Goal: Information Seeking & Learning: Learn about a topic

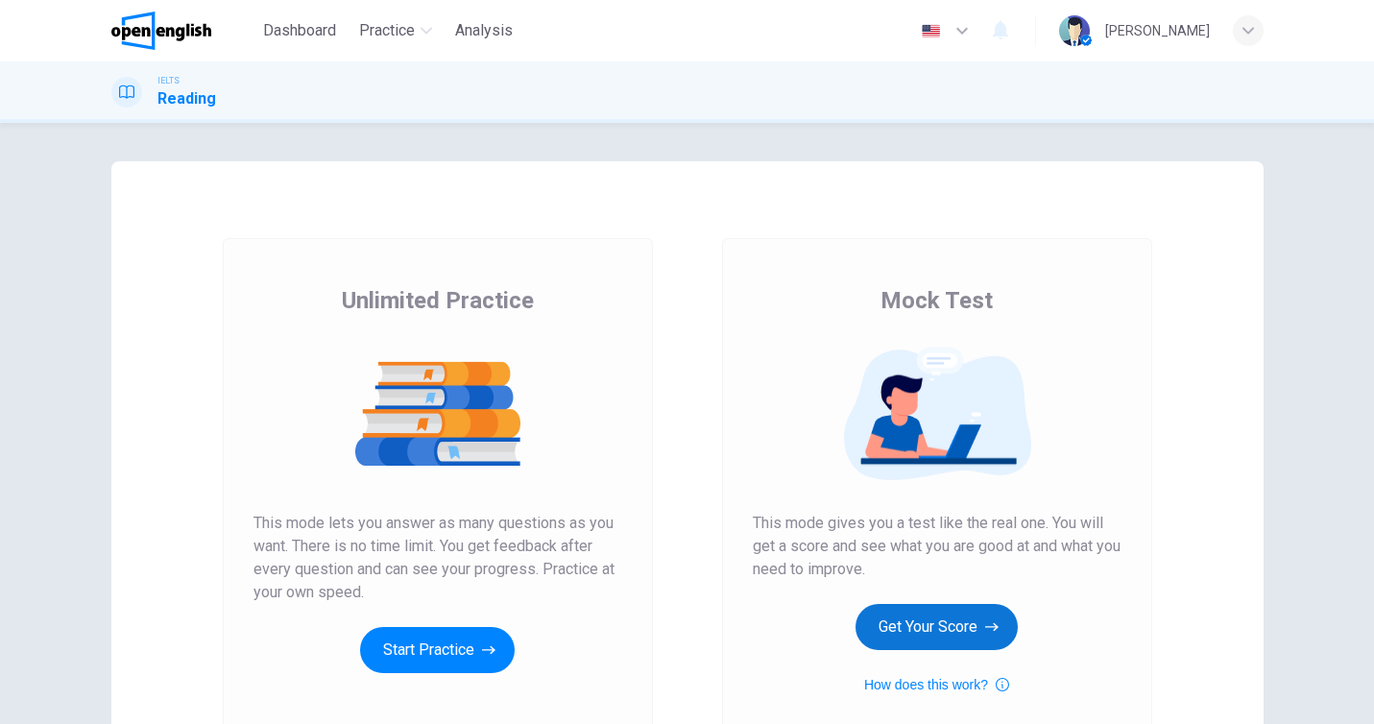
click at [944, 614] on button "Get Your Score" at bounding box center [936, 627] width 162 height 46
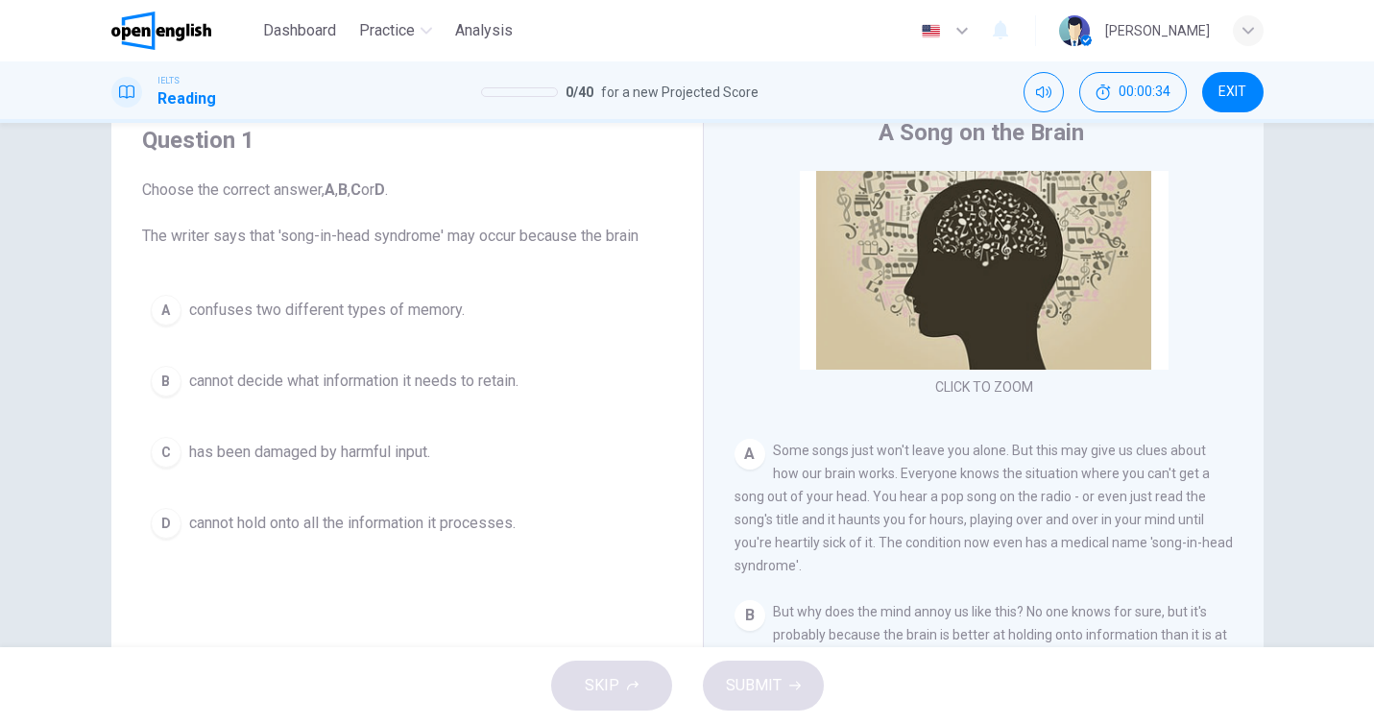
scroll to position [164, 0]
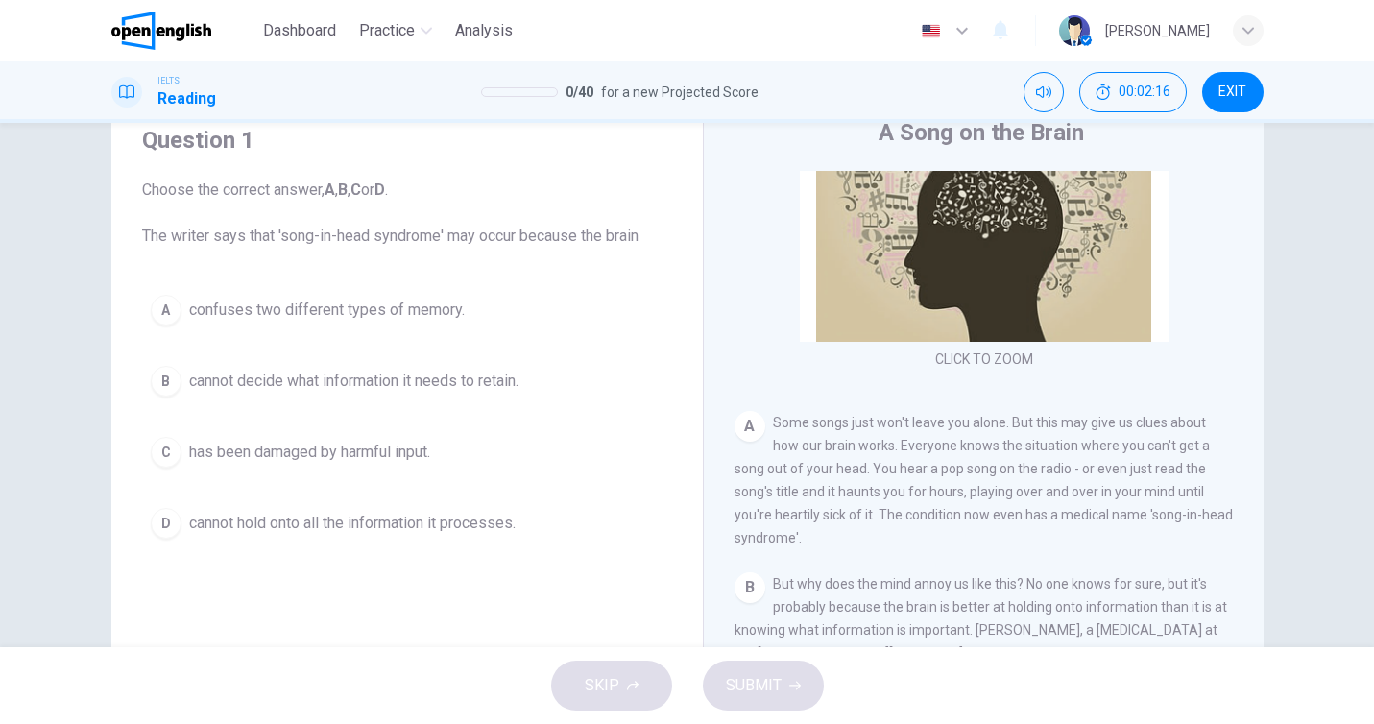
click at [149, 319] on button "A confuses two different types of memory." at bounding box center [407, 310] width 530 height 48
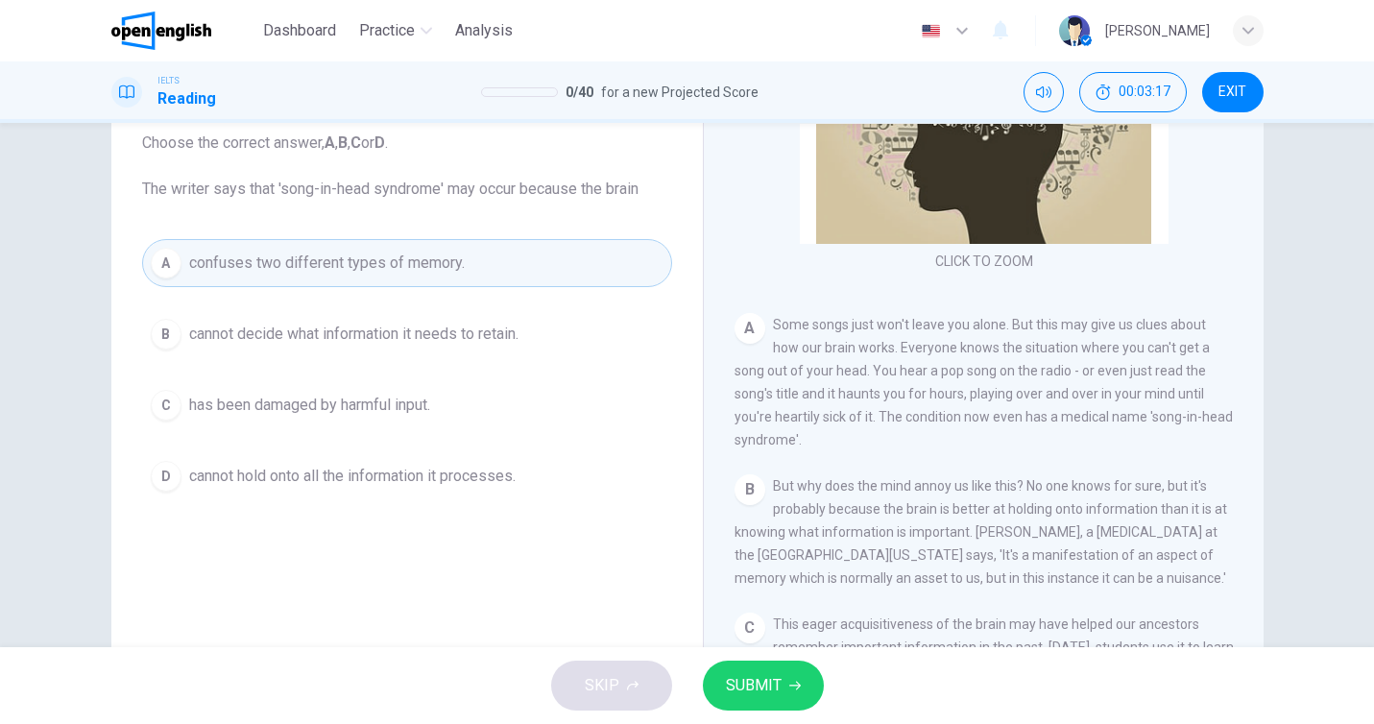
scroll to position [134, 0]
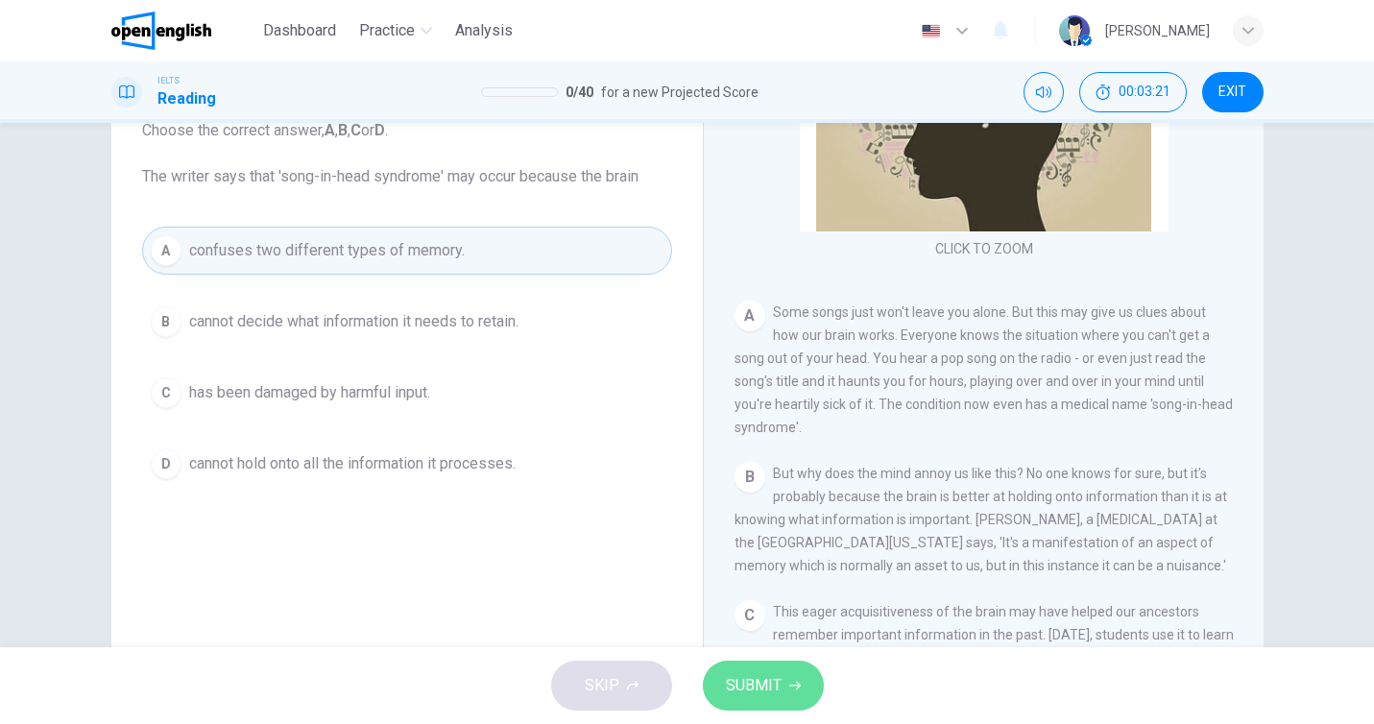
click at [772, 667] on button "SUBMIT" at bounding box center [763, 686] width 121 height 50
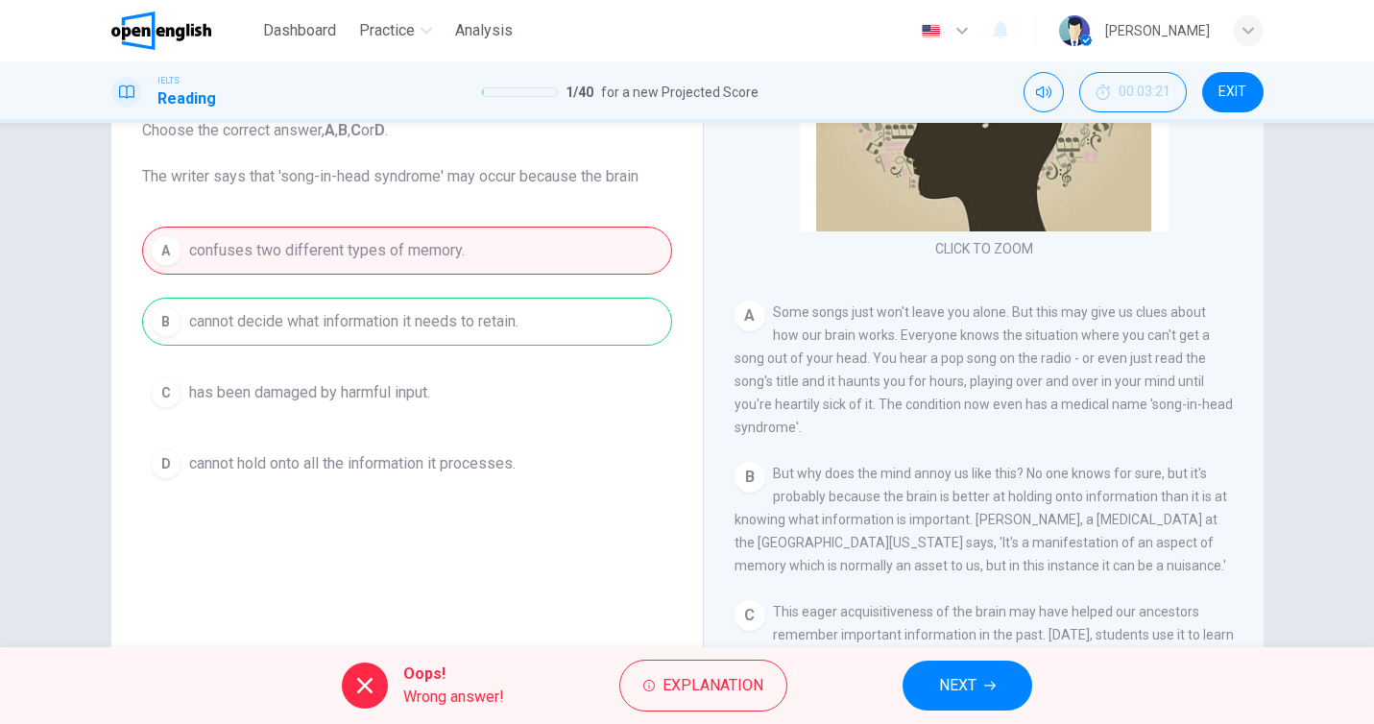
click at [945, 685] on span "NEXT" at bounding box center [957, 685] width 37 height 27
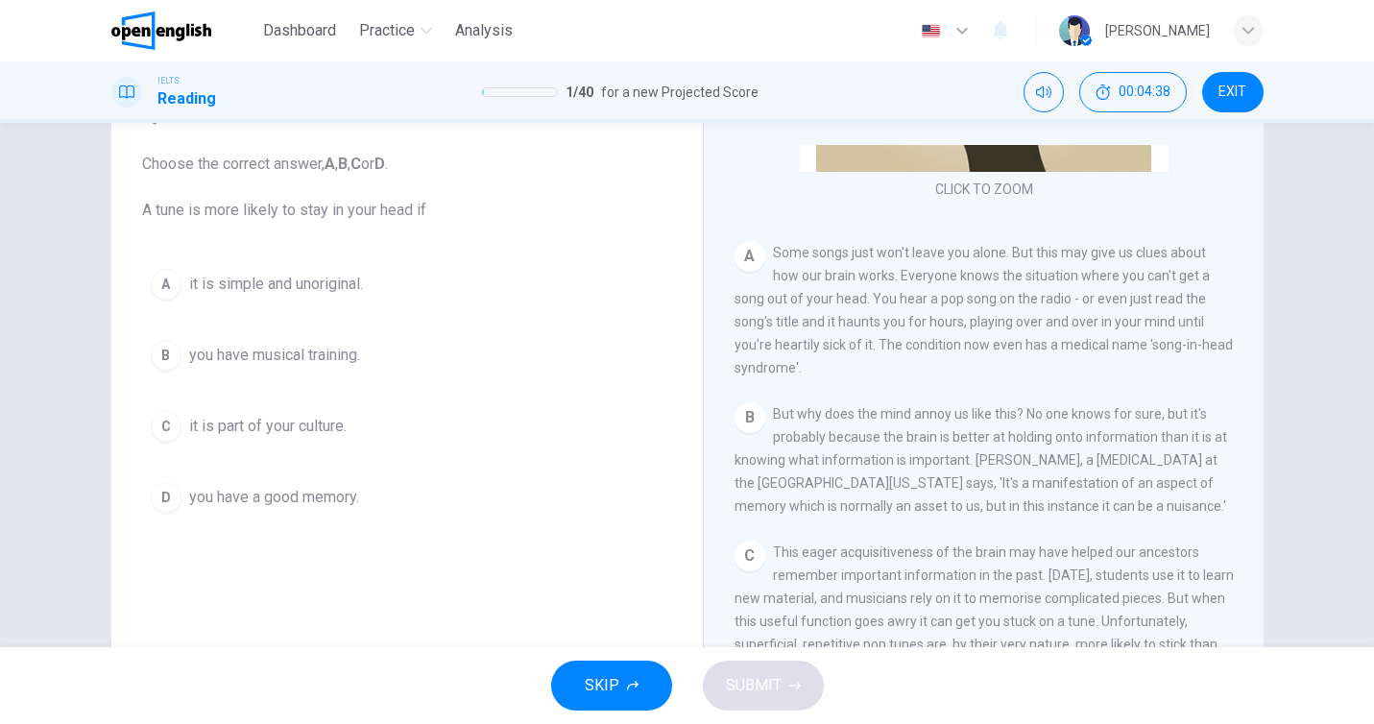
scroll to position [99, 0]
click at [164, 284] on div "A" at bounding box center [166, 286] width 31 height 31
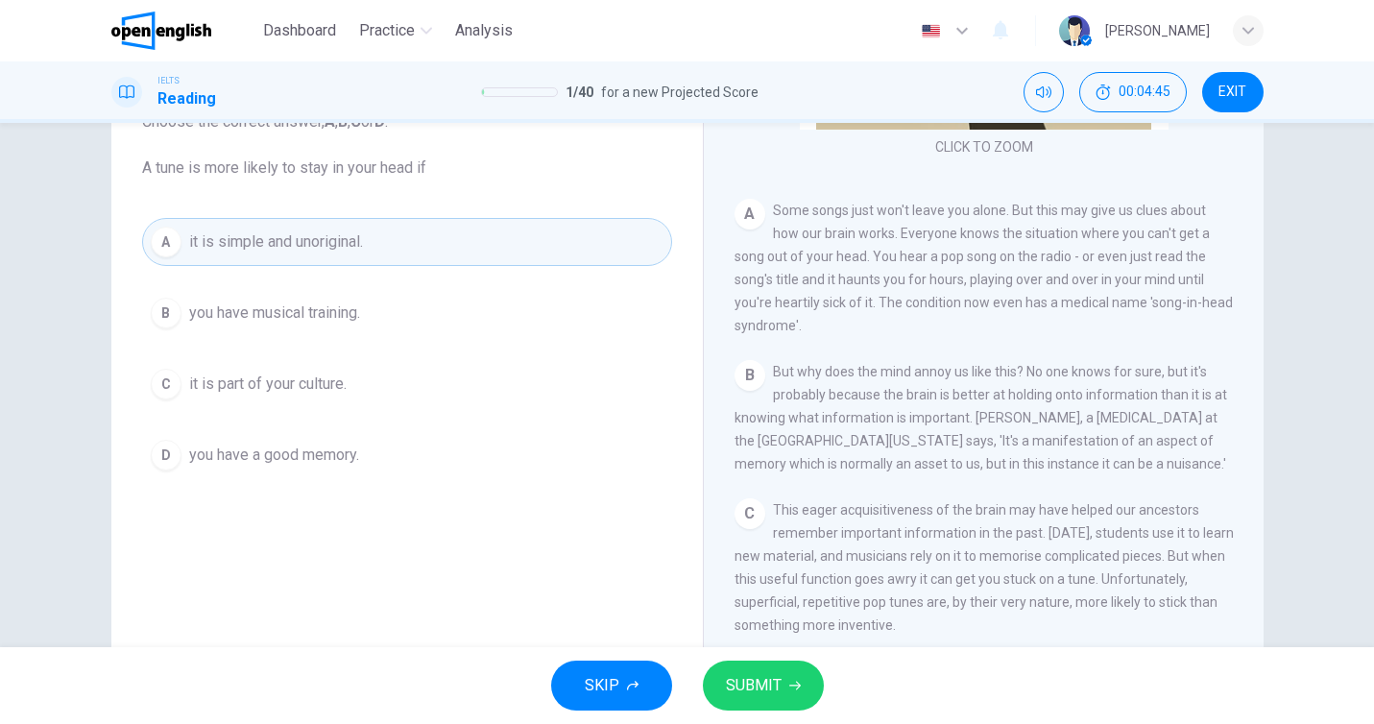
scroll to position [145, 0]
click at [764, 700] on button "SUBMIT" at bounding box center [763, 686] width 121 height 50
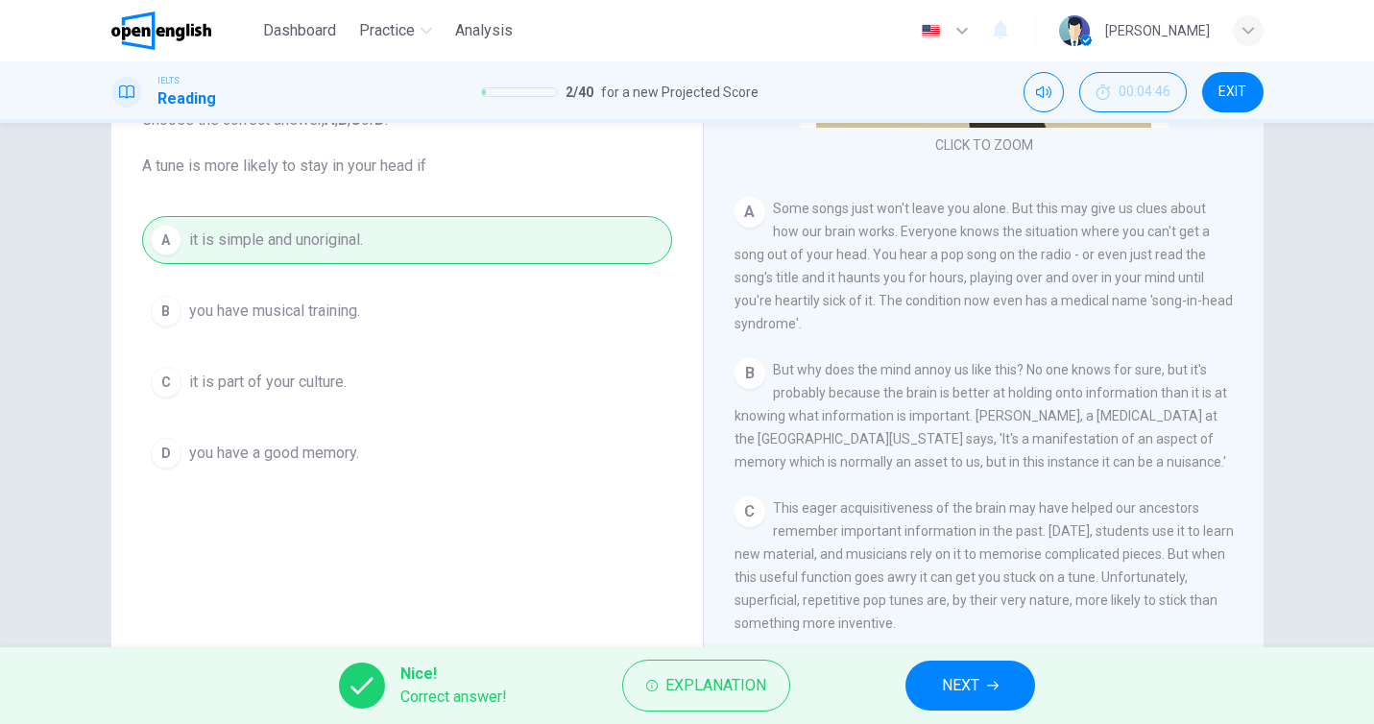
click at [963, 692] on span "NEXT" at bounding box center [960, 685] width 37 height 27
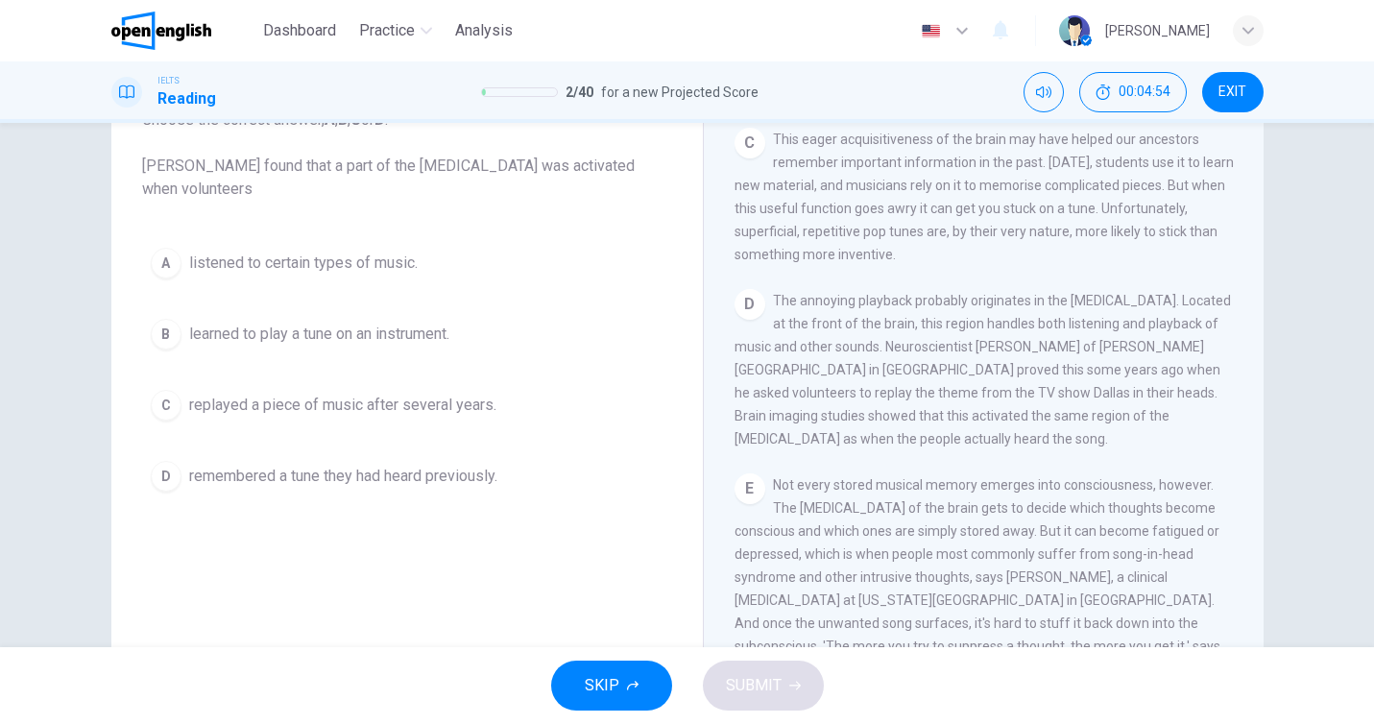
scroll to position [670, 0]
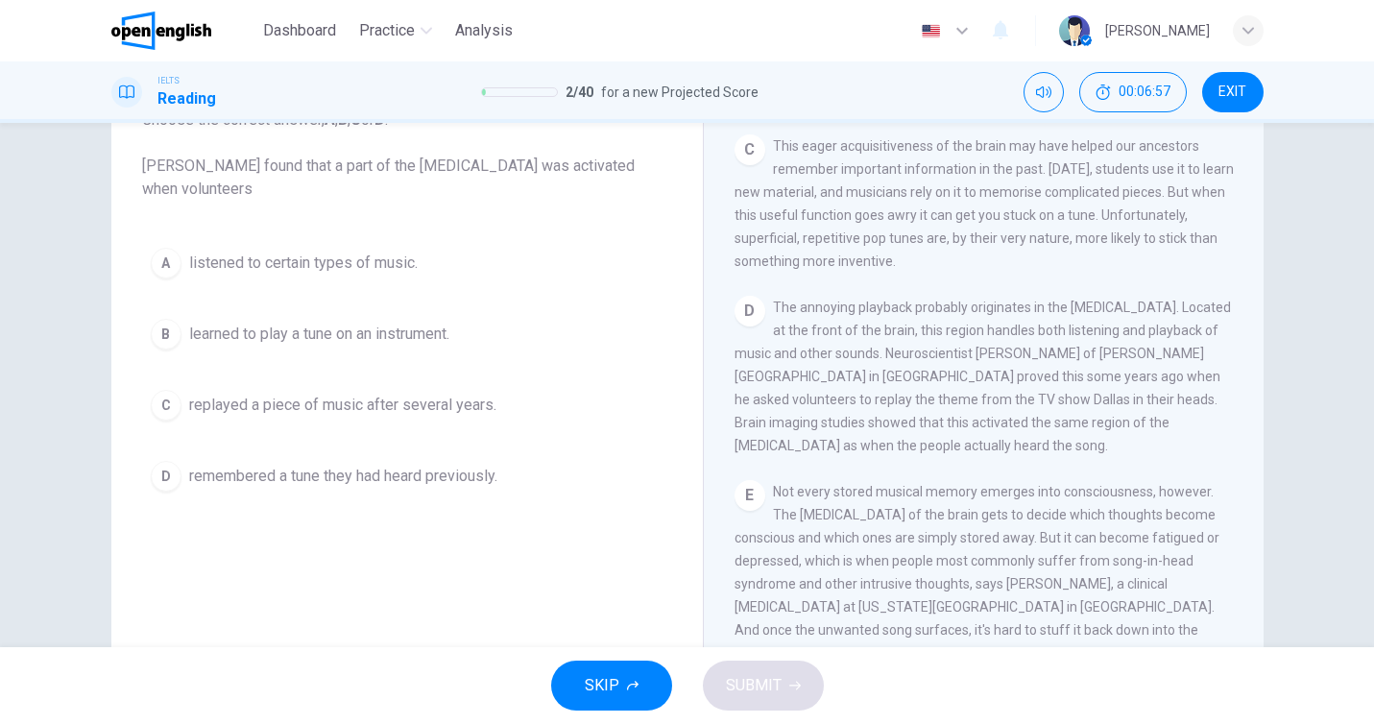
click at [173, 408] on div "C" at bounding box center [166, 405] width 31 height 31
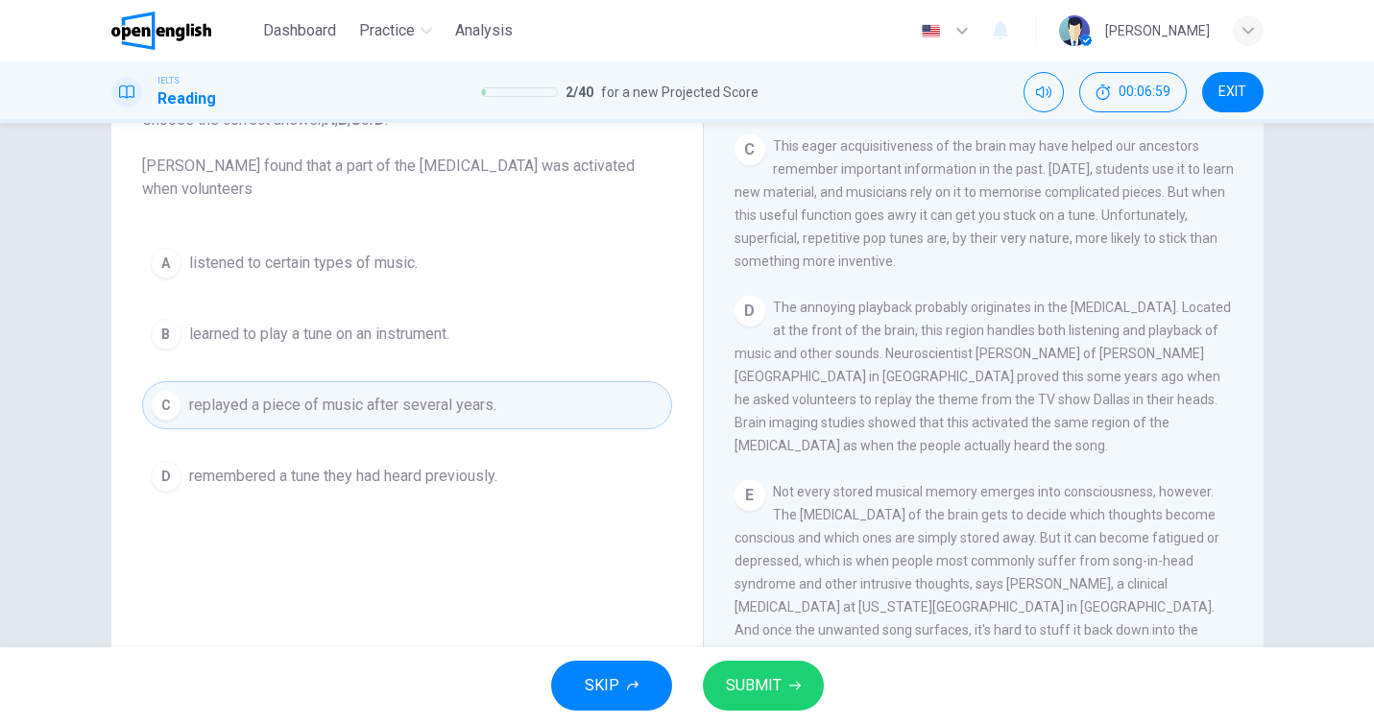
click at [777, 685] on span "SUBMIT" at bounding box center [754, 685] width 56 height 27
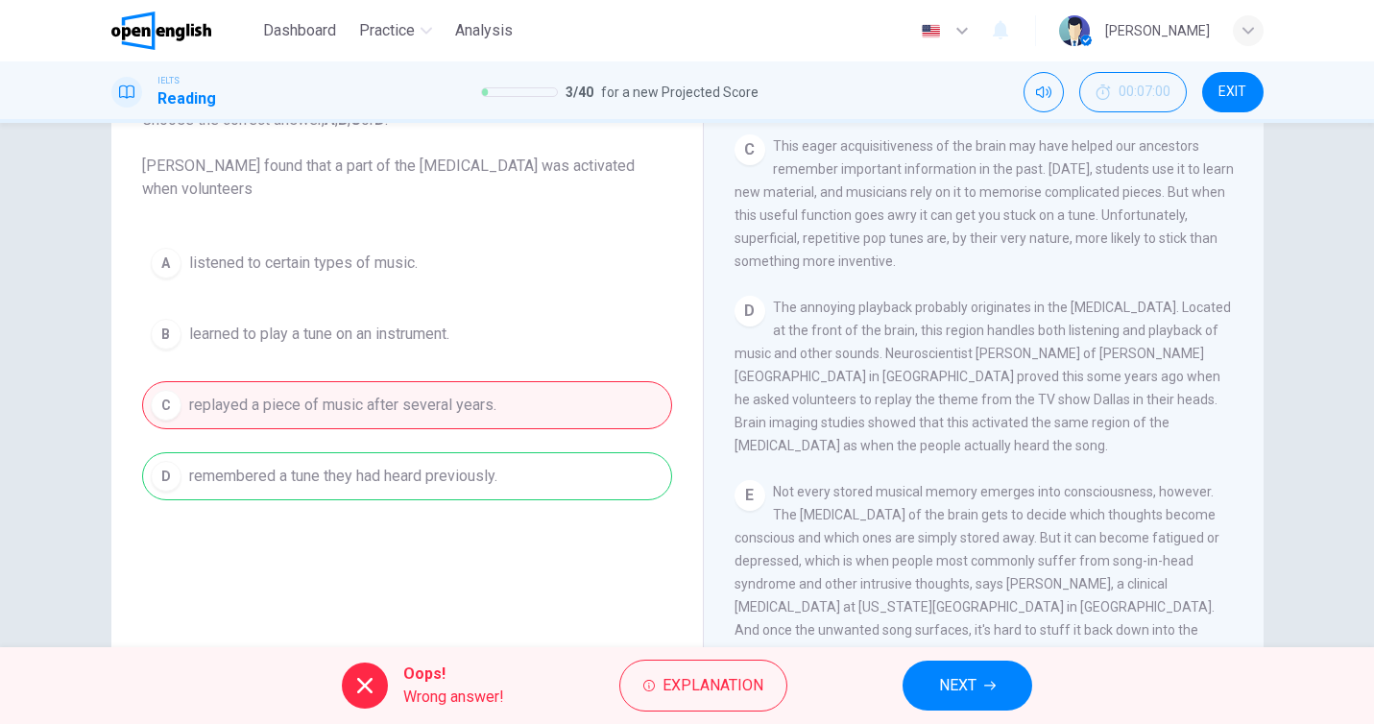
click at [890, 691] on div "Oops! Wrong answer! Explanation NEXT" at bounding box center [687, 685] width 1374 height 77
click at [945, 689] on span "NEXT" at bounding box center [957, 685] width 37 height 27
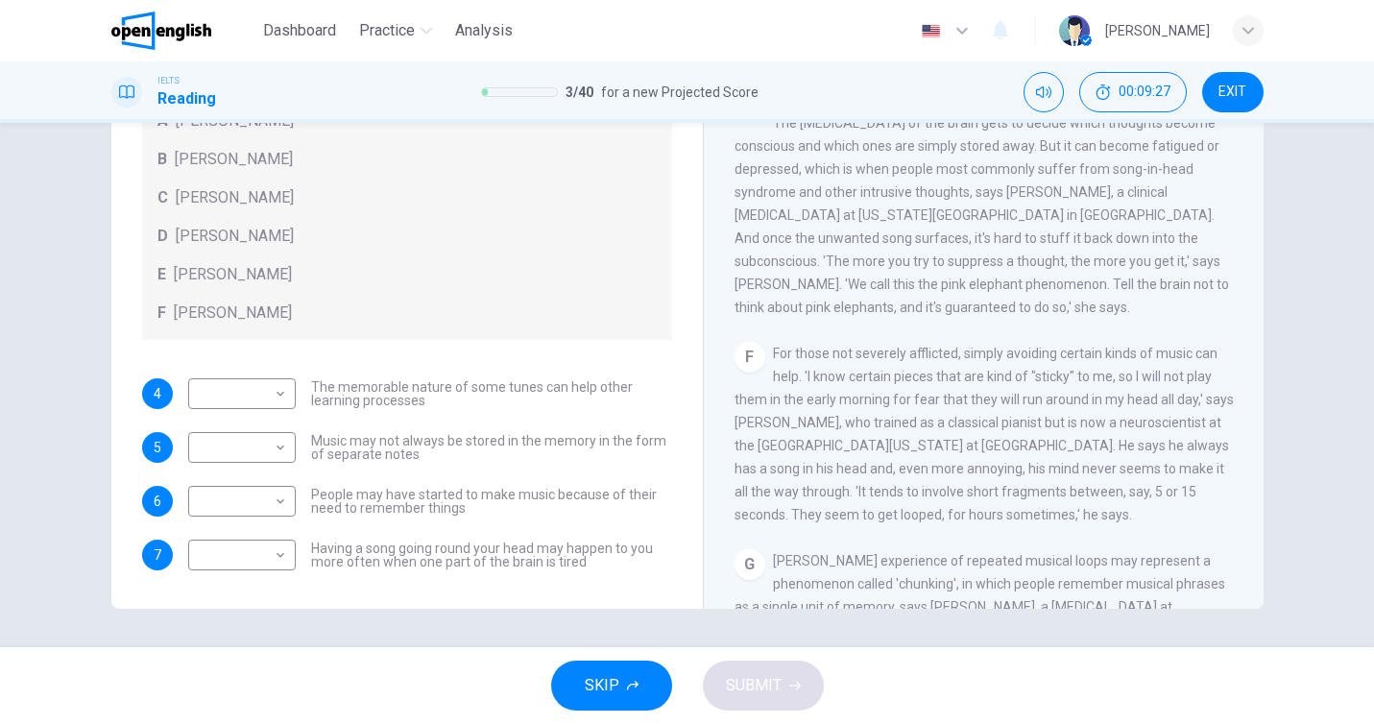
scroll to position [996, 0]
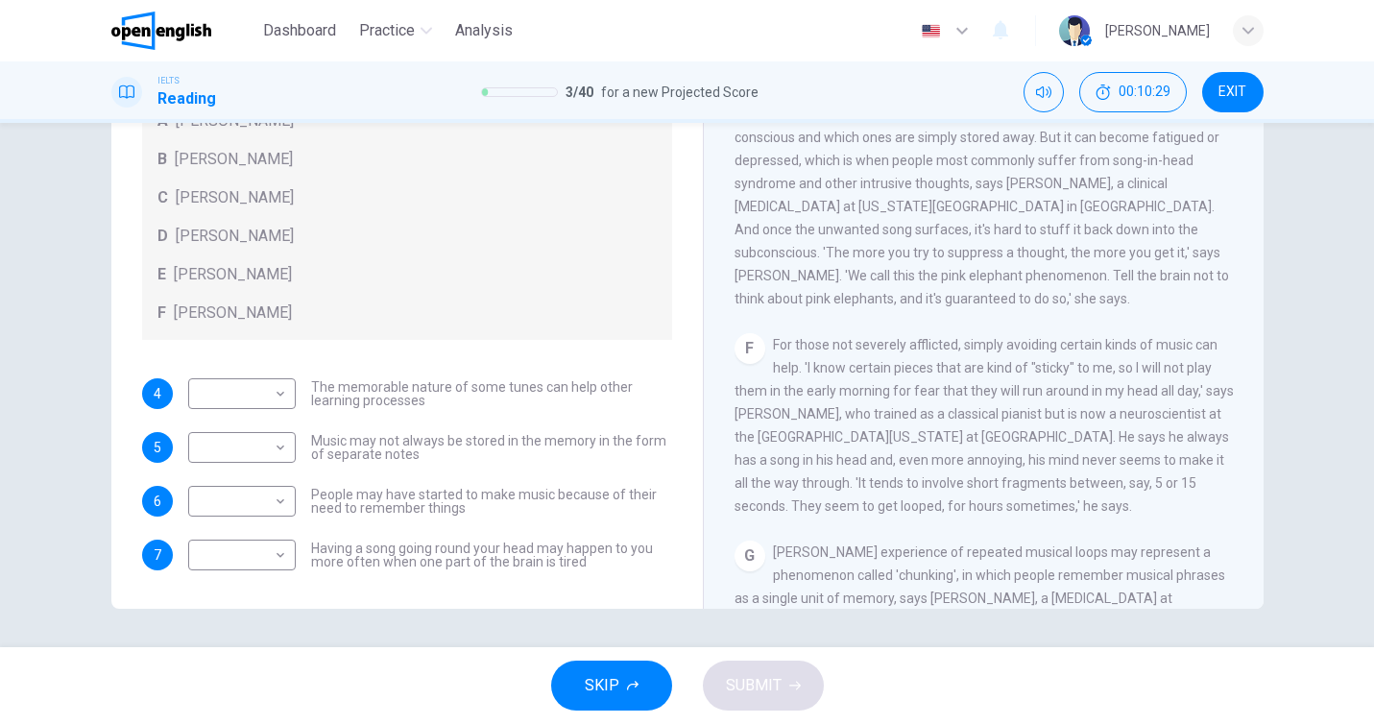
click at [786, 564] on span "[PERSON_NAME] experience of repeated musical loops may represent a phenomenon c…" at bounding box center [979, 655] width 491 height 223
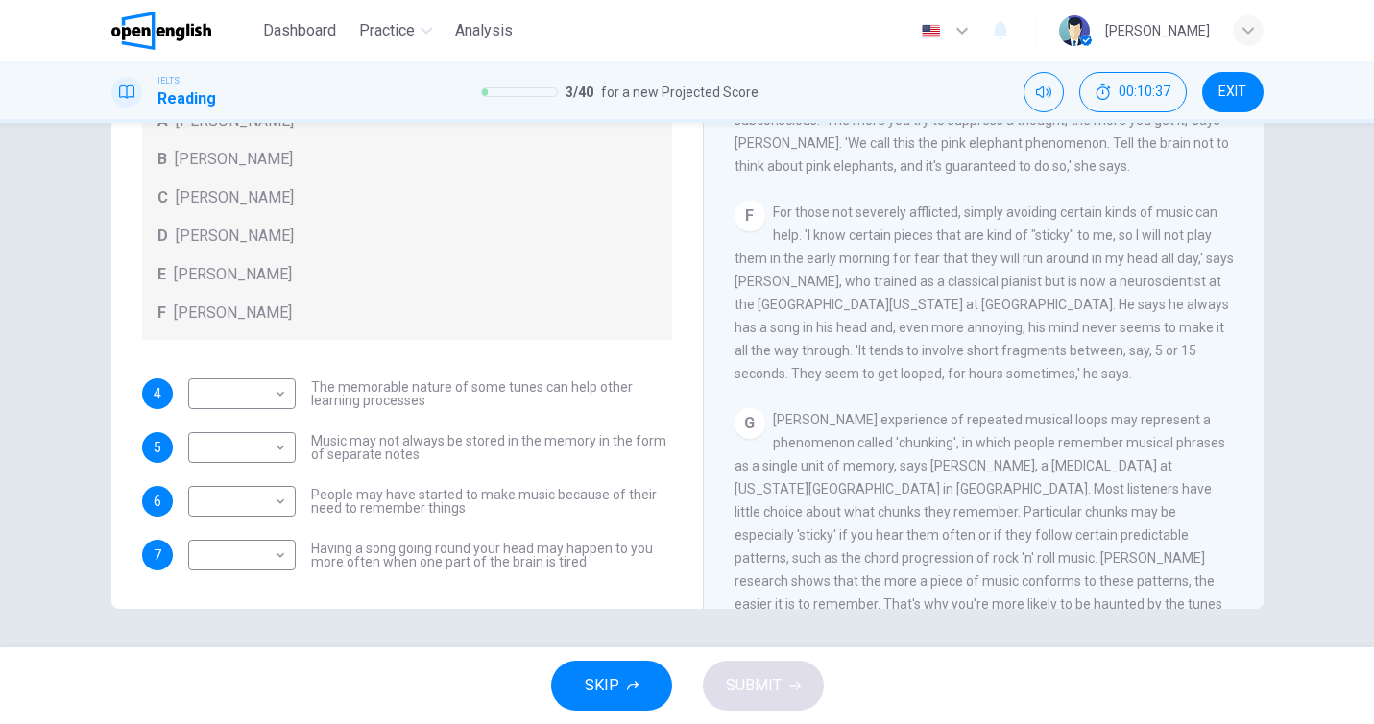
scroll to position [1136, 0]
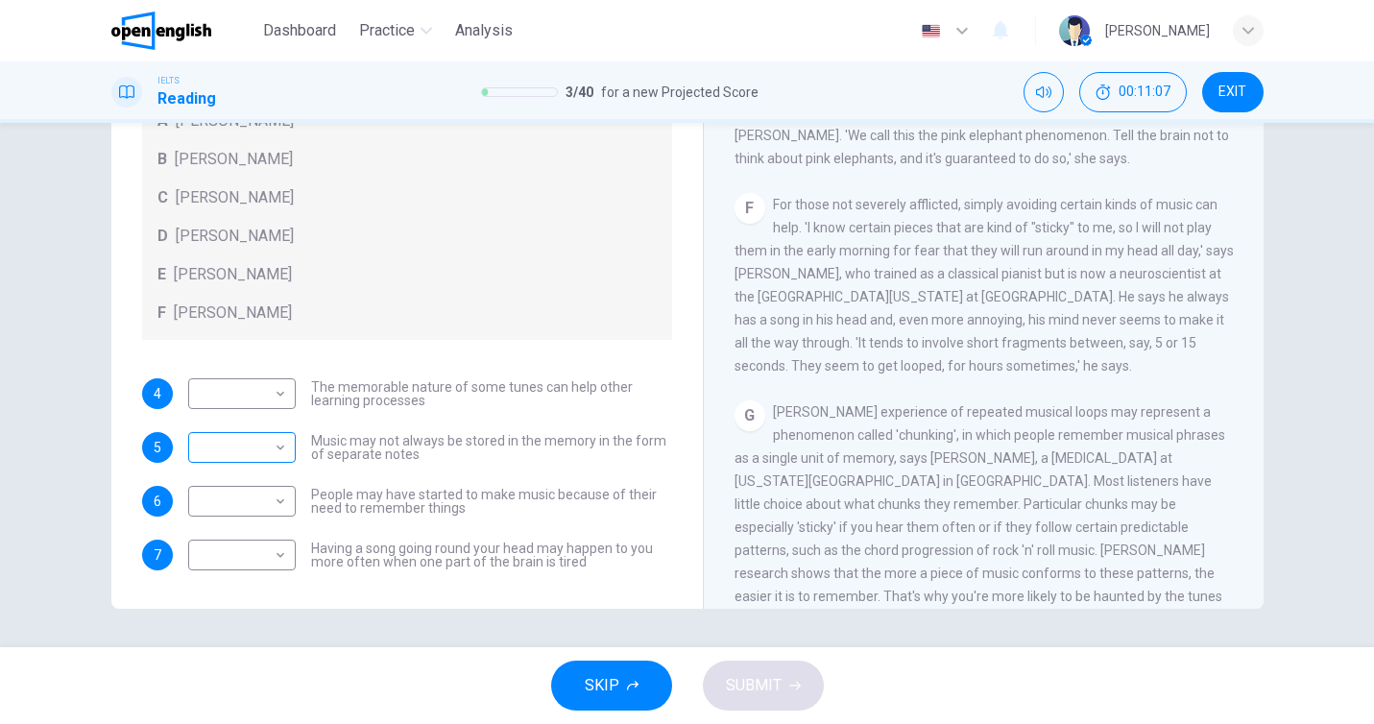
click at [253, 451] on body "This site uses cookies, as explained in our Privacy Policy . If you agree to th…" at bounding box center [687, 362] width 1374 height 724
click at [253, 536] on li "C" at bounding box center [242, 539] width 108 height 31
type input "*"
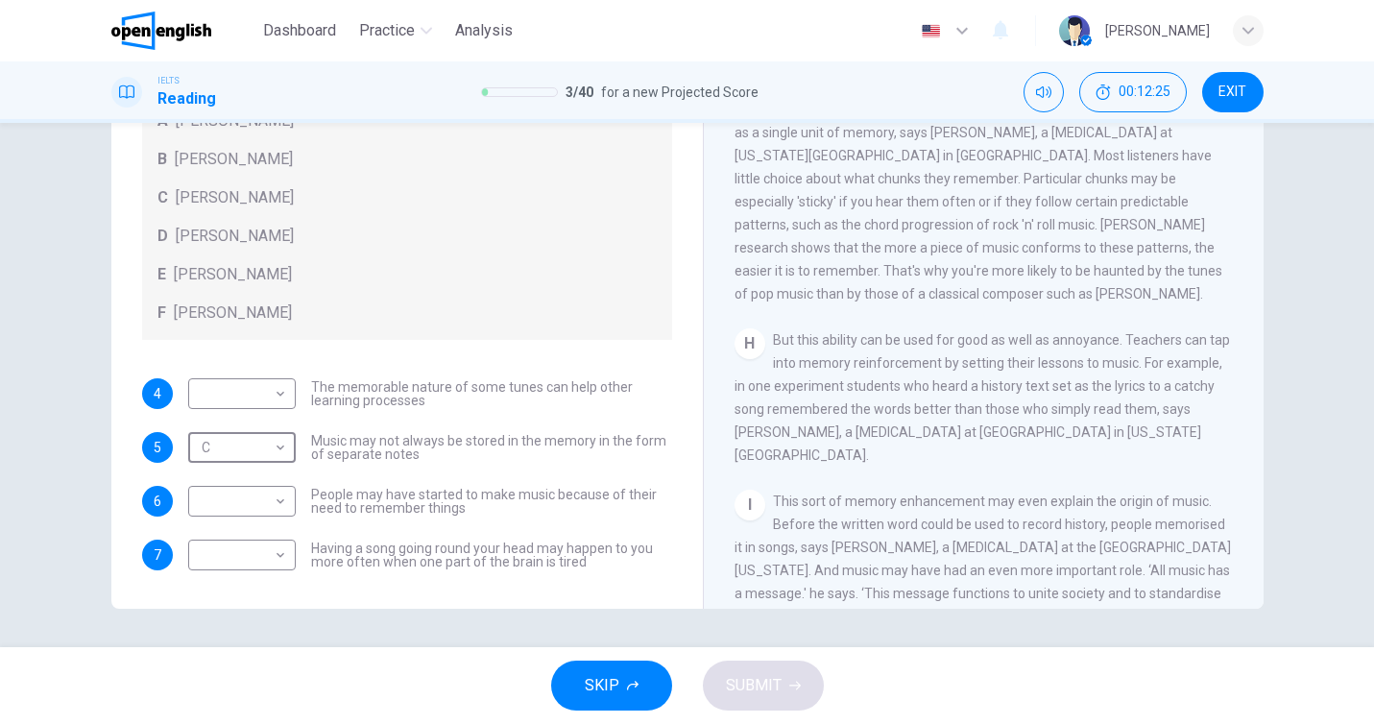
scroll to position [1468, 0]
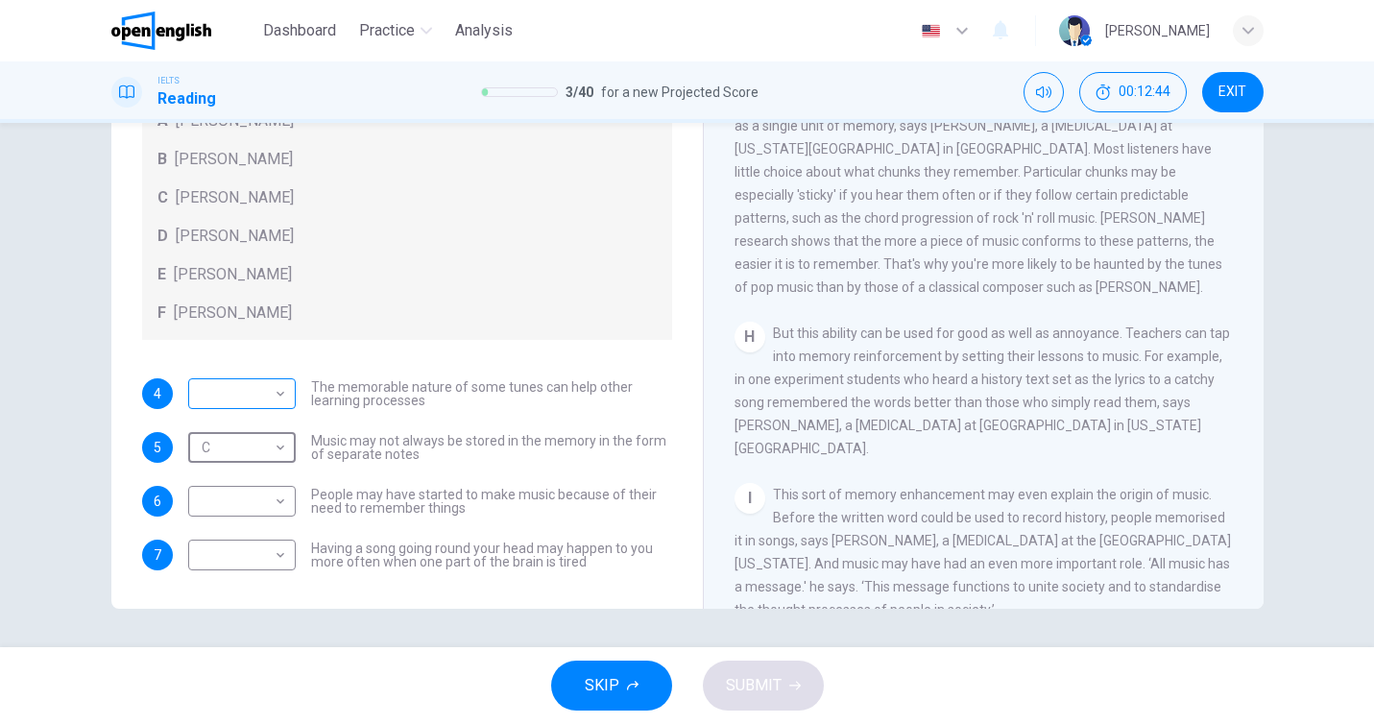
click at [243, 399] on body "This site uses cookies, as explained in our Privacy Policy . If you agree to th…" at bounding box center [687, 362] width 1374 height 724
click at [247, 543] on li "E" at bounding box center [242, 547] width 108 height 31
type input "*"
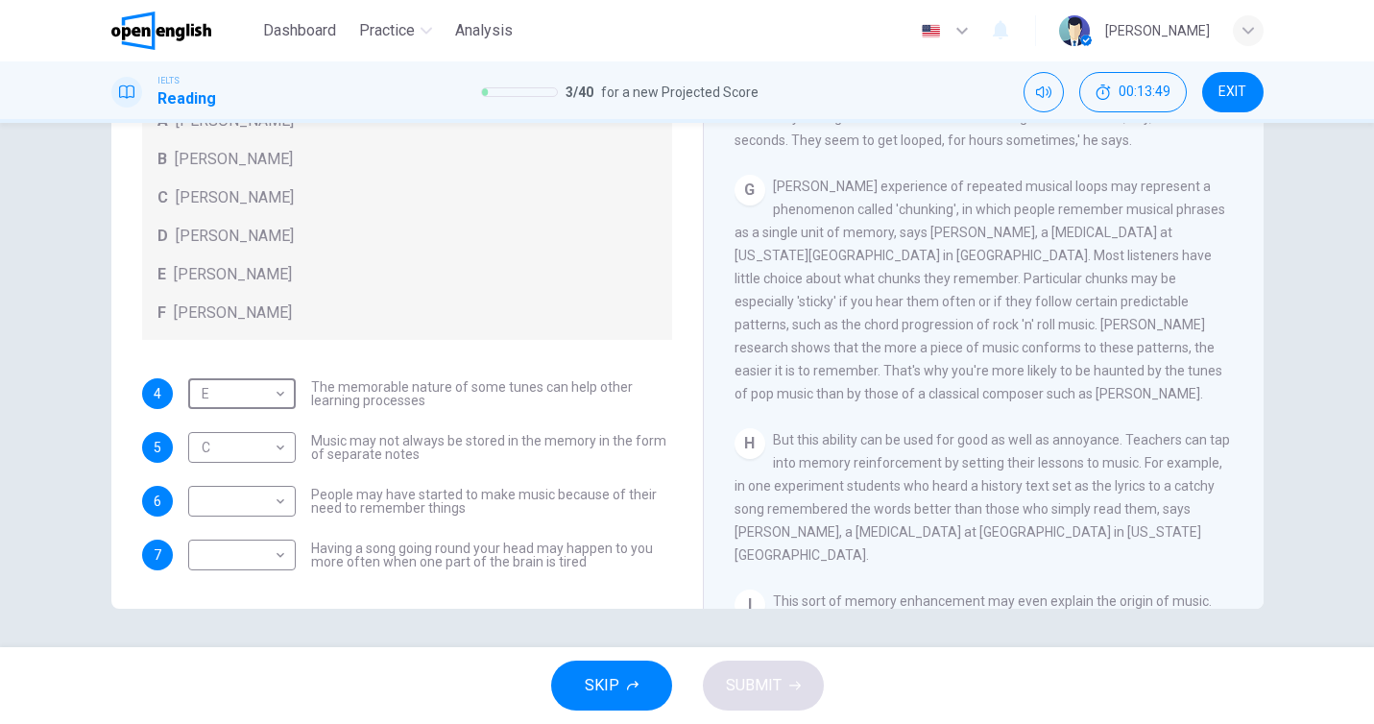
scroll to position [1360, 0]
click at [202, 505] on body "This site uses cookies, as explained in our Privacy Policy . If you agree to th…" at bounding box center [687, 362] width 1374 height 724
click at [219, 534] on li "A" at bounding box center [242, 532] width 108 height 31
type input "*"
click at [236, 559] on body "This site uses cookies, as explained in our Privacy Policy . If you agree to th…" at bounding box center [687, 362] width 1374 height 724
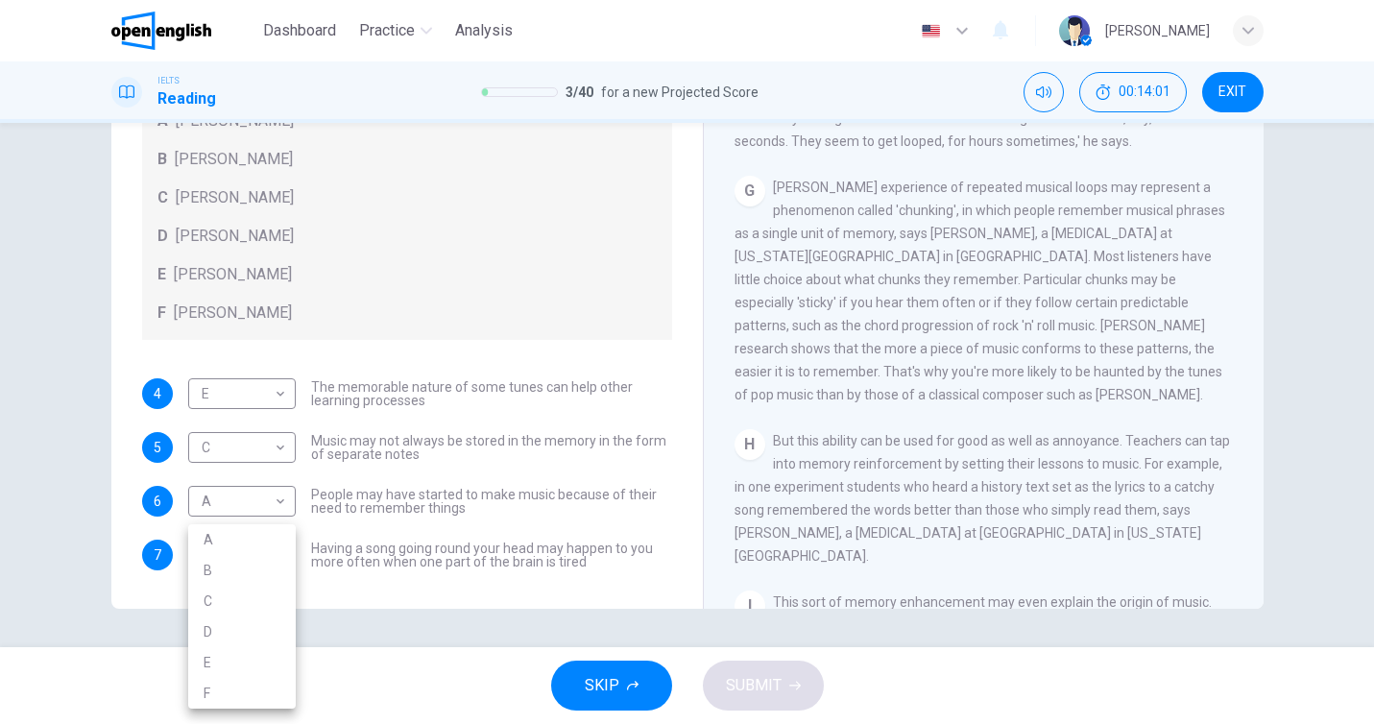
click at [260, 682] on li "F" at bounding box center [242, 693] width 108 height 31
type input "*"
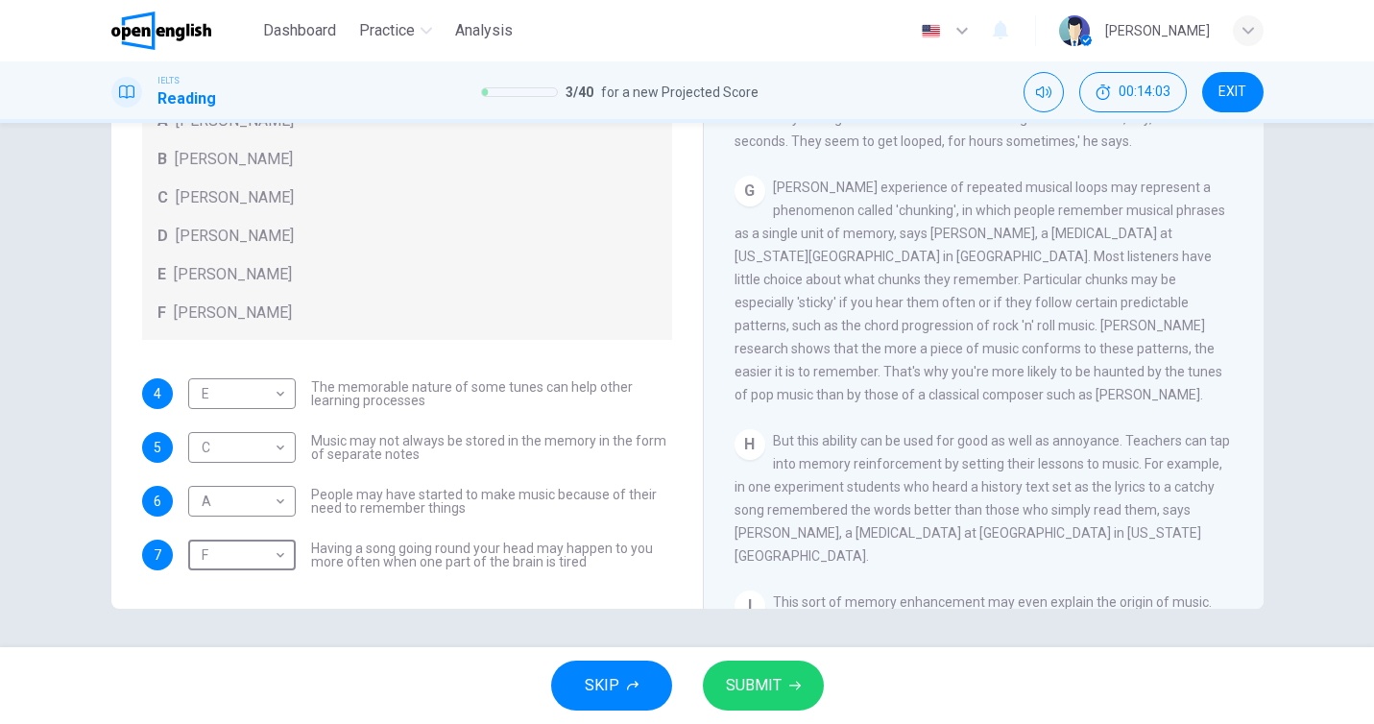
click at [782, 684] on button "SUBMIT" at bounding box center [763, 686] width 121 height 50
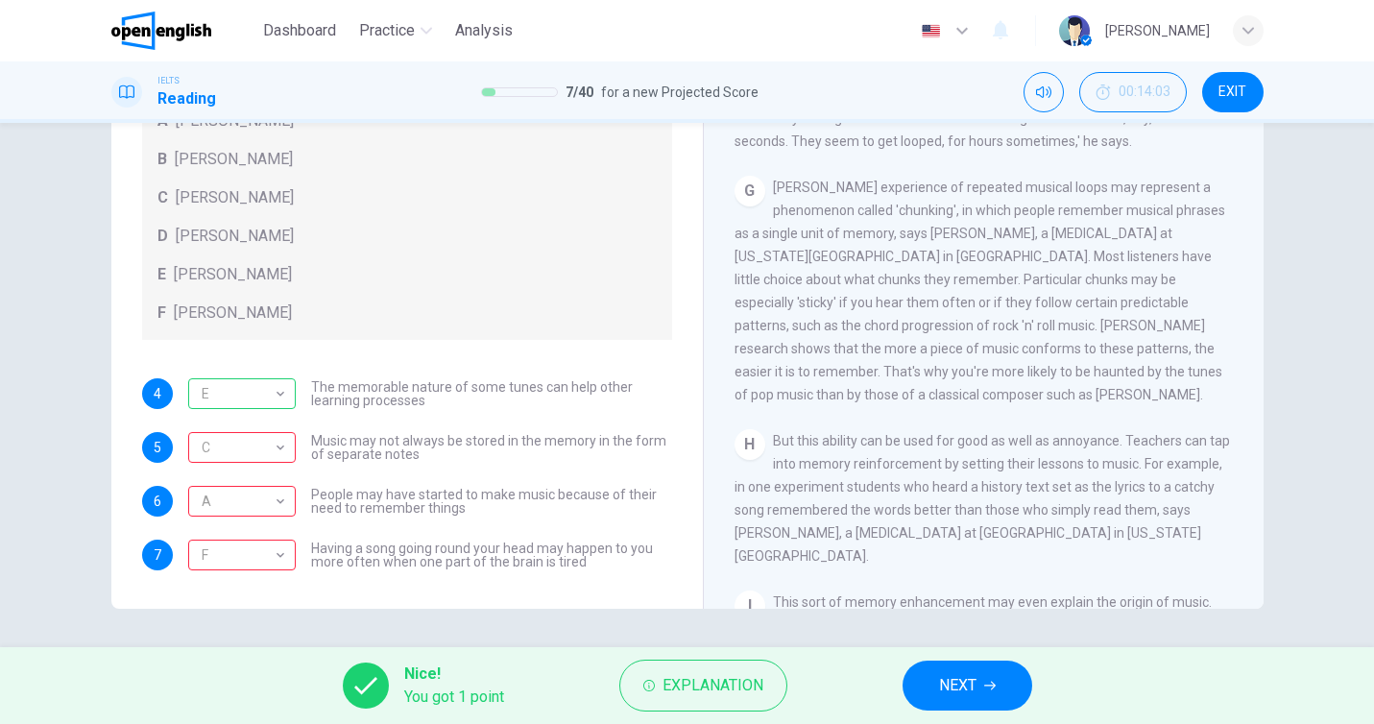
click at [983, 688] on button "NEXT" at bounding box center [967, 686] width 130 height 50
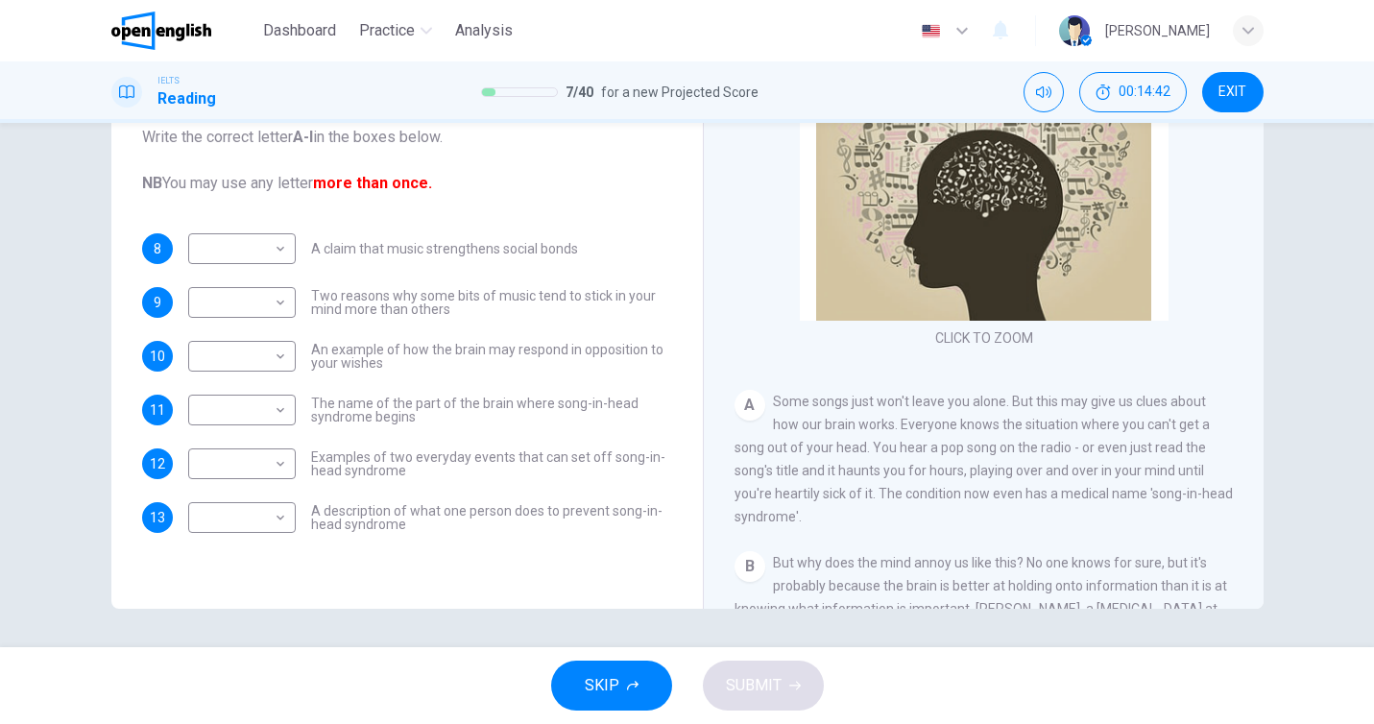
scroll to position [65, 0]
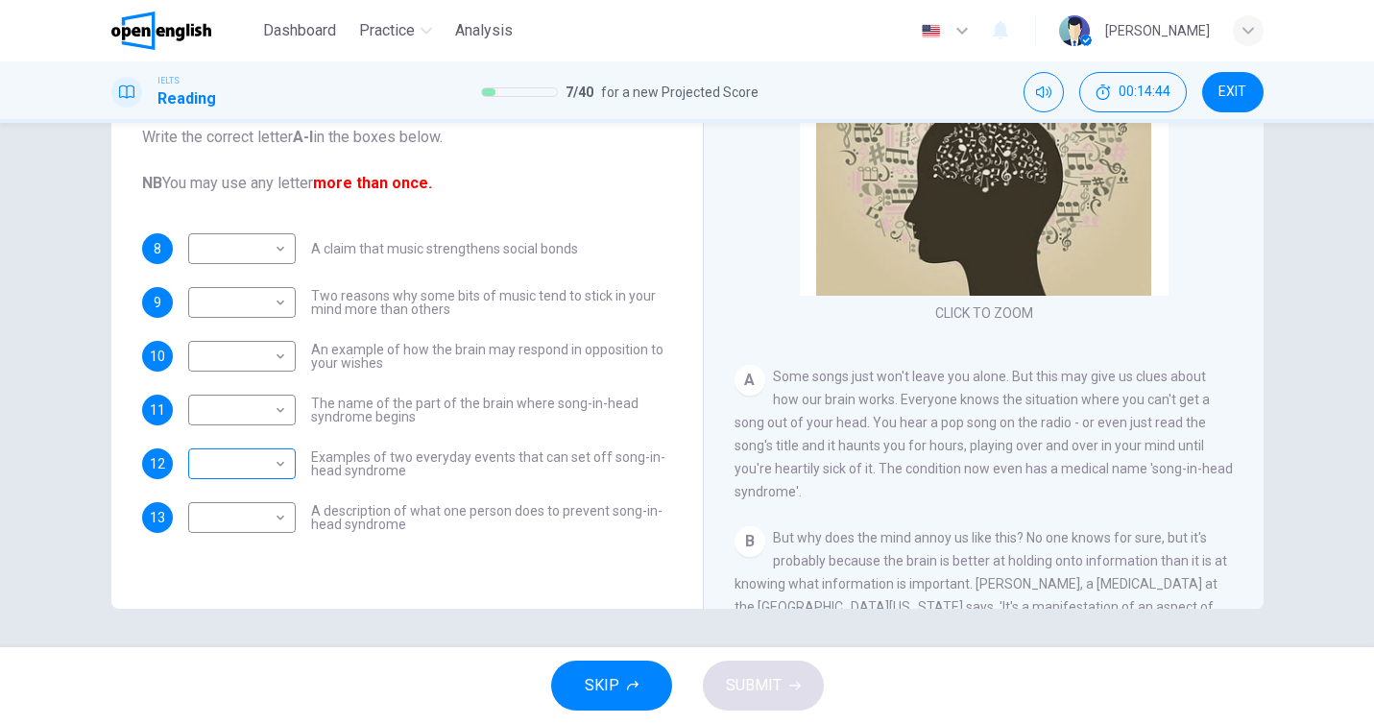
click at [252, 467] on body "This site uses cookies, as explained in our Privacy Policy . If you agree to th…" at bounding box center [687, 362] width 1374 height 724
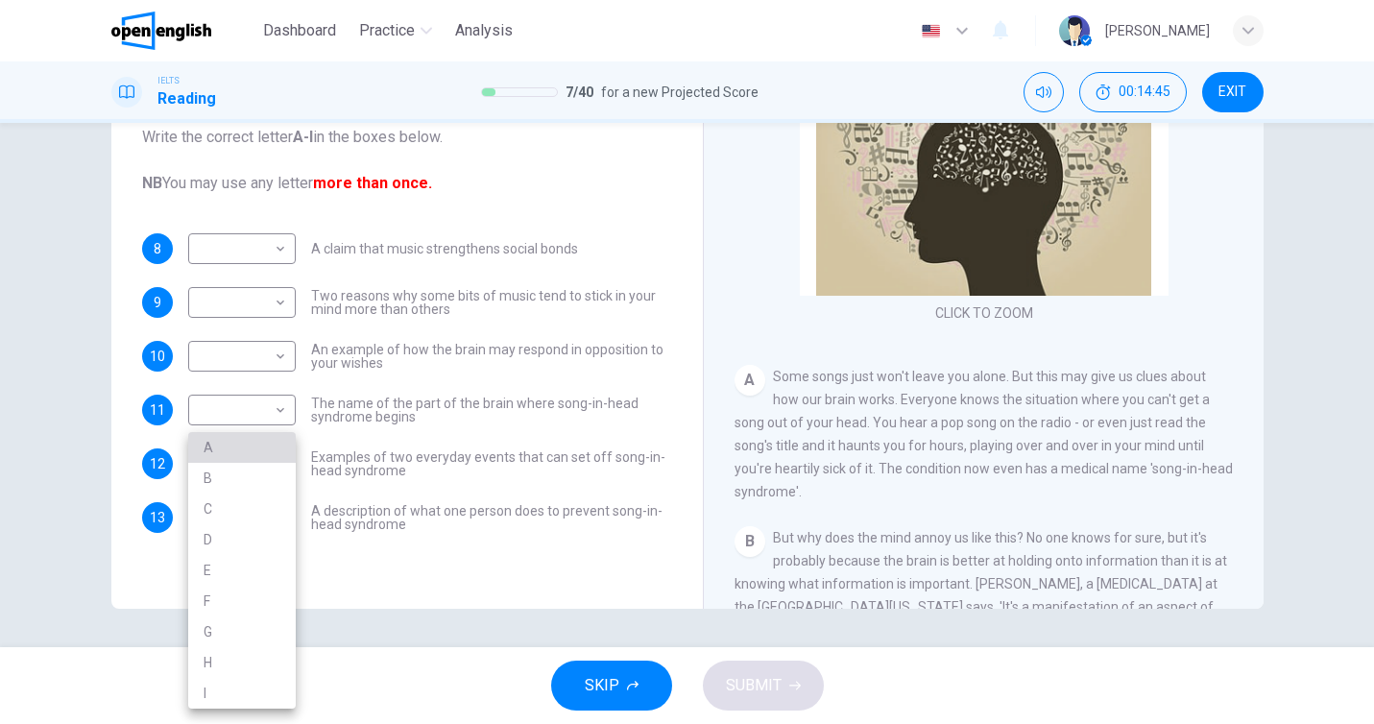
click at [229, 446] on li "A" at bounding box center [242, 447] width 108 height 31
type input "*"
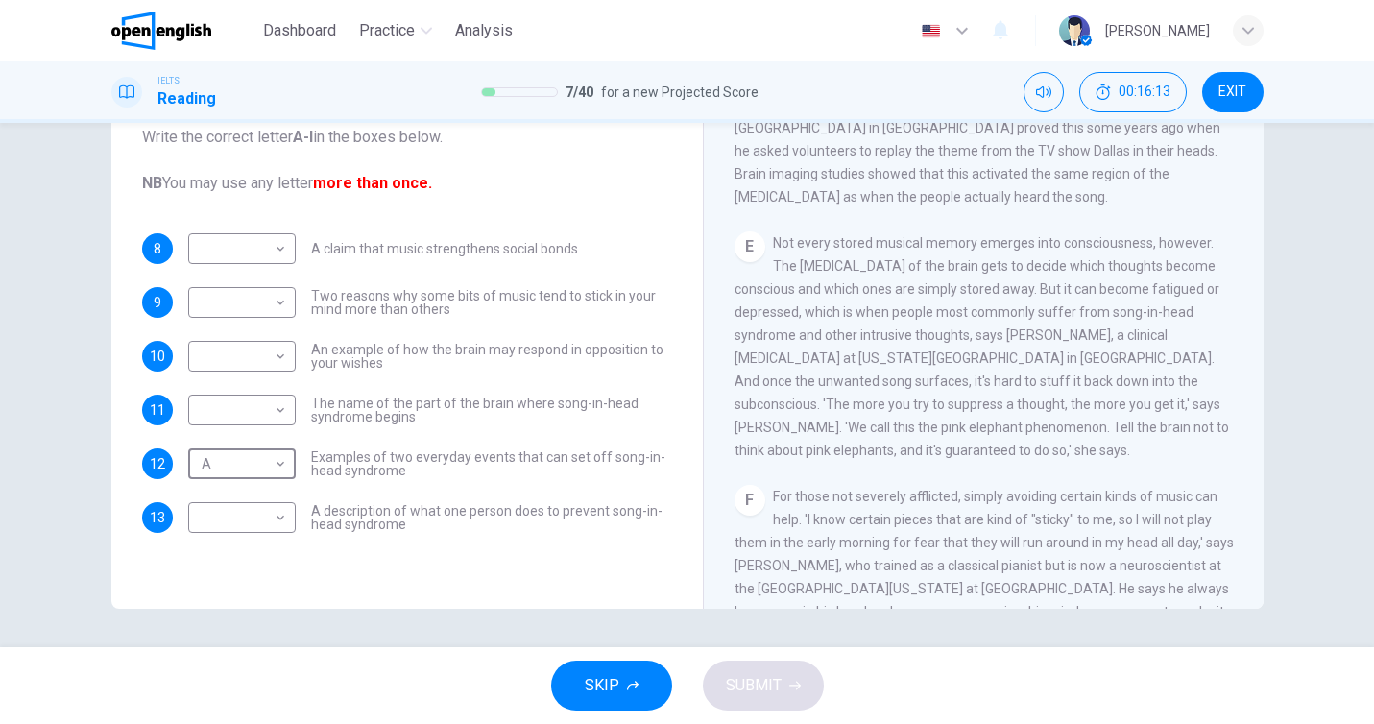
scroll to position [849, 0]
click at [230, 518] on body "This site uses cookies, as explained in our Privacy Policy . If you agree to th…" at bounding box center [687, 362] width 1374 height 724
click at [235, 605] on li "F" at bounding box center [242, 601] width 108 height 31
type input "*"
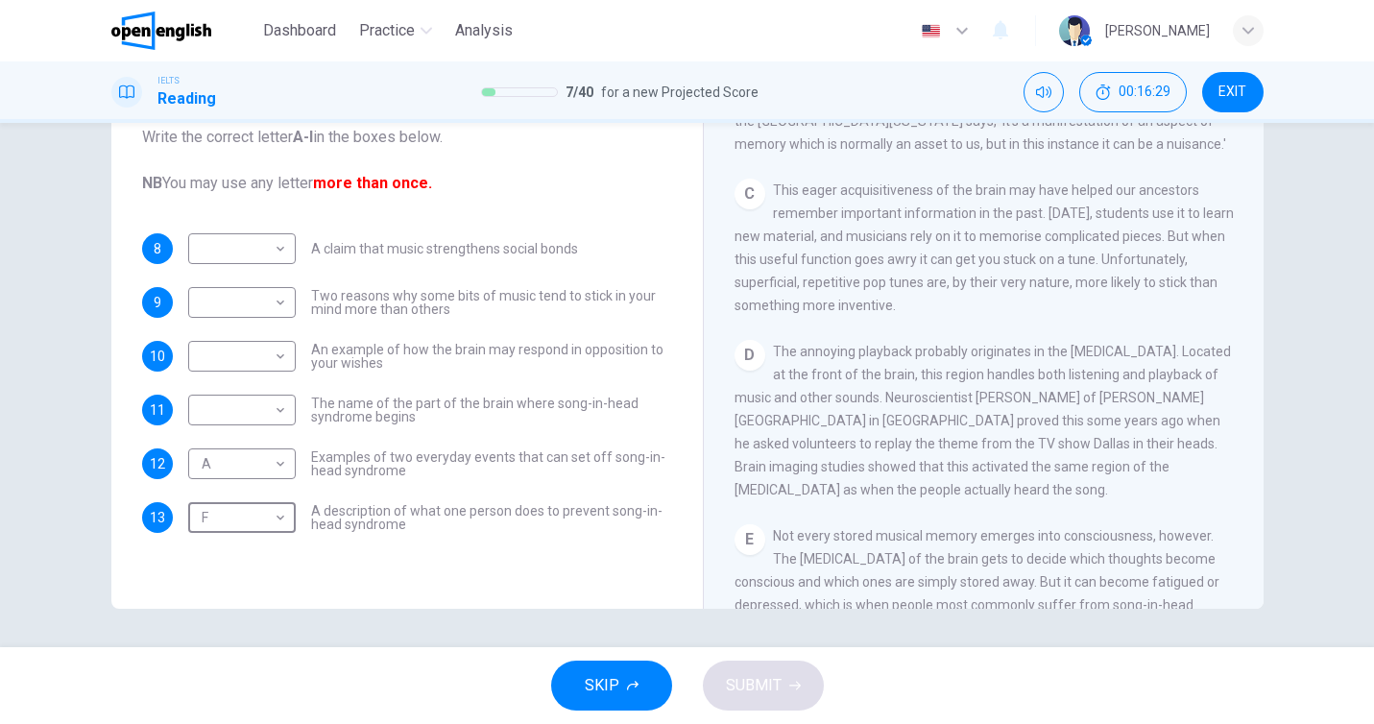
scroll to position [547, 0]
click at [252, 413] on body "This site uses cookies, as explained in our Privacy Policy . If you agree to th…" at bounding box center [687, 362] width 1374 height 724
click at [253, 527] on li "D" at bounding box center [242, 532] width 108 height 31
type input "*"
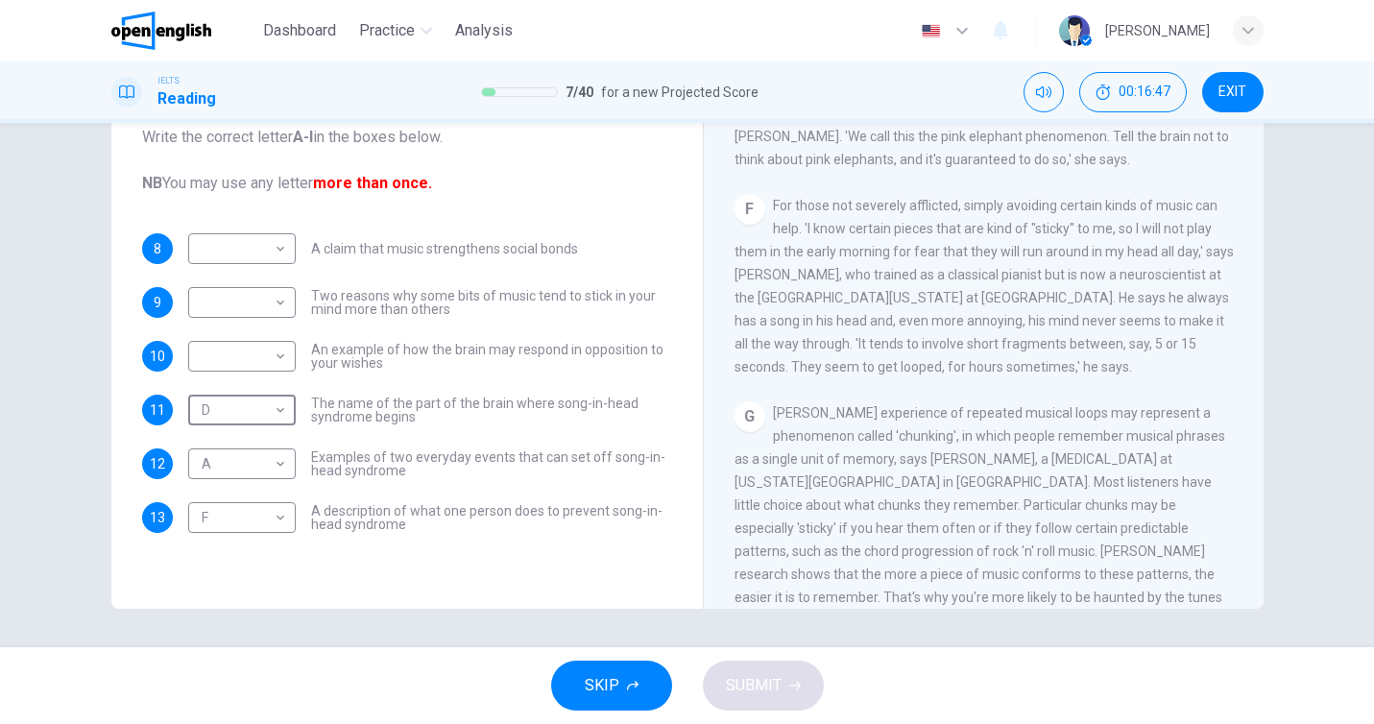
scroll to position [1140, 0]
click at [245, 300] on body "This site uses cookies, as explained in our Privacy Policy . If you agree to th…" at bounding box center [687, 362] width 1374 height 724
click at [257, 517] on li "G" at bounding box center [242, 517] width 108 height 31
type input "*"
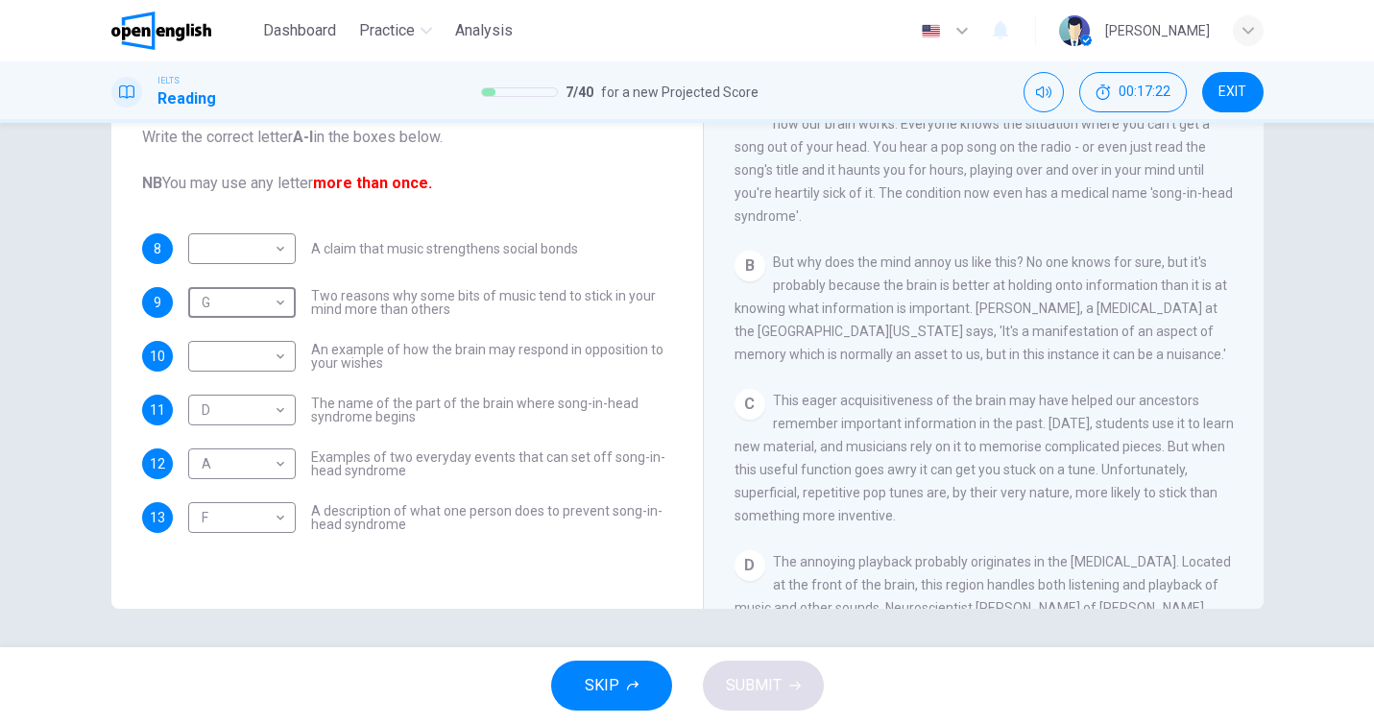
scroll to position [344, 0]
click at [250, 278] on body "This site uses cookies, as explained in our Privacy Policy . If you agree to th…" at bounding box center [687, 362] width 1374 height 724
click at [249, 256] on div at bounding box center [687, 362] width 1374 height 724
click at [249, 256] on body "This site uses cookies, as explained in our Privacy Policy . If you agree to th…" at bounding box center [687, 362] width 1374 height 724
click at [255, 347] on li "C" at bounding box center [242, 340] width 108 height 31
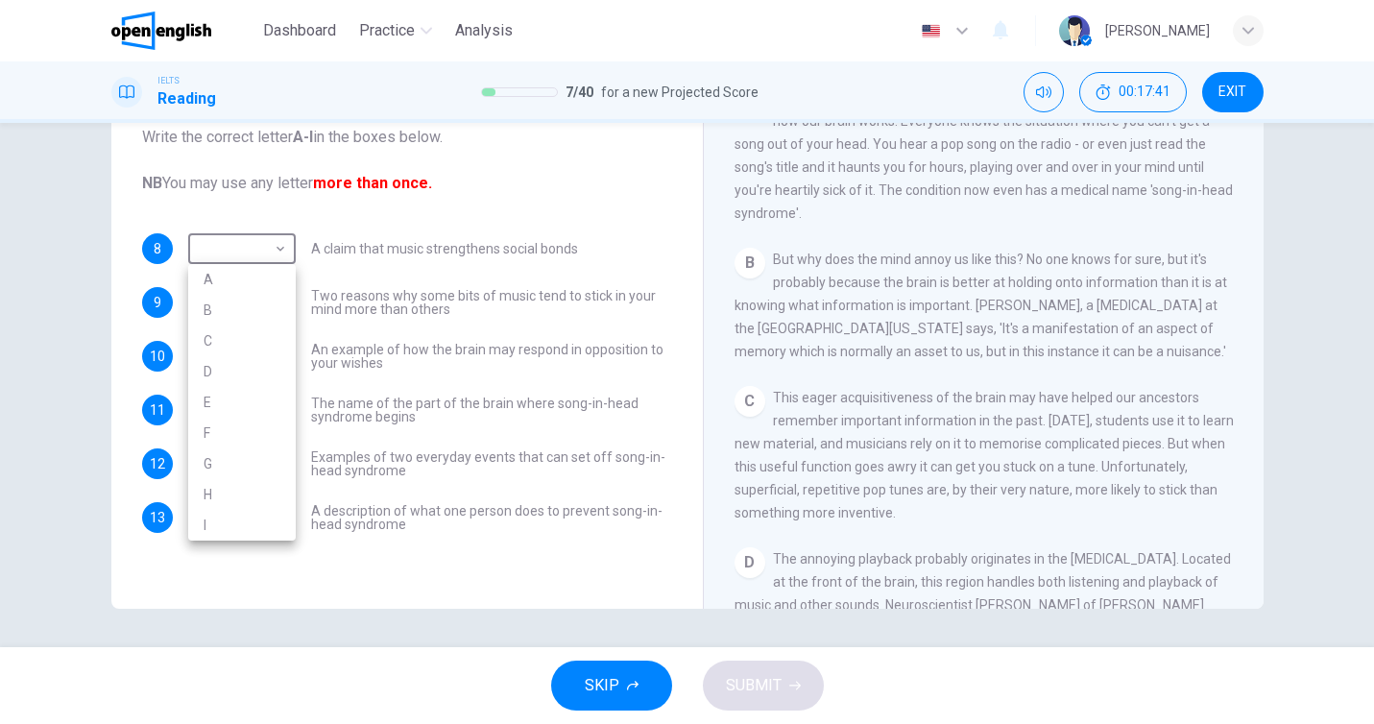
type input "*"
click at [255, 349] on body "This site uses cookies, as explained in our Privacy Policy . If you agree to th…" at bounding box center [687, 362] width 1374 height 724
click at [324, 333] on div at bounding box center [687, 362] width 1374 height 724
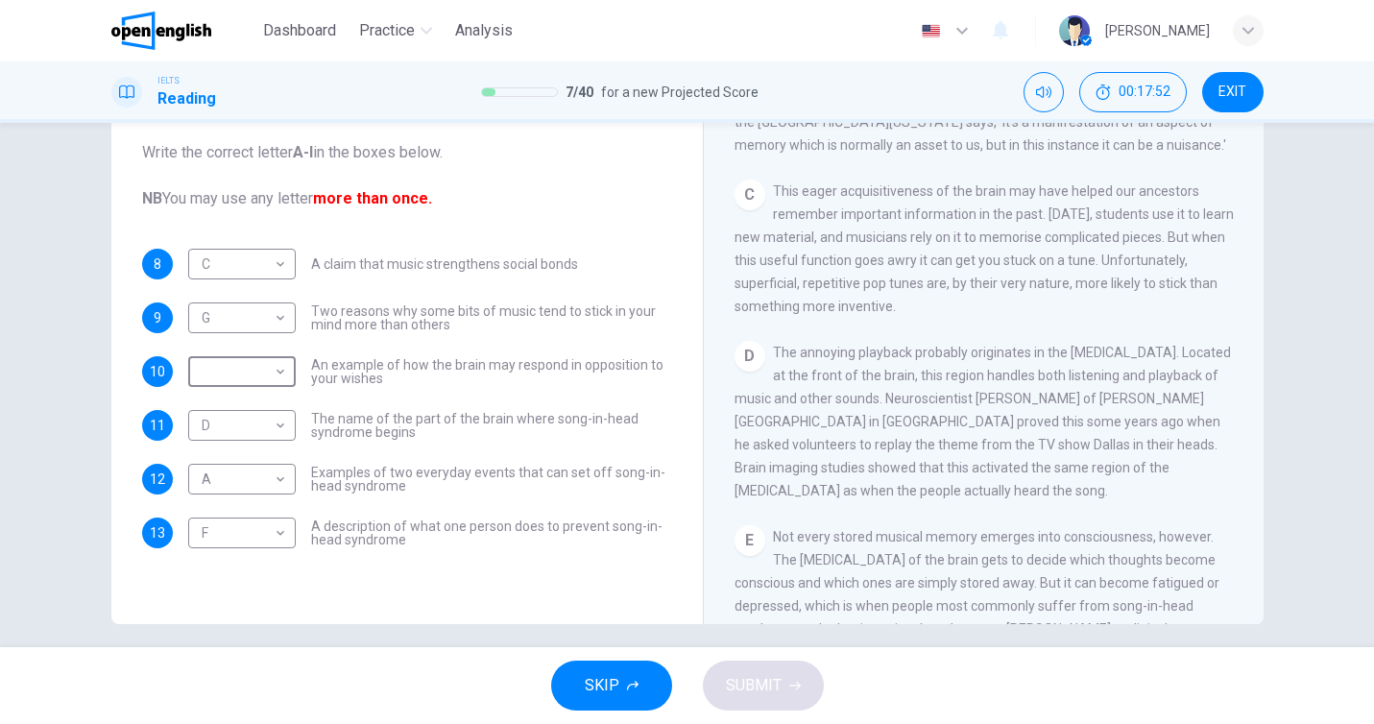
scroll to position [752, 0]
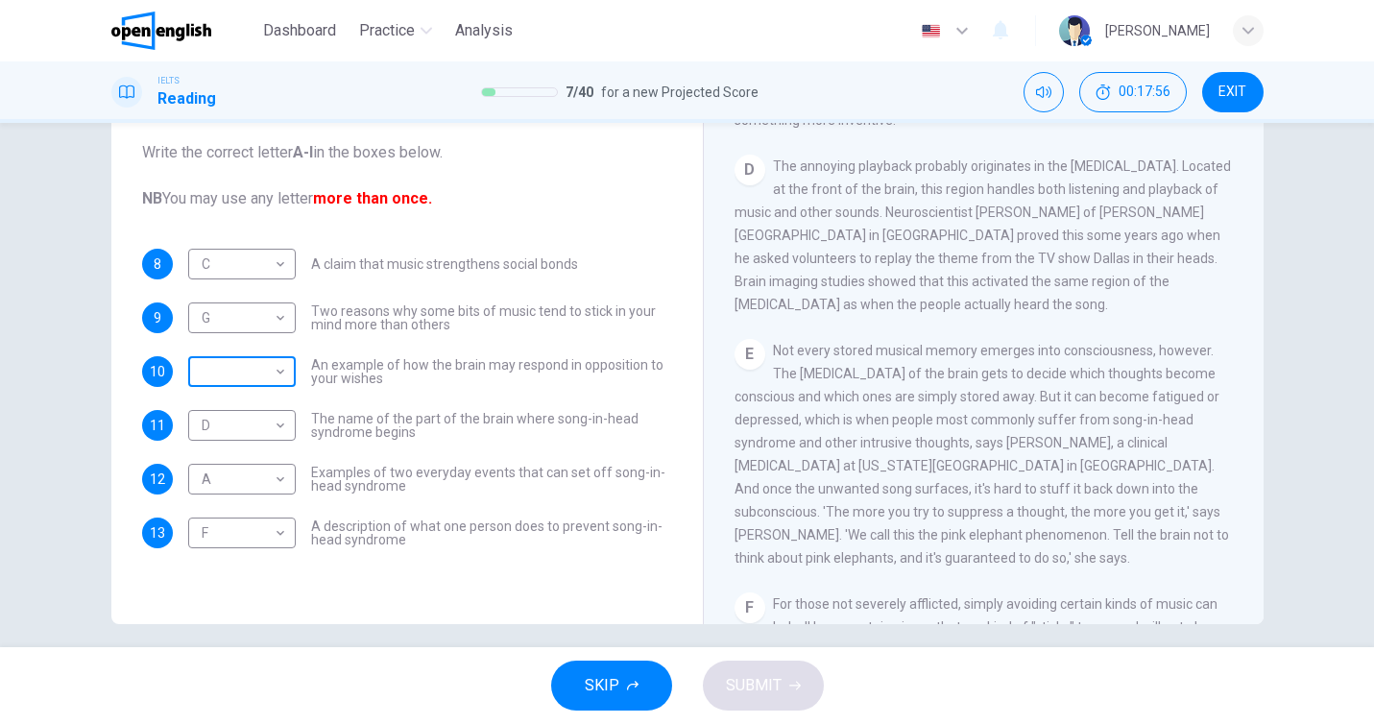
click at [240, 356] on body "This site uses cookies, as explained in our Privacy Policy . If you agree to th…" at bounding box center [687, 362] width 1374 height 724
click at [249, 528] on li "E" at bounding box center [242, 525] width 108 height 31
type input "*"
click at [774, 682] on span "SUBMIT" at bounding box center [754, 685] width 56 height 27
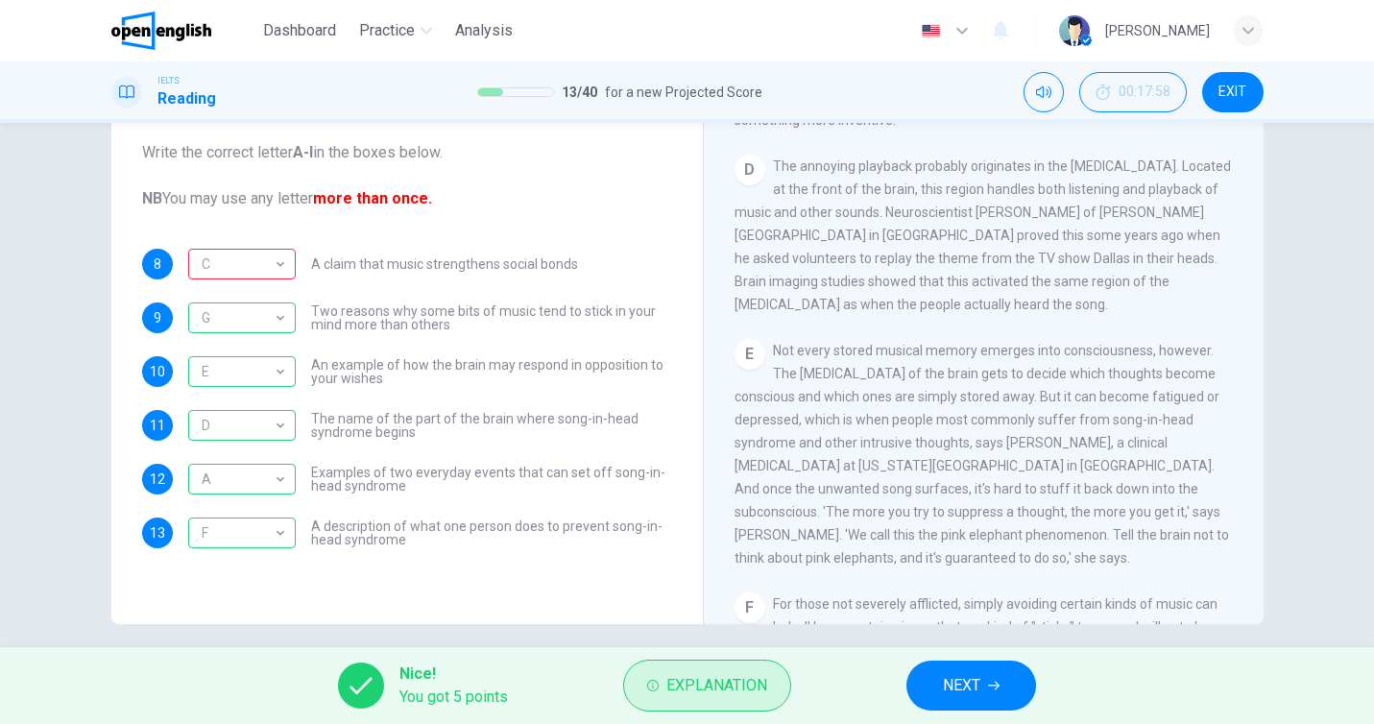
click at [734, 696] on span "Explanation" at bounding box center [716, 685] width 101 height 27
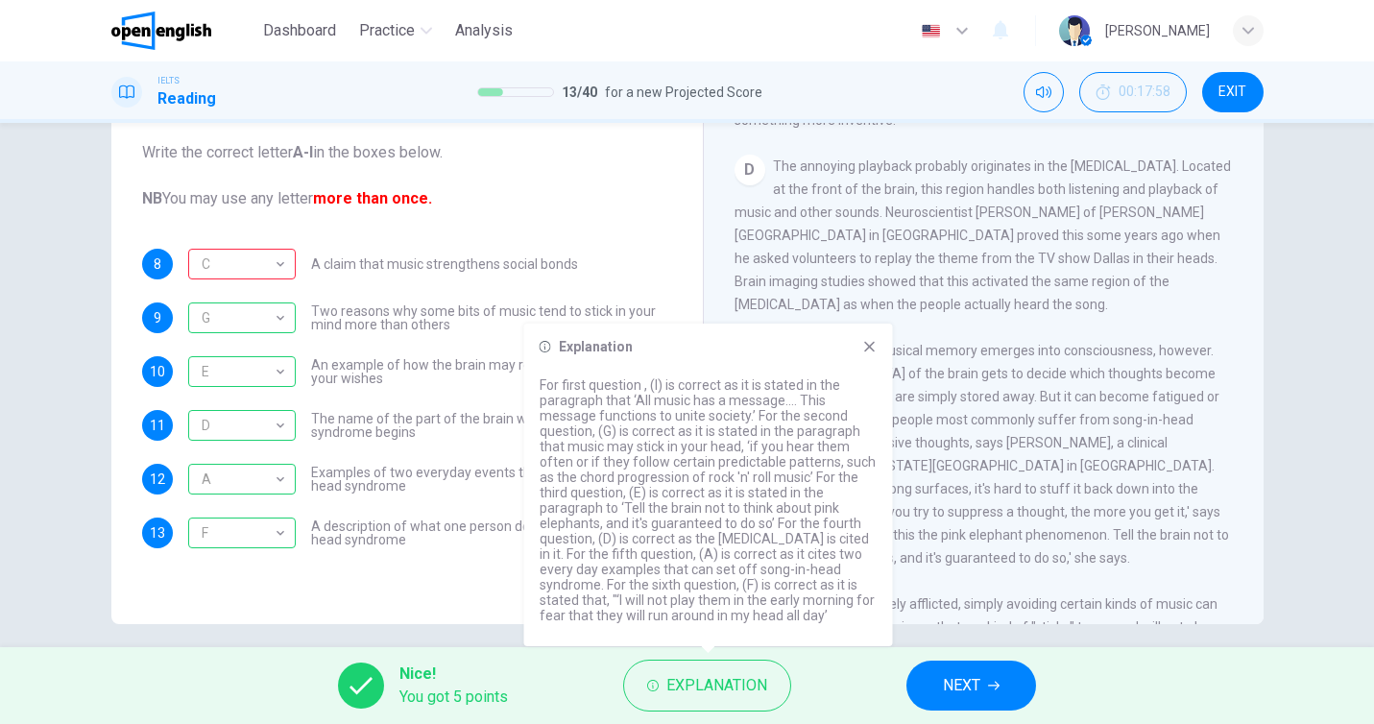
click at [468, 603] on div "Questions 8 - 13 The Reading Passage has nine paragraphs labelled A-l . Which p…" at bounding box center [407, 300] width 561 height 648
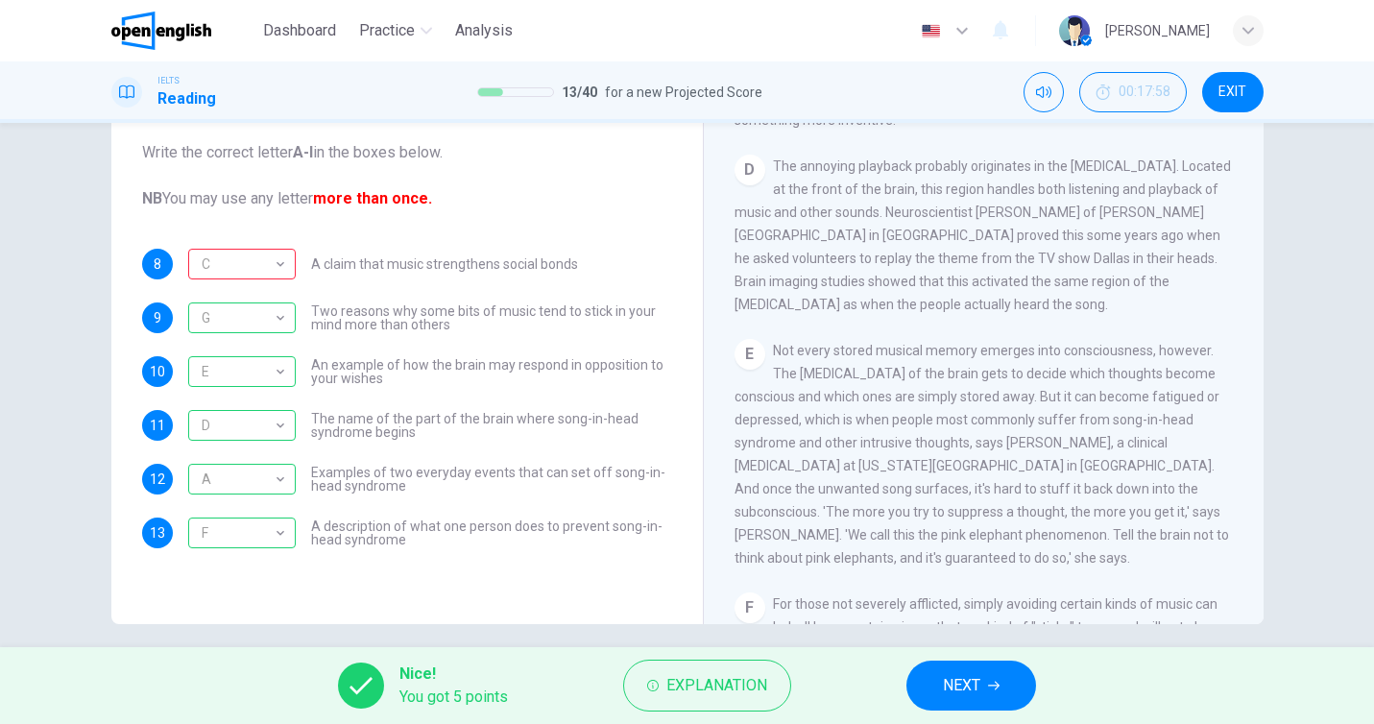
click at [996, 674] on button "NEXT" at bounding box center [971, 686] width 130 height 50
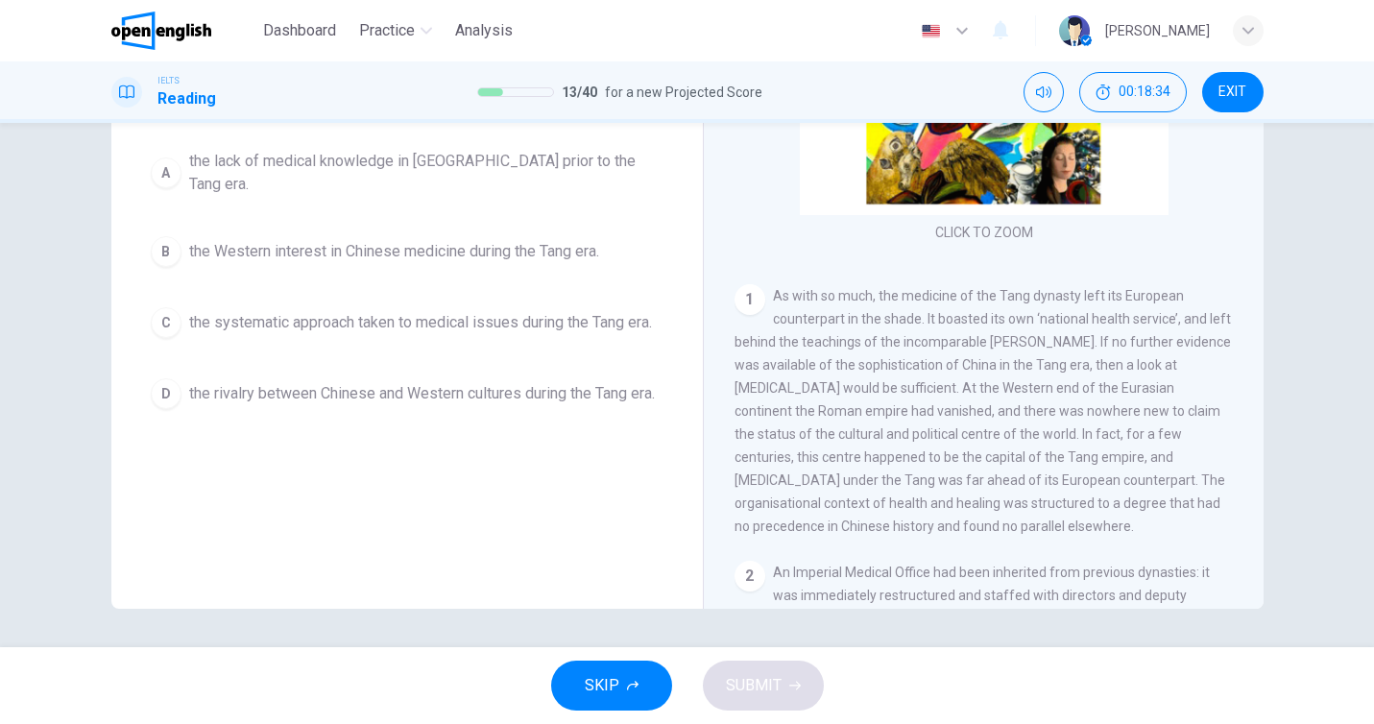
scroll to position [156, 0]
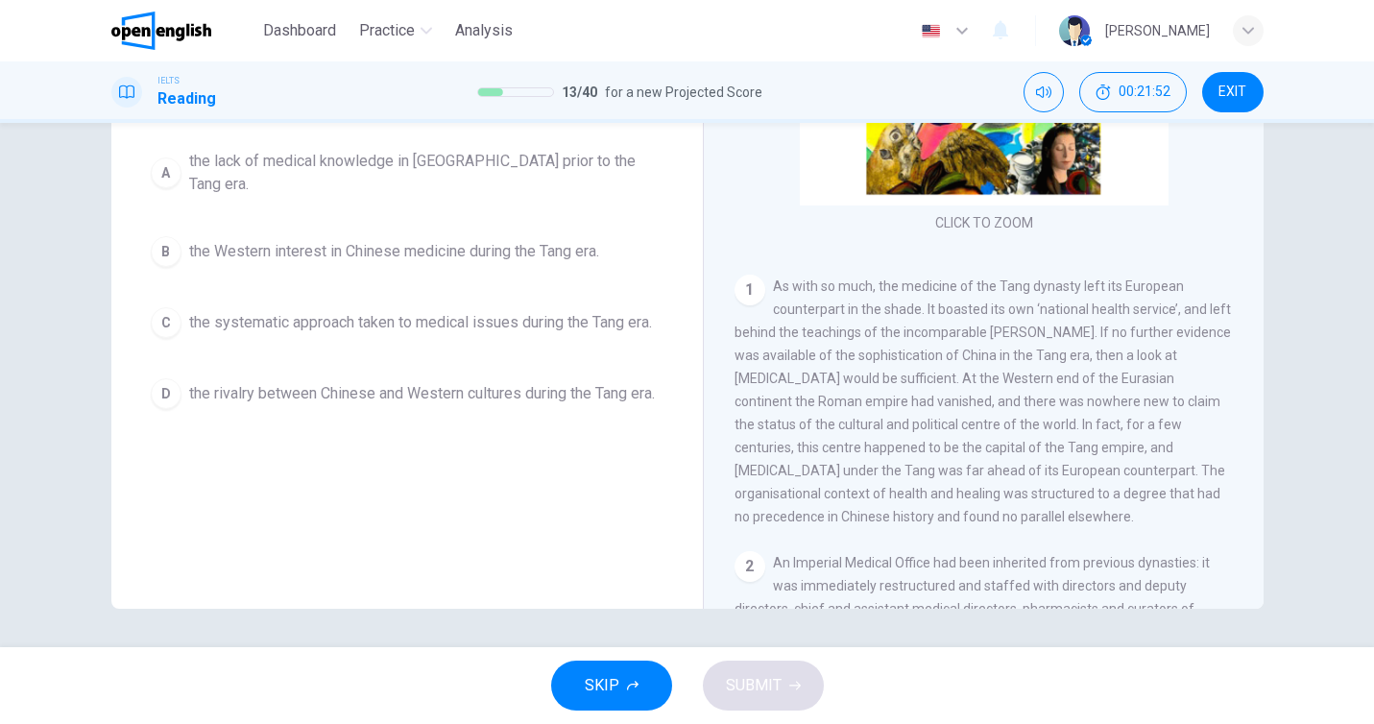
click at [165, 168] on div "A" at bounding box center [166, 172] width 31 height 31
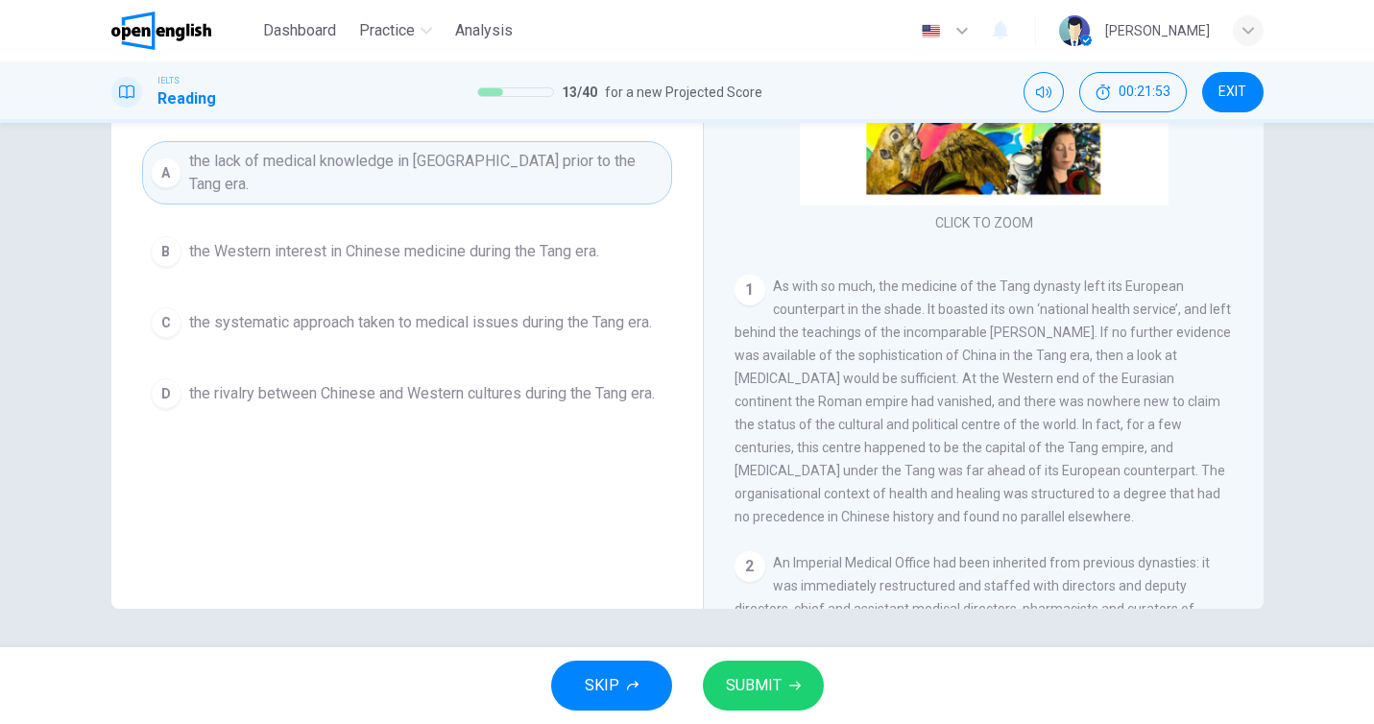
click at [765, 686] on span "SUBMIT" at bounding box center [754, 685] width 56 height 27
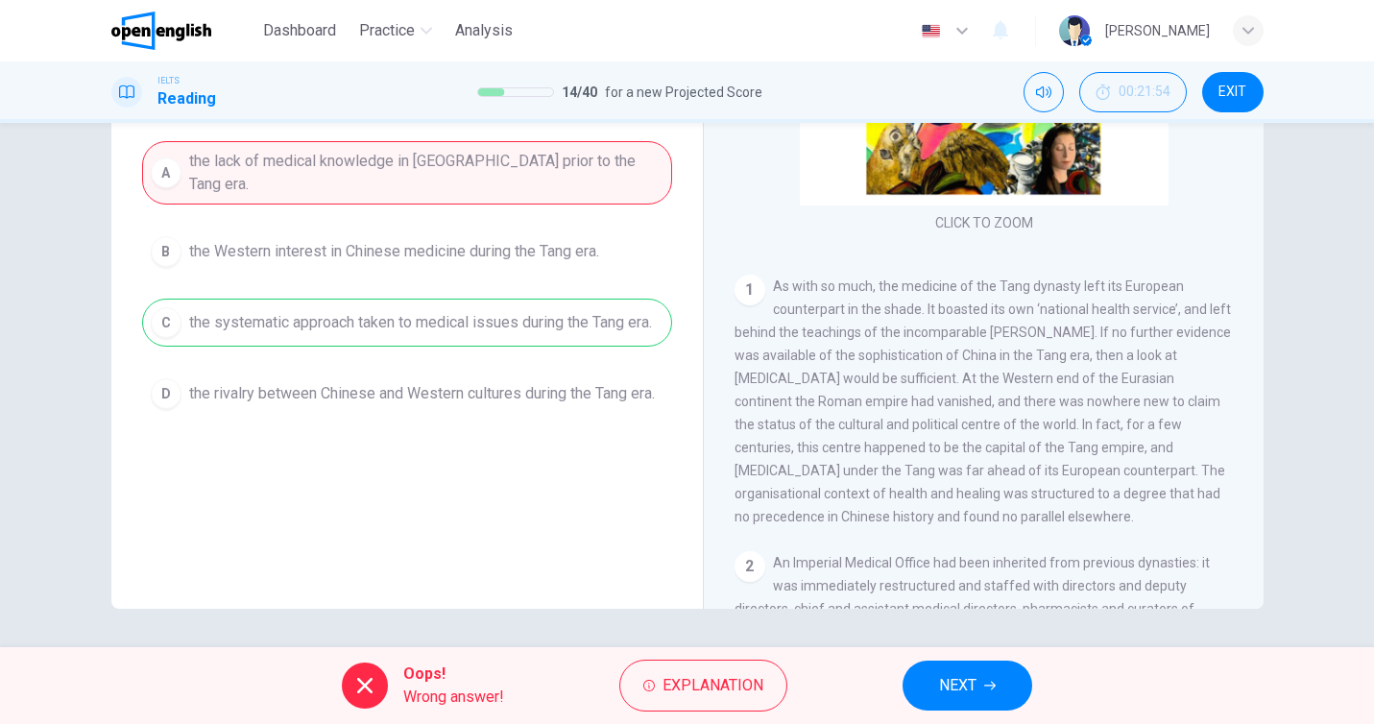
click at [966, 688] on span "NEXT" at bounding box center [957, 685] width 37 height 27
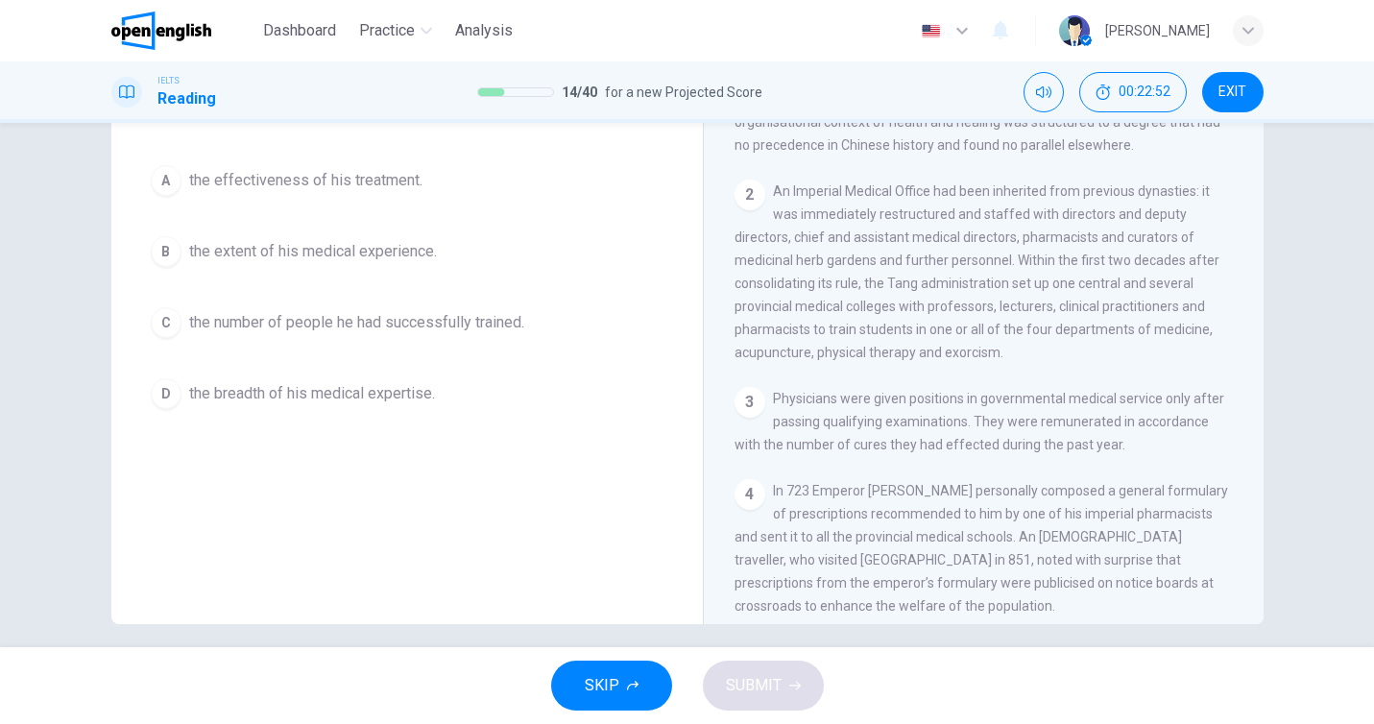
scroll to position [202, 0]
click at [172, 184] on div "A" at bounding box center [166, 183] width 31 height 31
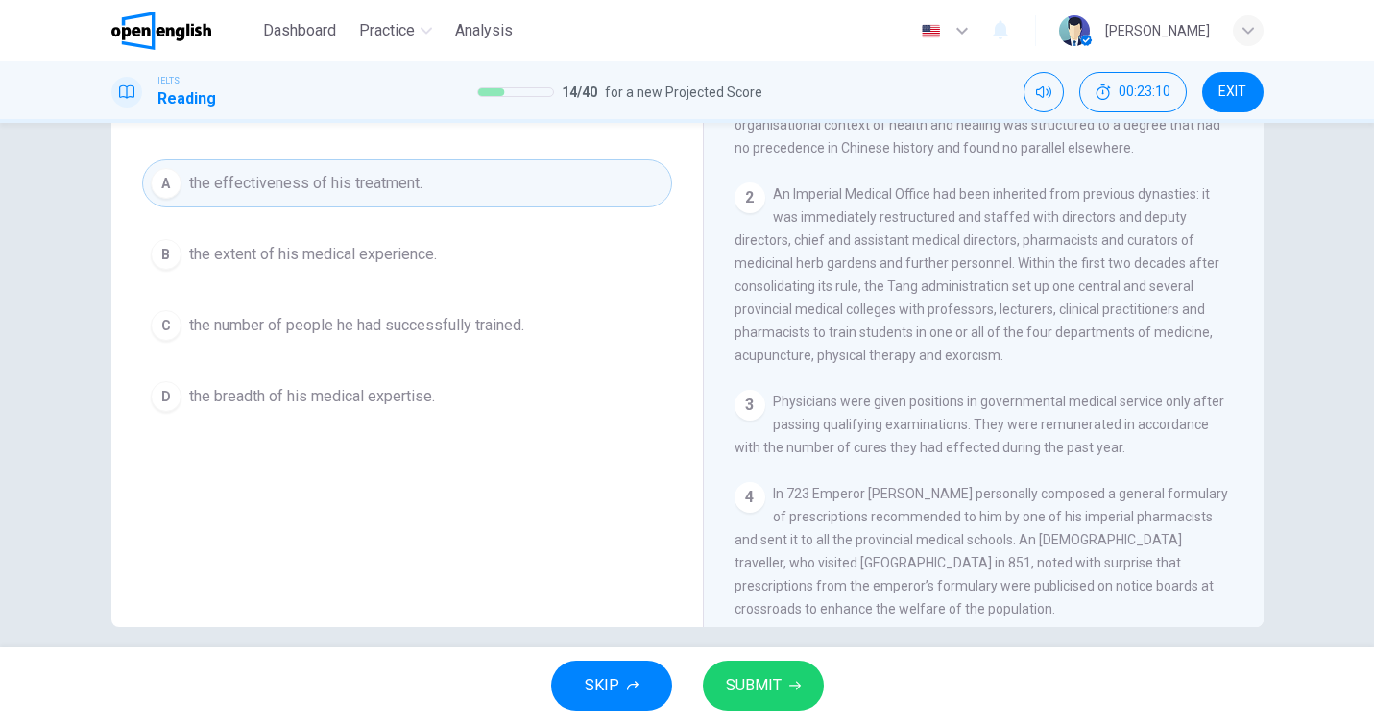
click at [802, 683] on button "SUBMIT" at bounding box center [763, 686] width 121 height 50
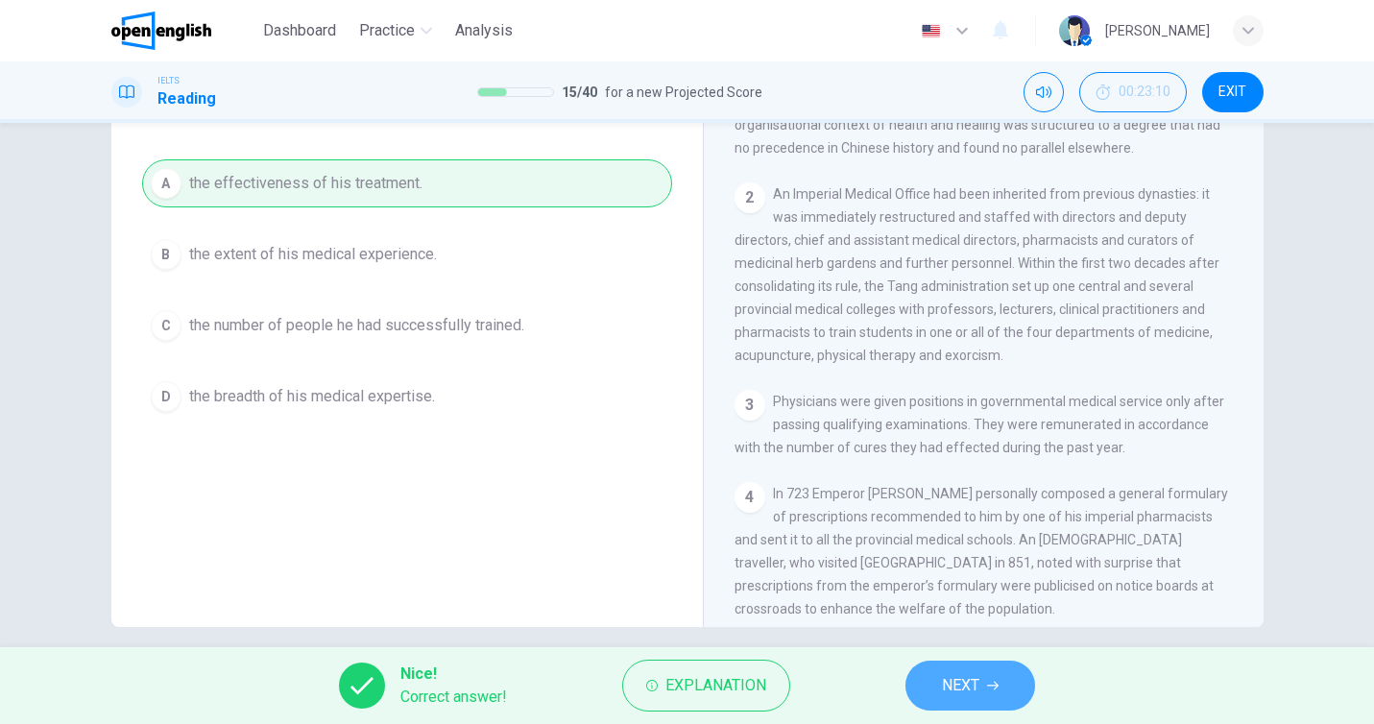
click at [994, 695] on button "NEXT" at bounding box center [970, 686] width 130 height 50
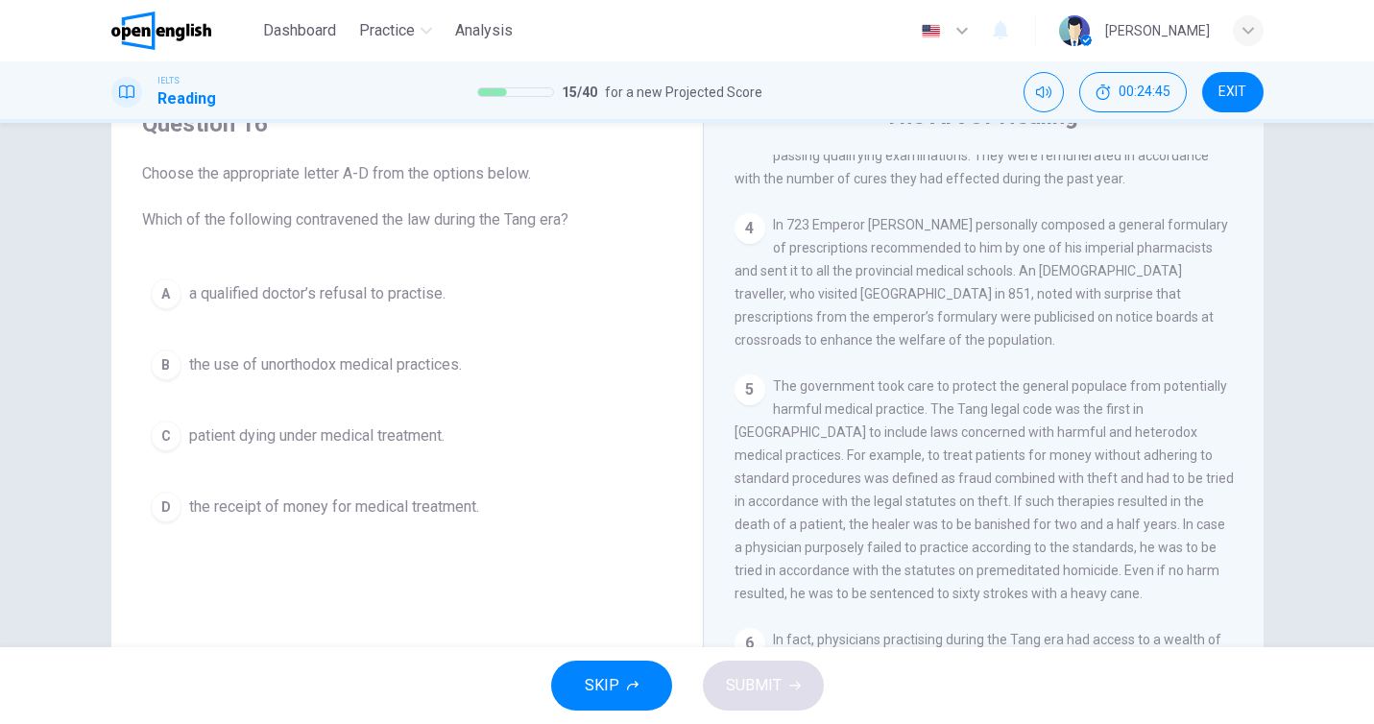
scroll to position [924, 0]
click at [298, 514] on span "the receipt of money for medical treatment." at bounding box center [334, 506] width 290 height 23
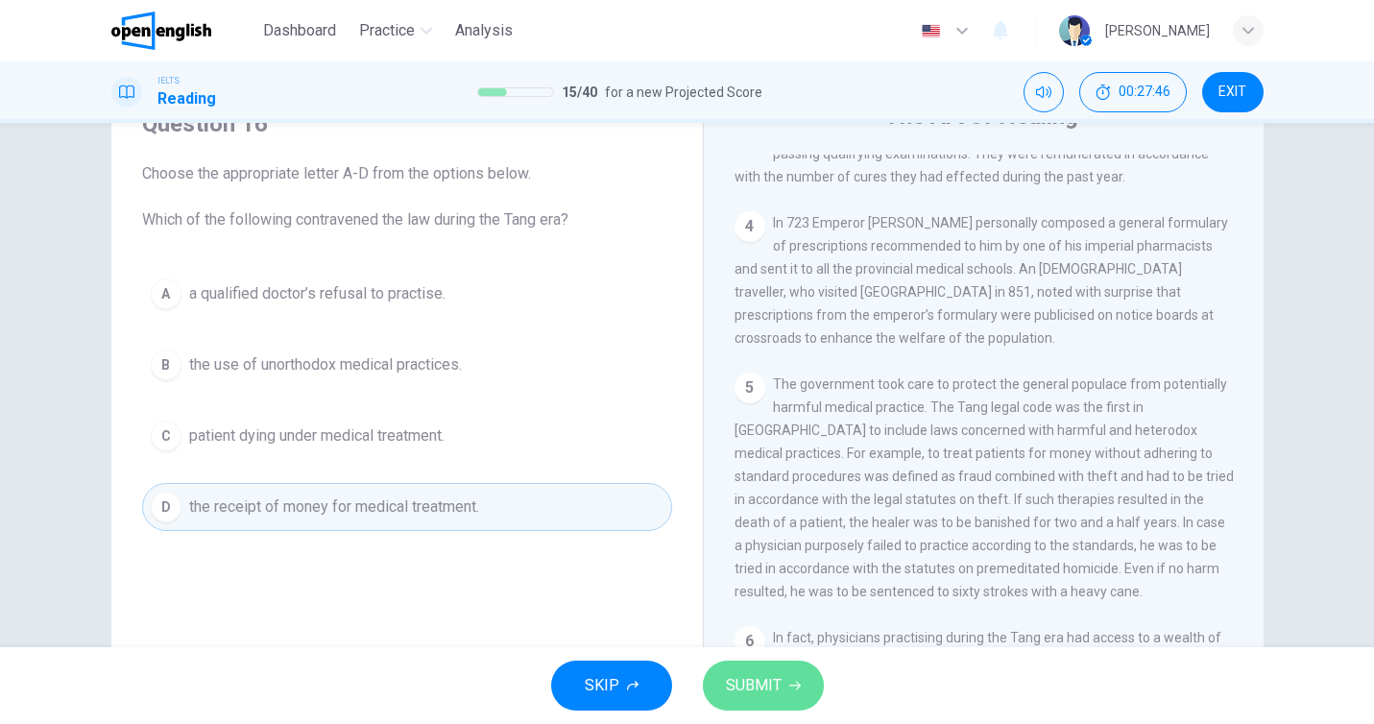
click at [783, 677] on button "SUBMIT" at bounding box center [763, 686] width 121 height 50
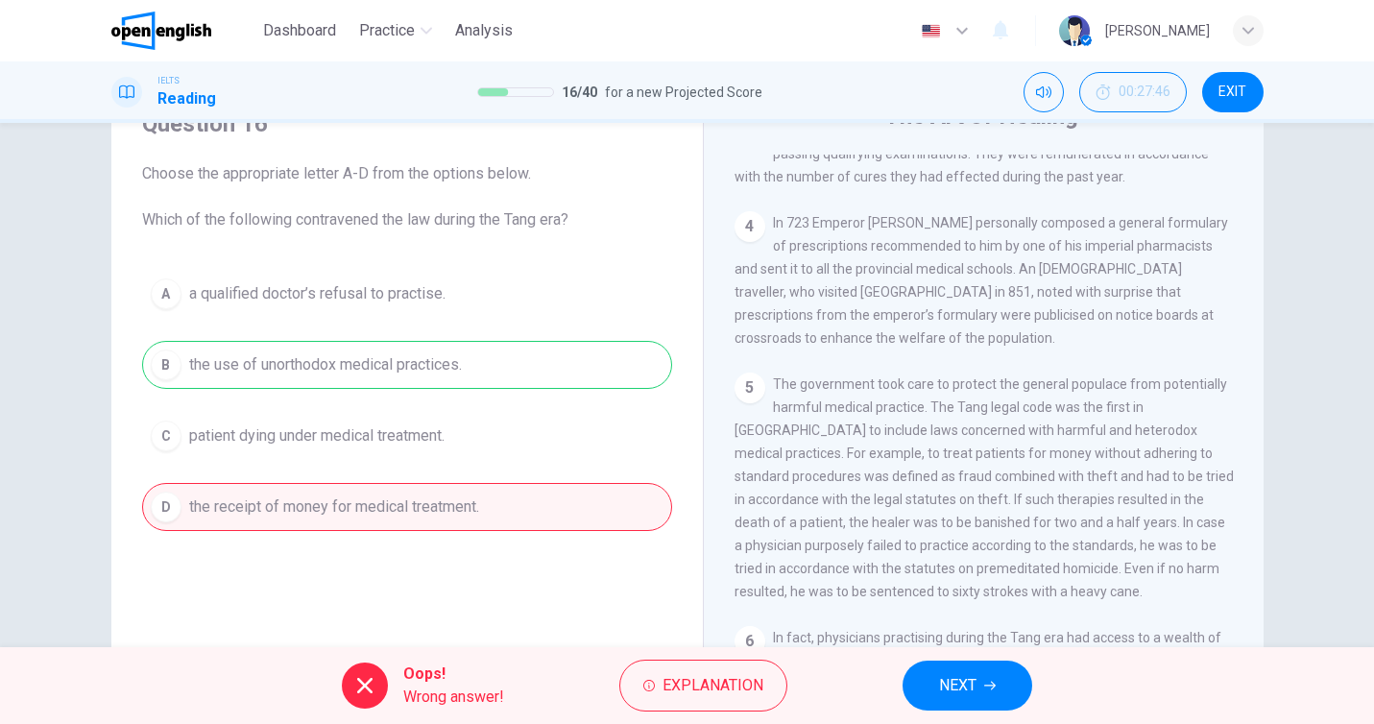
click at [953, 686] on span "NEXT" at bounding box center [957, 685] width 37 height 27
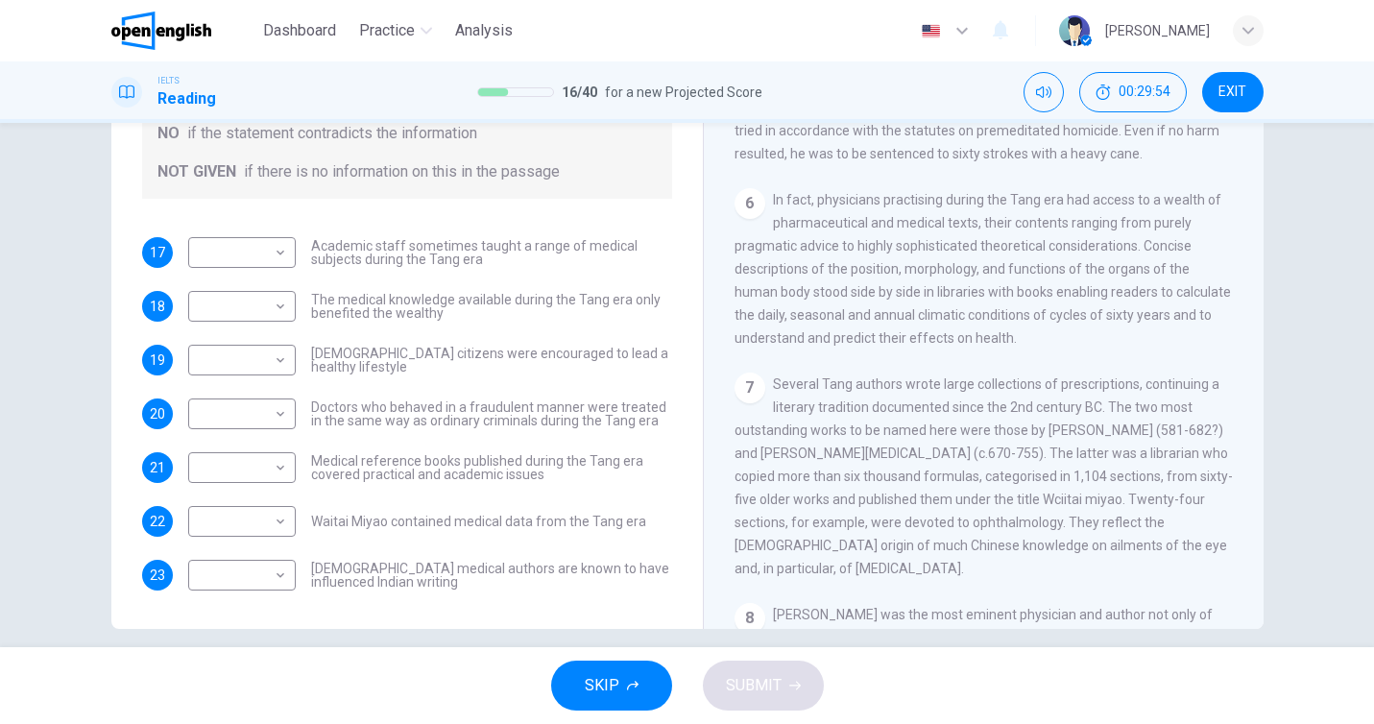
scroll to position [1254, 0]
click at [262, 580] on body "This site uses cookies, as explained in our Privacy Policy . If you agree to th…" at bounding box center [687, 362] width 1374 height 724
click at [262, 601] on li "YES" at bounding box center [242, 605] width 108 height 31
type input "***"
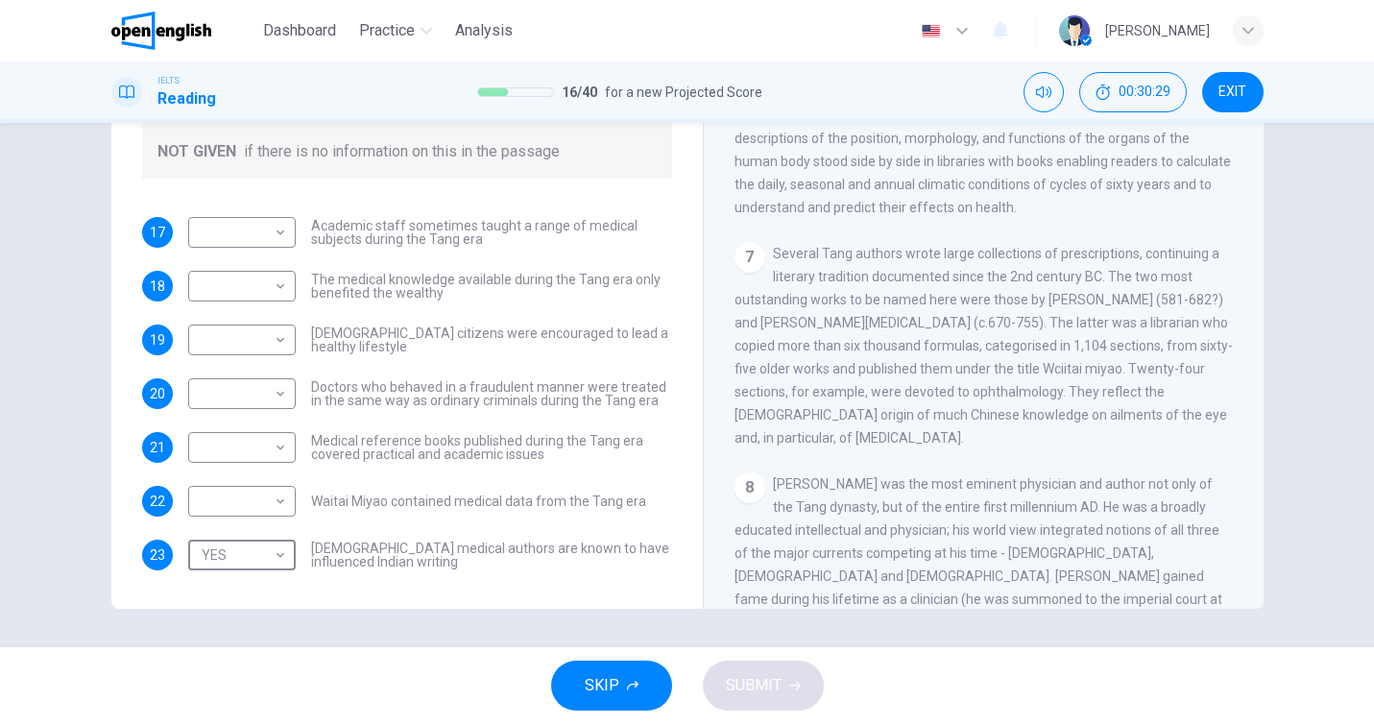
scroll to position [1376, 0]
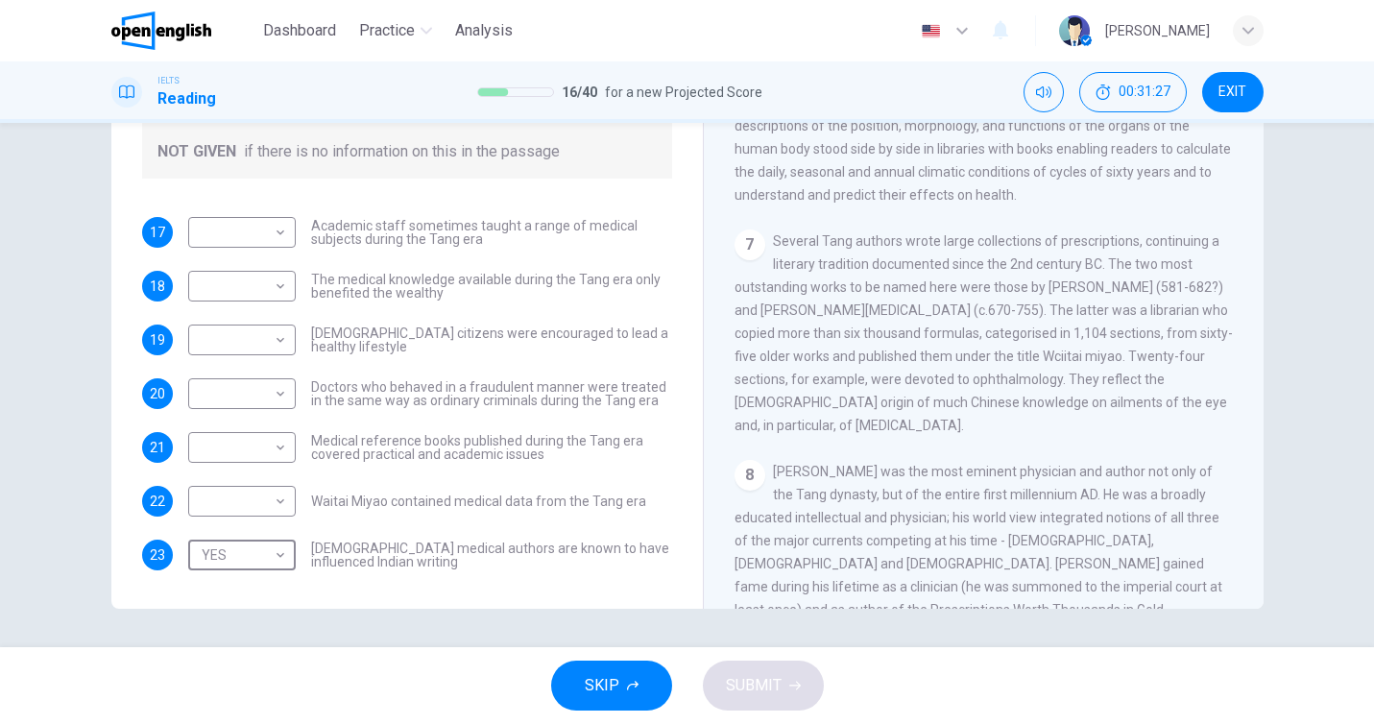
click at [301, 504] on div "​ ​ Waitai Miyao contained medical data from the Tang era" at bounding box center [417, 501] width 458 height 31
click at [259, 505] on body "This site uses cookies, as explained in our Privacy Policy . If you agree to th…" at bounding box center [687, 362] width 1374 height 724
click at [263, 532] on li "YES" at bounding box center [242, 532] width 108 height 31
type input "***"
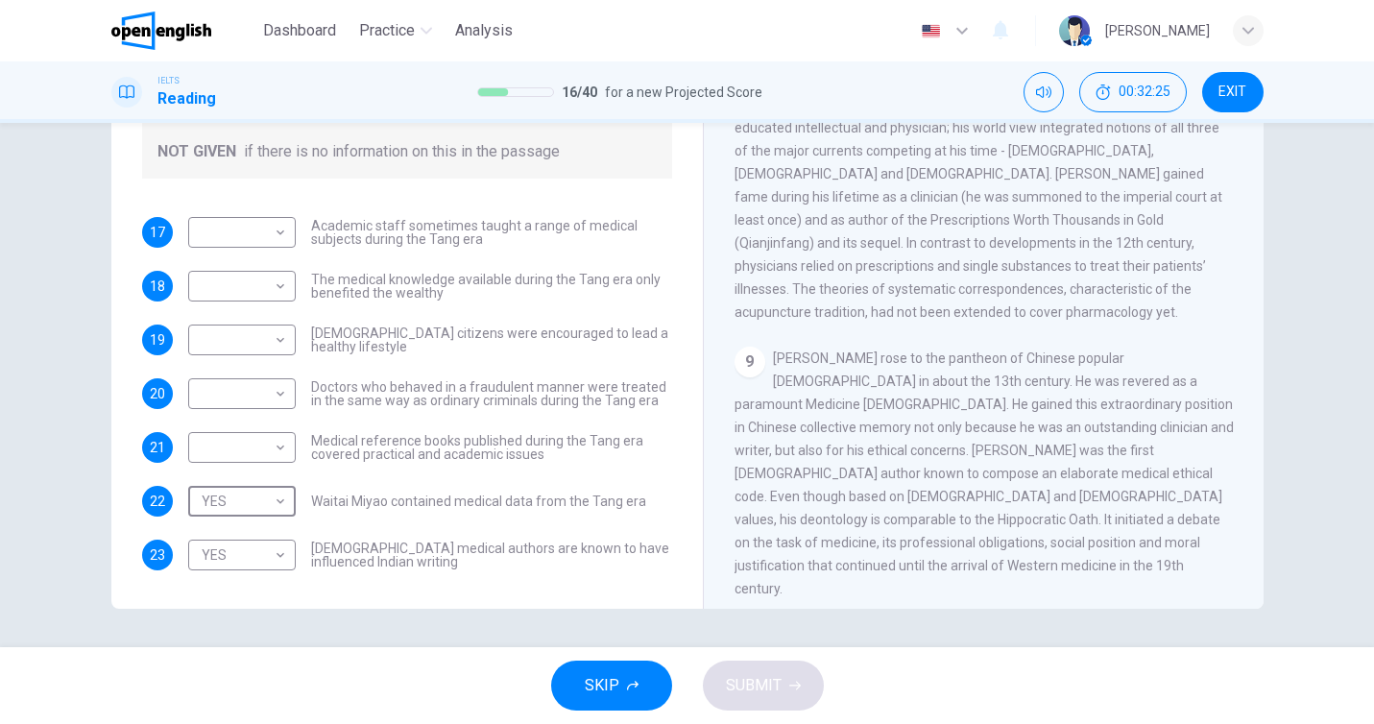
scroll to position [1772, 0]
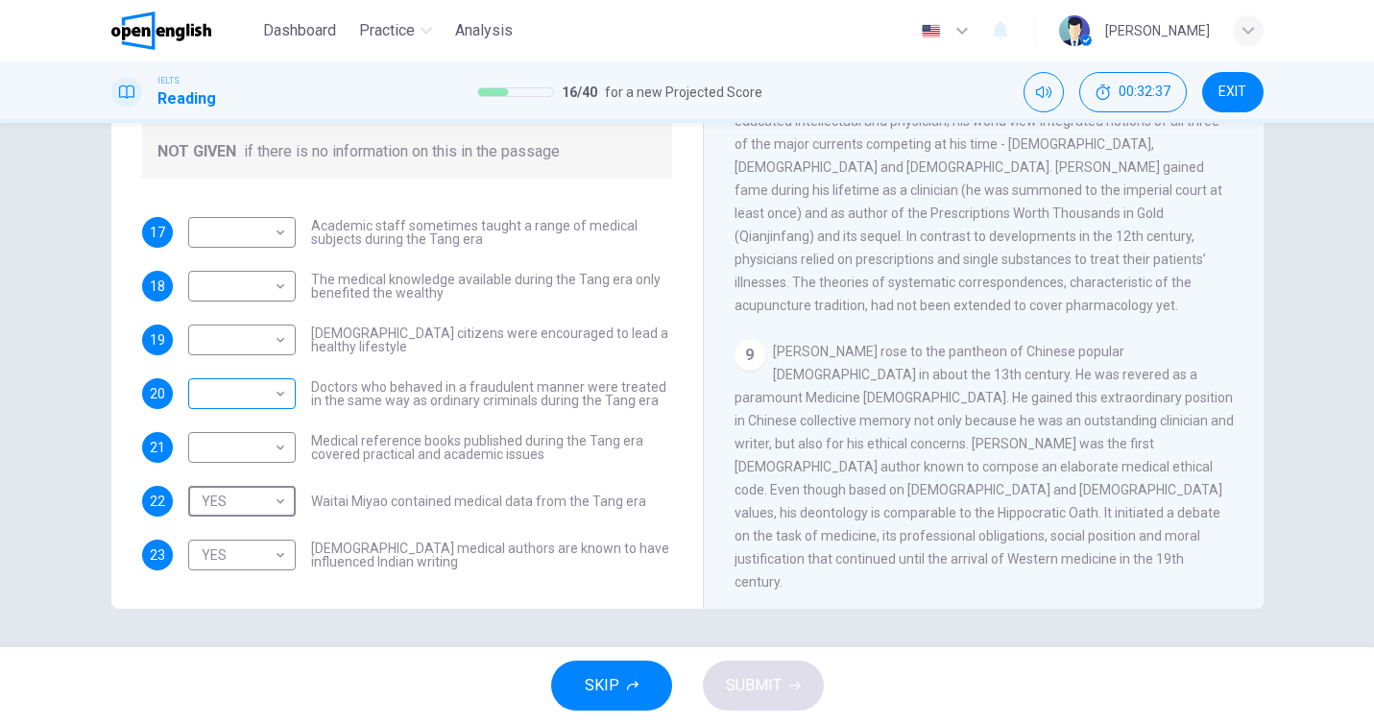
click at [217, 395] on body "This site uses cookies, as explained in our Privacy Policy . If you agree to th…" at bounding box center [687, 362] width 1374 height 724
click at [233, 426] on li "YES" at bounding box center [242, 424] width 108 height 31
type input "***"
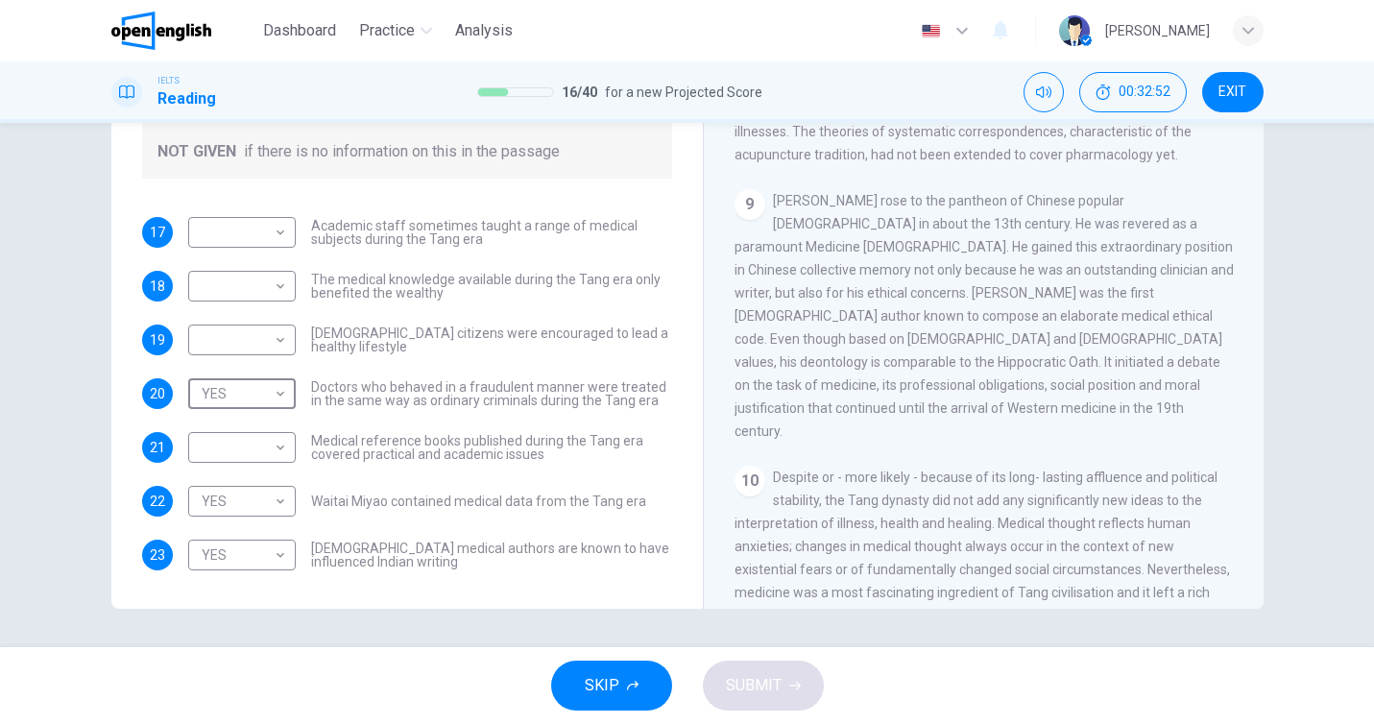
scroll to position [1924, 0]
click at [258, 290] on body "This site uses cookies, as explained in our Privacy Policy . If you agree to th…" at bounding box center [687, 362] width 1374 height 724
click at [257, 341] on li "NO" at bounding box center [242, 347] width 108 height 31
type input "**"
click at [200, 229] on body "This site uses cookies, as explained in our Privacy Policy . If you agree to th…" at bounding box center [687, 362] width 1374 height 724
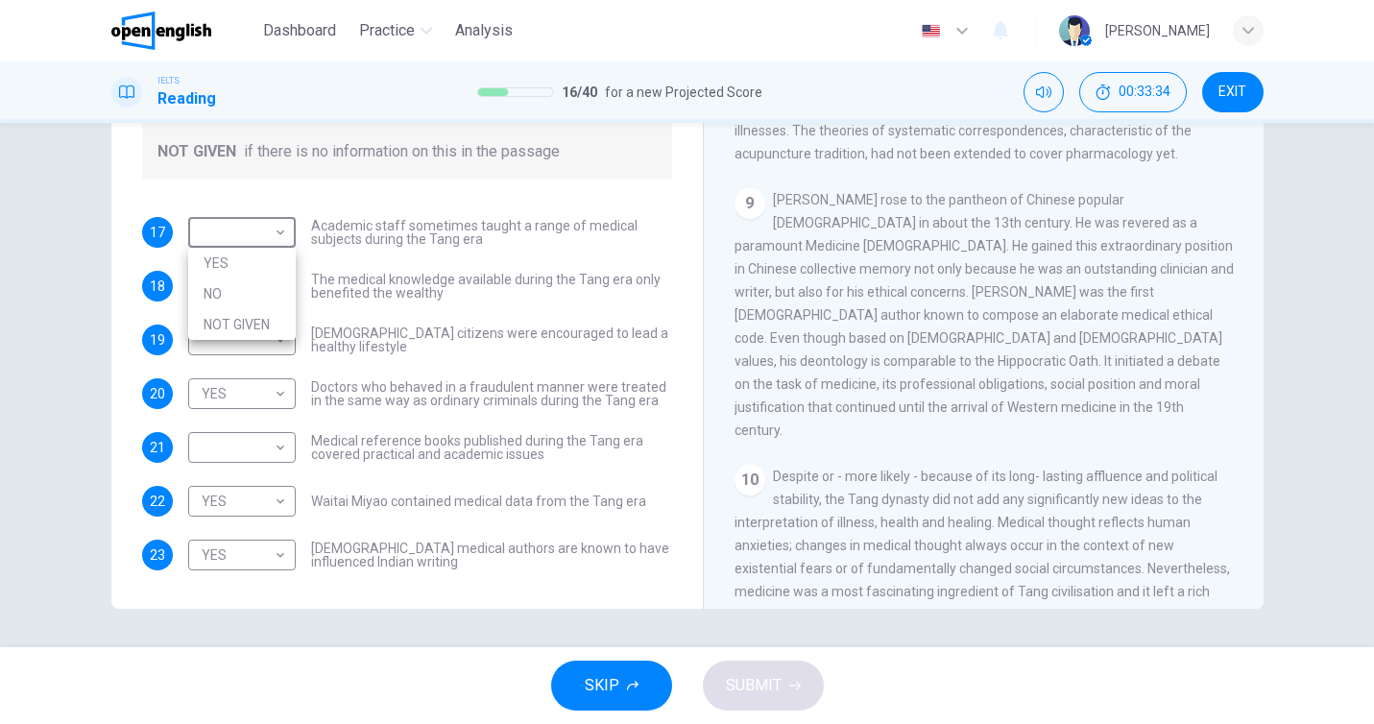
click at [227, 290] on li "NO" at bounding box center [242, 293] width 108 height 31
type input "**"
click at [243, 330] on body "This site uses cookies, as explained in our Privacy Policy . If you agree to th…" at bounding box center [687, 362] width 1374 height 724
click at [262, 435] on li "NOT GIVEN" at bounding box center [242, 432] width 108 height 31
type input "*********"
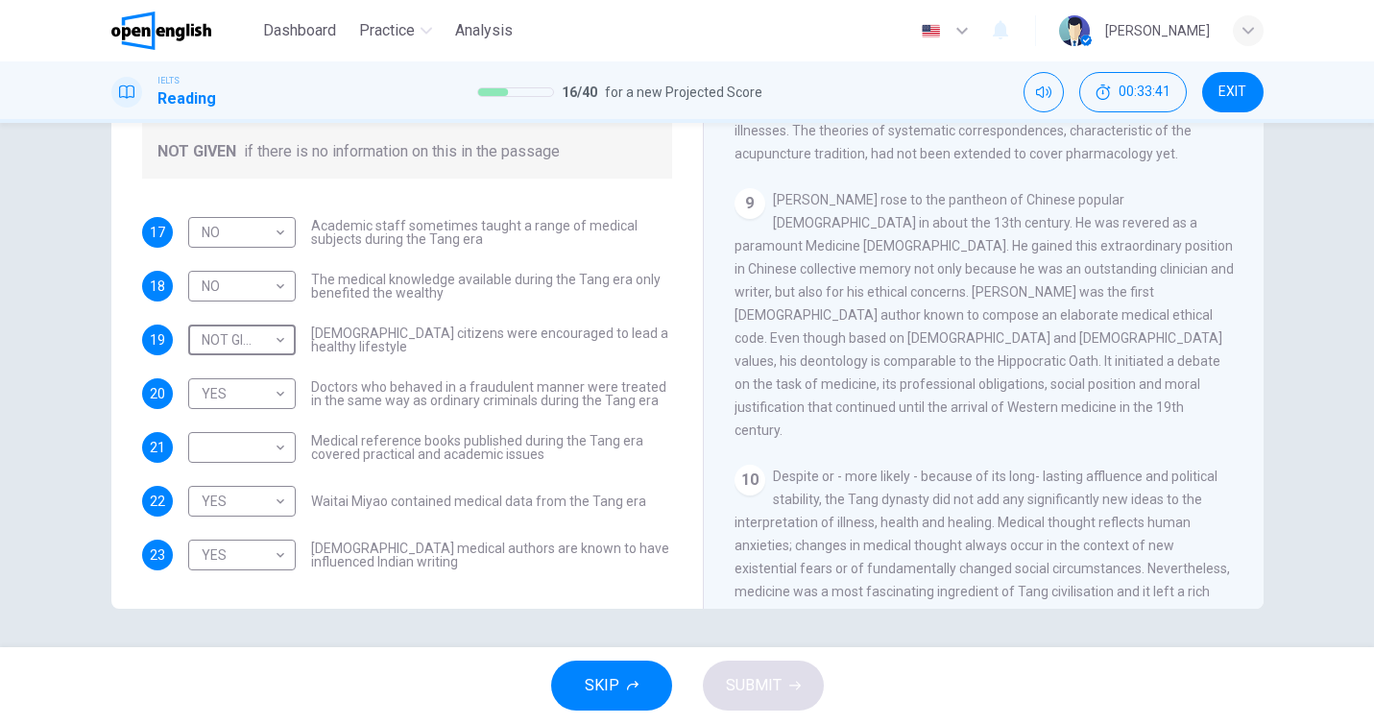
click at [262, 435] on body "This site uses cookies, as explained in our Privacy Policy . If you agree to th…" at bounding box center [687, 362] width 1374 height 724
click at [255, 538] on li "NOT GIVEN" at bounding box center [242, 539] width 108 height 31
type input "*********"
click at [769, 687] on span "SUBMIT" at bounding box center [754, 685] width 56 height 27
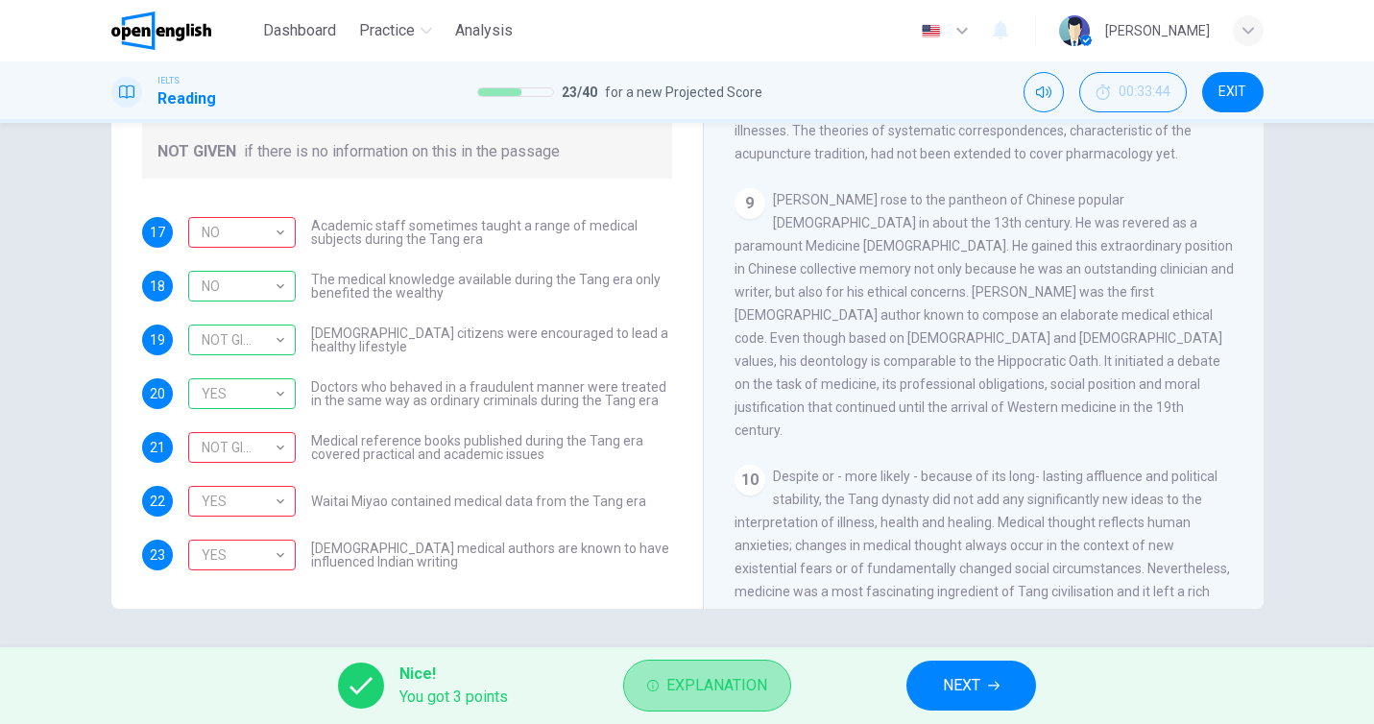
click at [686, 691] on span "Explanation" at bounding box center [716, 685] width 101 height 27
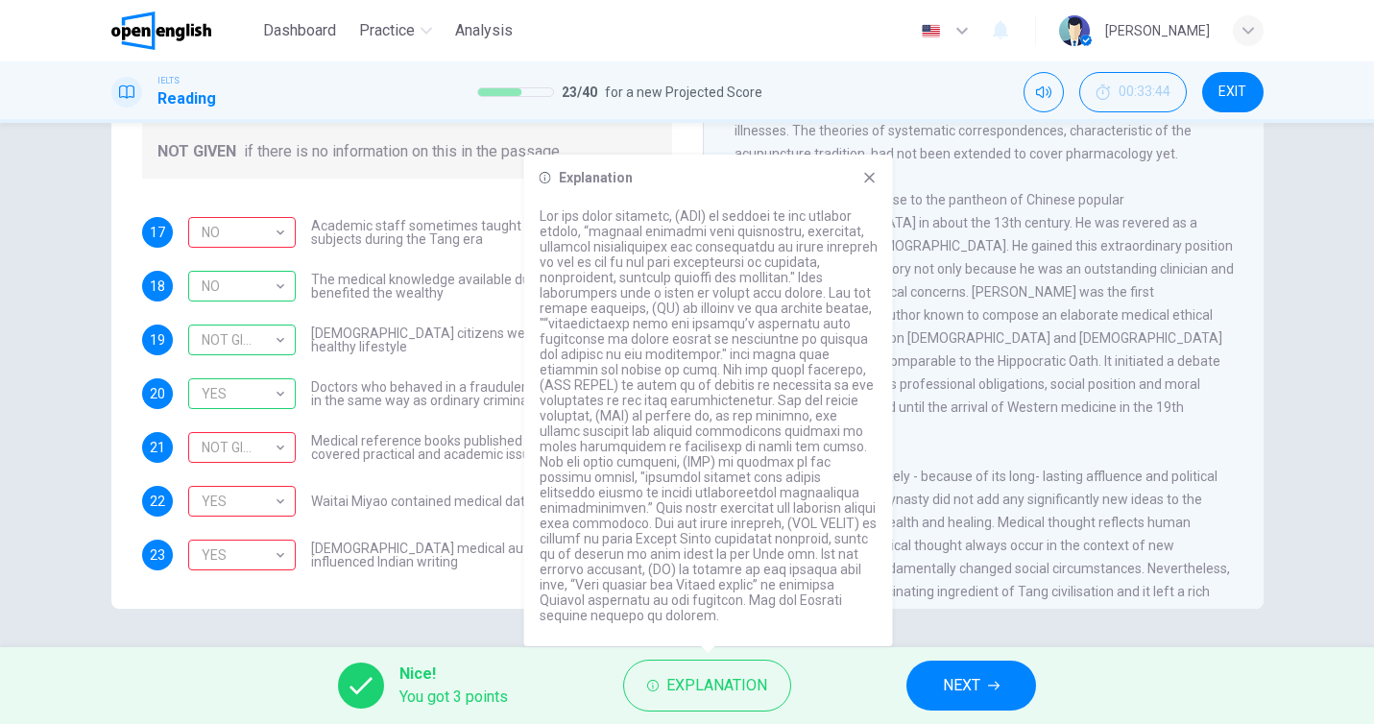
click at [961, 692] on span "NEXT" at bounding box center [961, 685] width 37 height 27
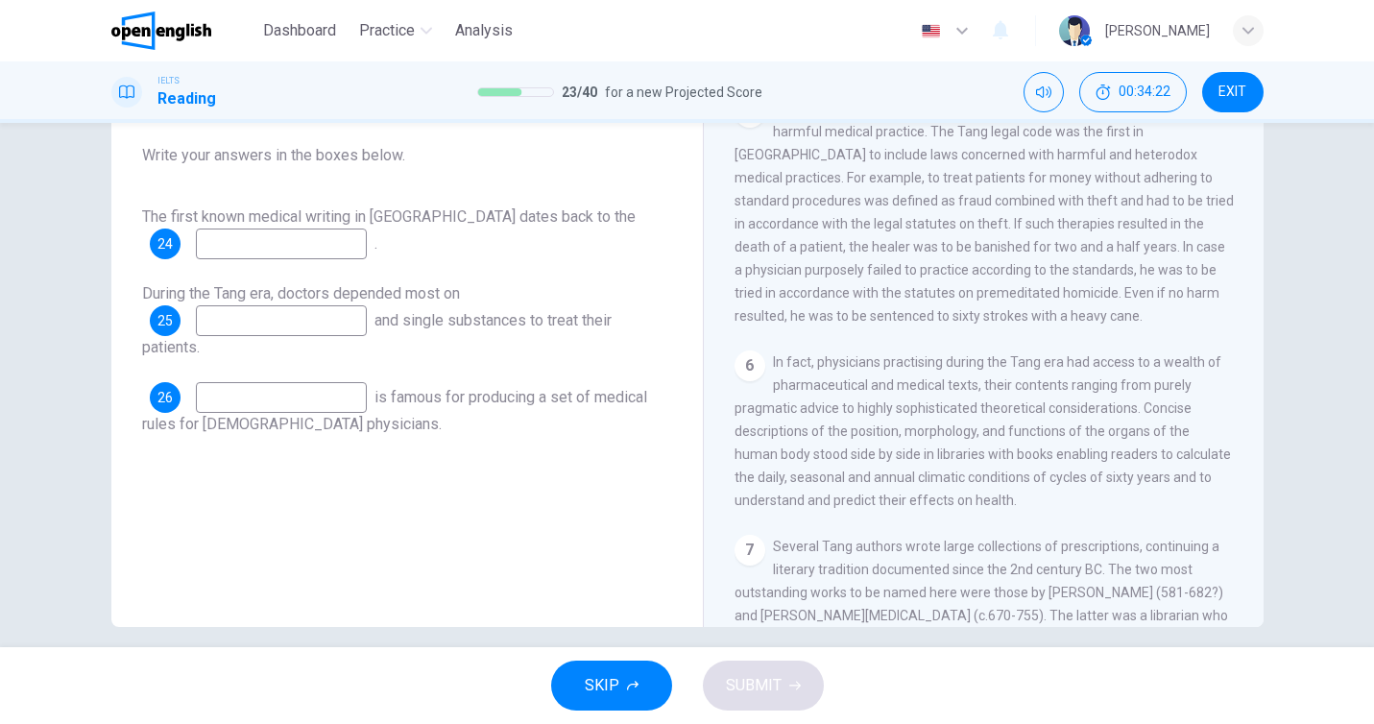
scroll to position [205, 0]
click at [322, 250] on input at bounding box center [281, 241] width 171 height 31
type input "**********"
click at [311, 323] on input at bounding box center [281, 317] width 171 height 31
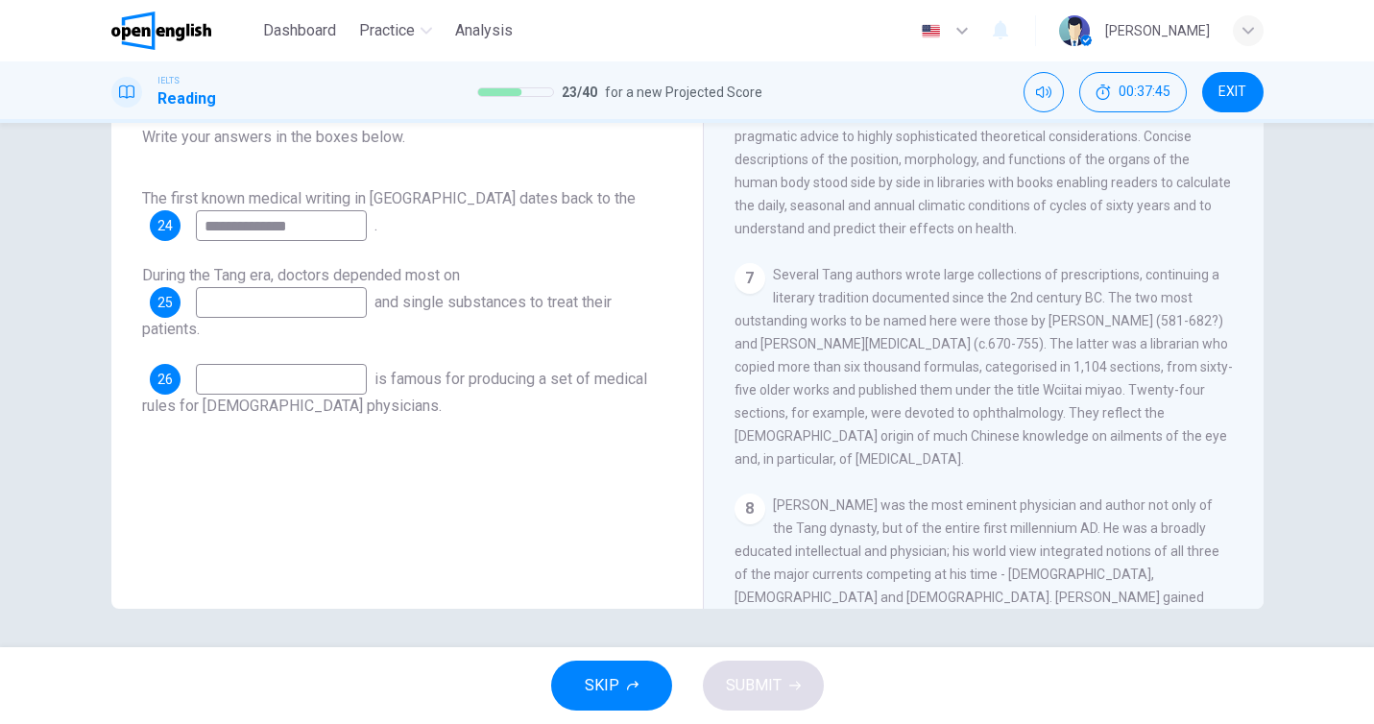
scroll to position [1343, 0]
click at [278, 382] on input at bounding box center [281, 379] width 171 height 31
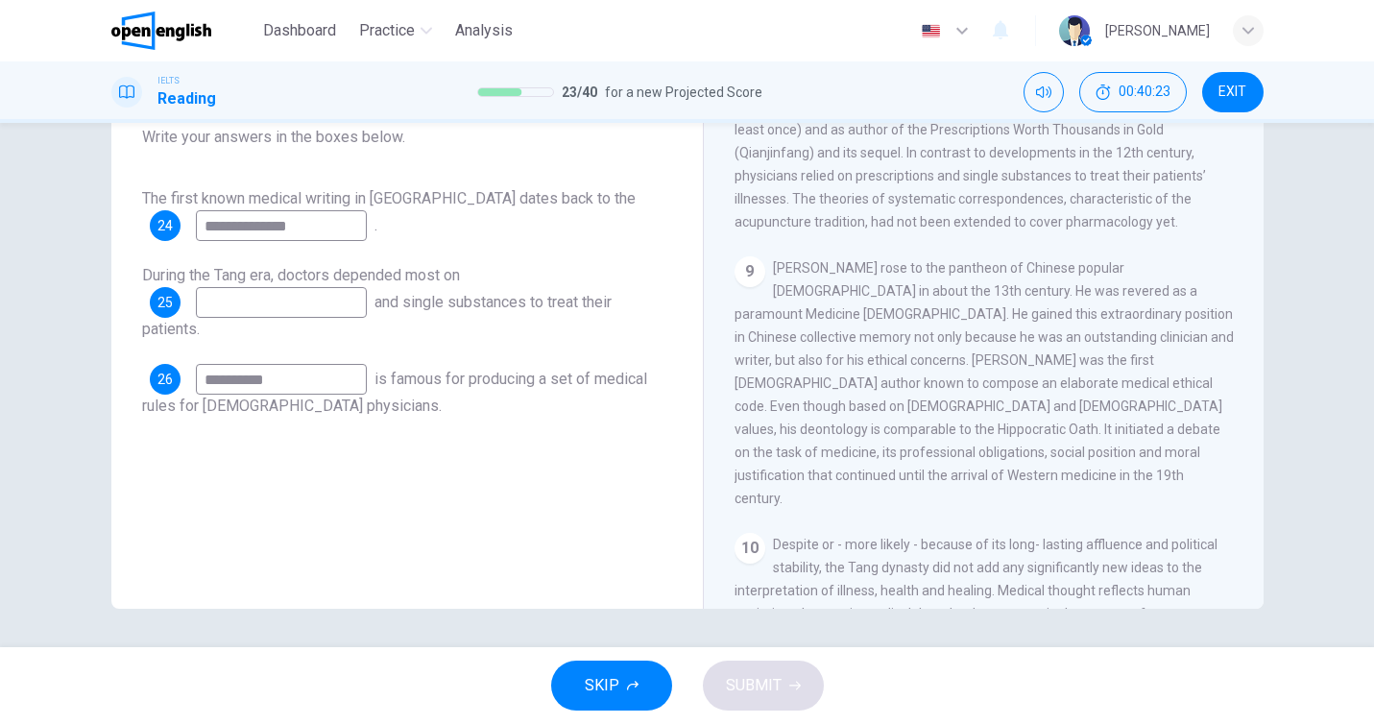
scroll to position [1867, 0]
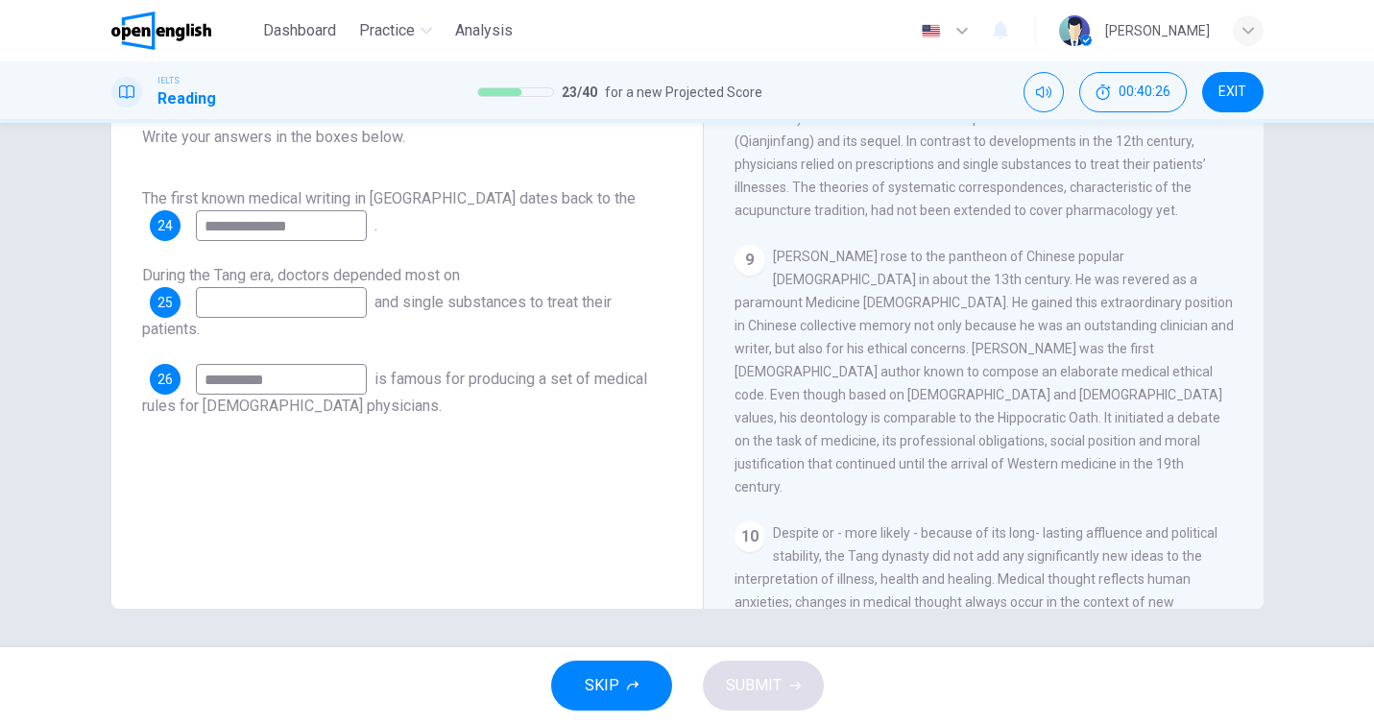
type input "**********"
click at [298, 301] on input at bounding box center [281, 302] width 171 height 31
type input "**********"
click at [790, 693] on button "SUBMIT" at bounding box center [763, 686] width 121 height 50
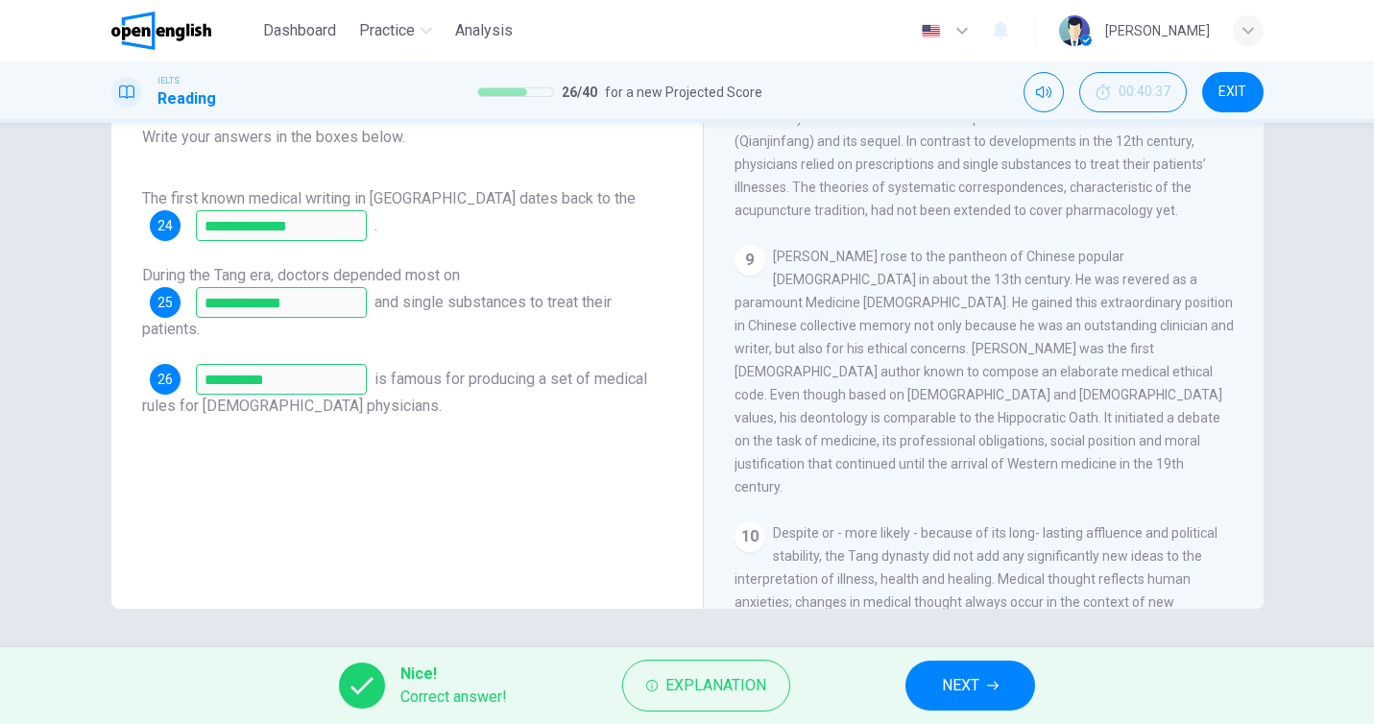
click at [1027, 670] on button "NEXT" at bounding box center [970, 686] width 130 height 50
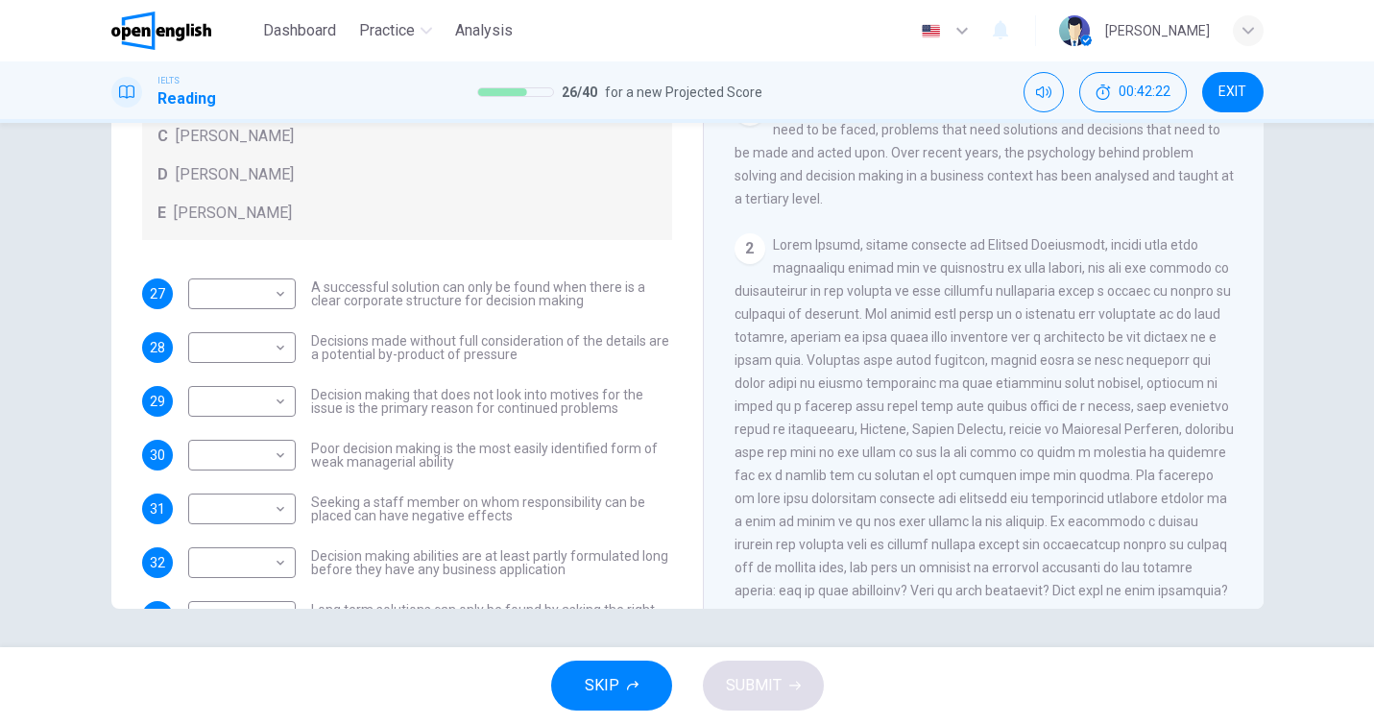
scroll to position [148, 0]
click at [240, 465] on body "This site uses cookies, as explained in our Privacy Policy . If you agree to th…" at bounding box center [687, 362] width 1374 height 724
click at [244, 485] on li "A" at bounding box center [242, 484] width 108 height 31
type input "*"
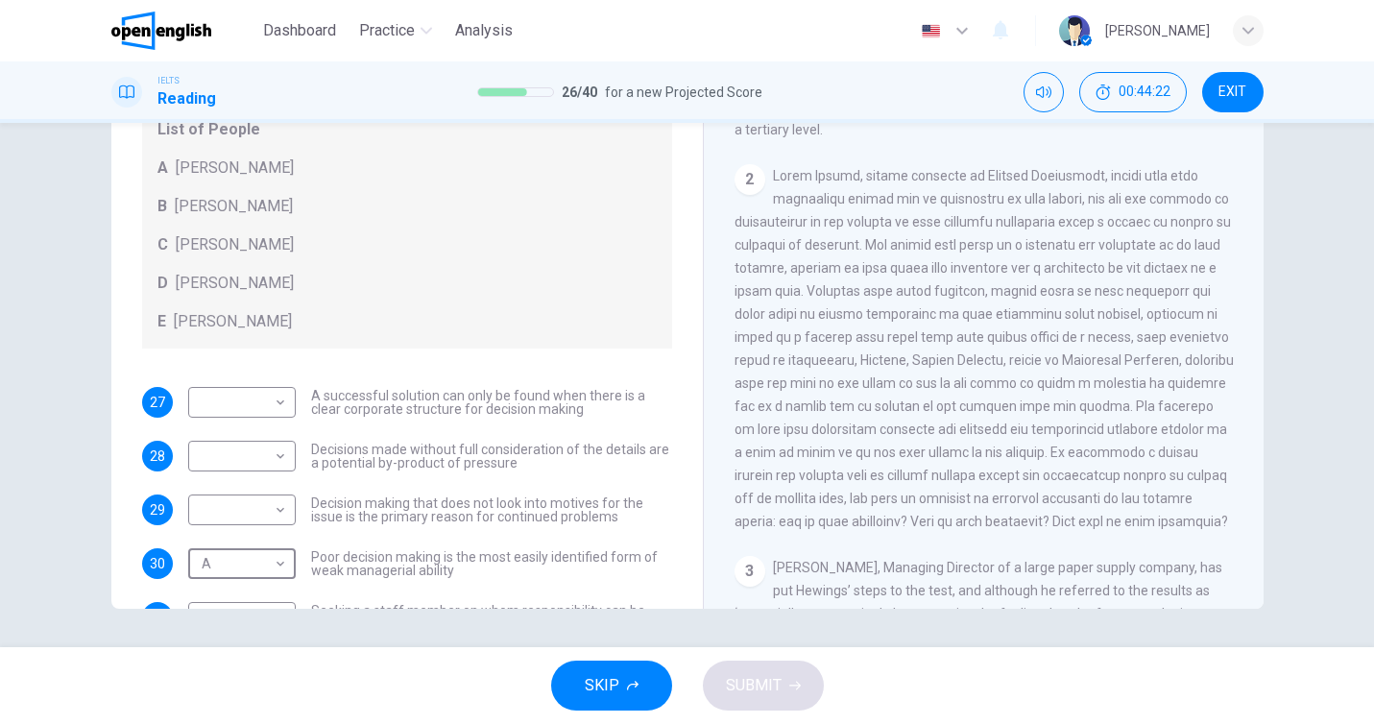
scroll to position [40, 0]
click at [277, 516] on body "This site uses cookies, as explained in our Privacy Policy . If you agree to th…" at bounding box center [687, 362] width 1374 height 724
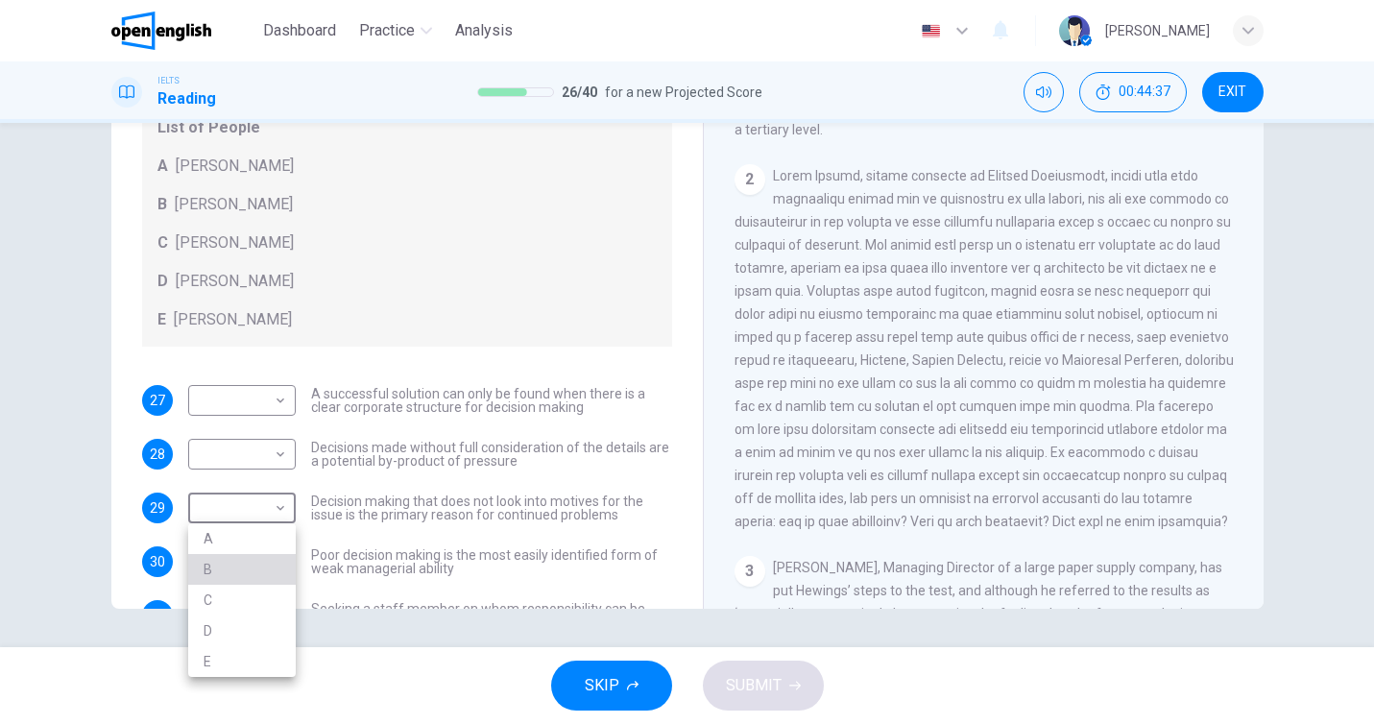
click at [266, 560] on li "B" at bounding box center [242, 569] width 108 height 31
type input "*"
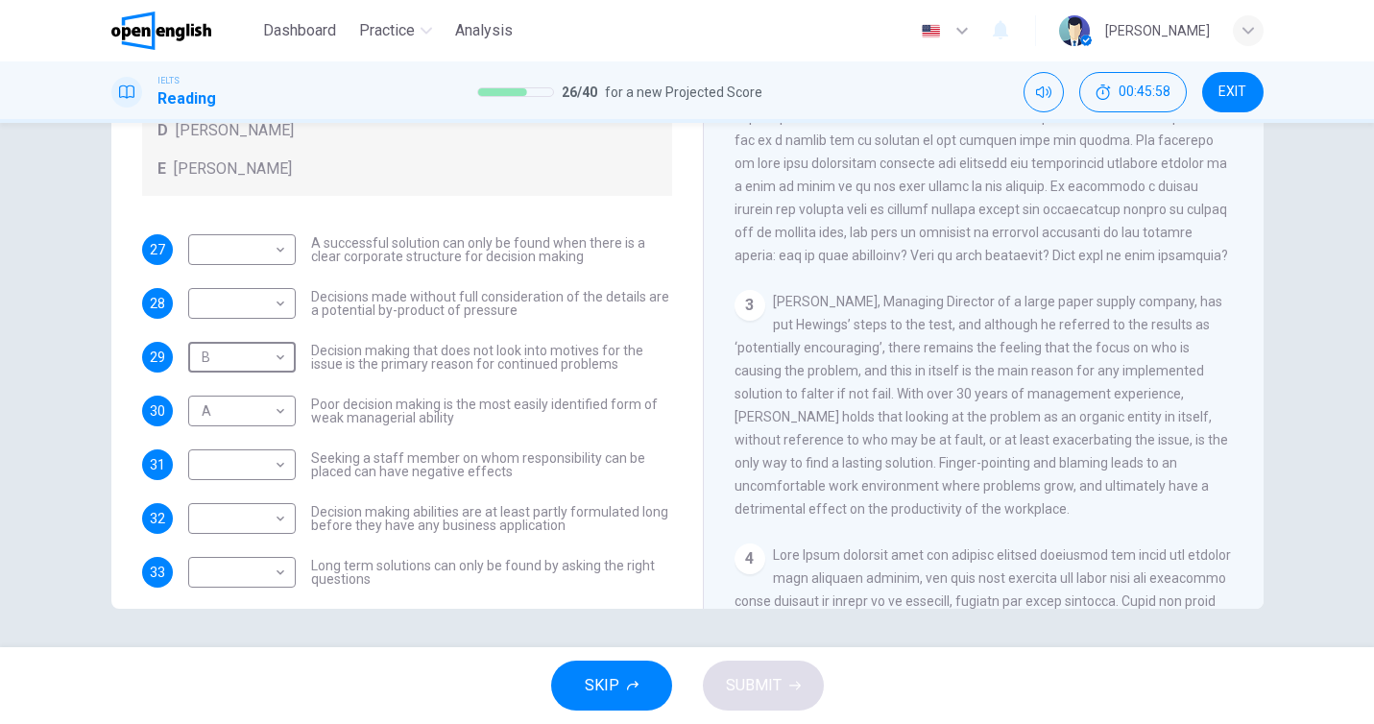
scroll to position [199, 0]
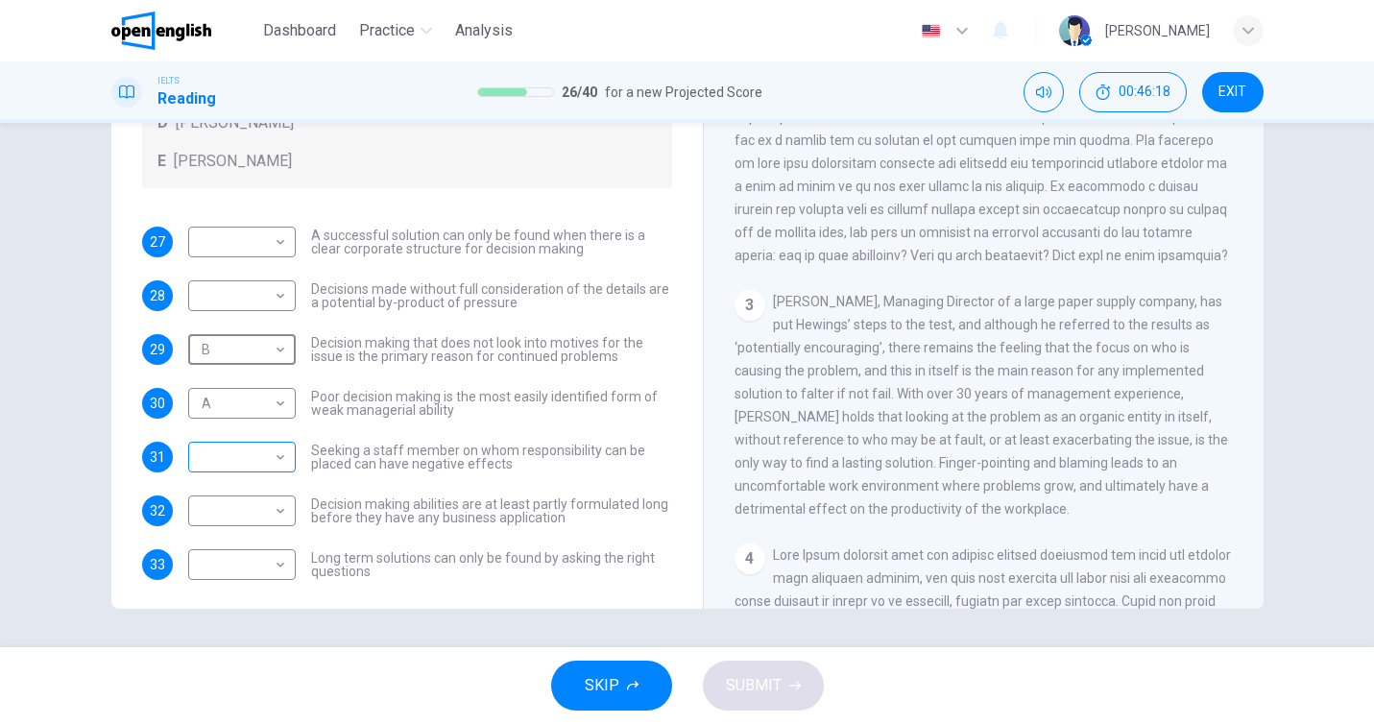
click at [209, 463] on body "This site uses cookies, as explained in our Privacy Policy . If you agree to th…" at bounding box center [687, 362] width 1374 height 724
click at [397, 393] on div at bounding box center [687, 362] width 1374 height 724
click at [397, 393] on span "Poor decision making is the most easily identified form of weak managerial abil…" at bounding box center [491, 403] width 361 height 27
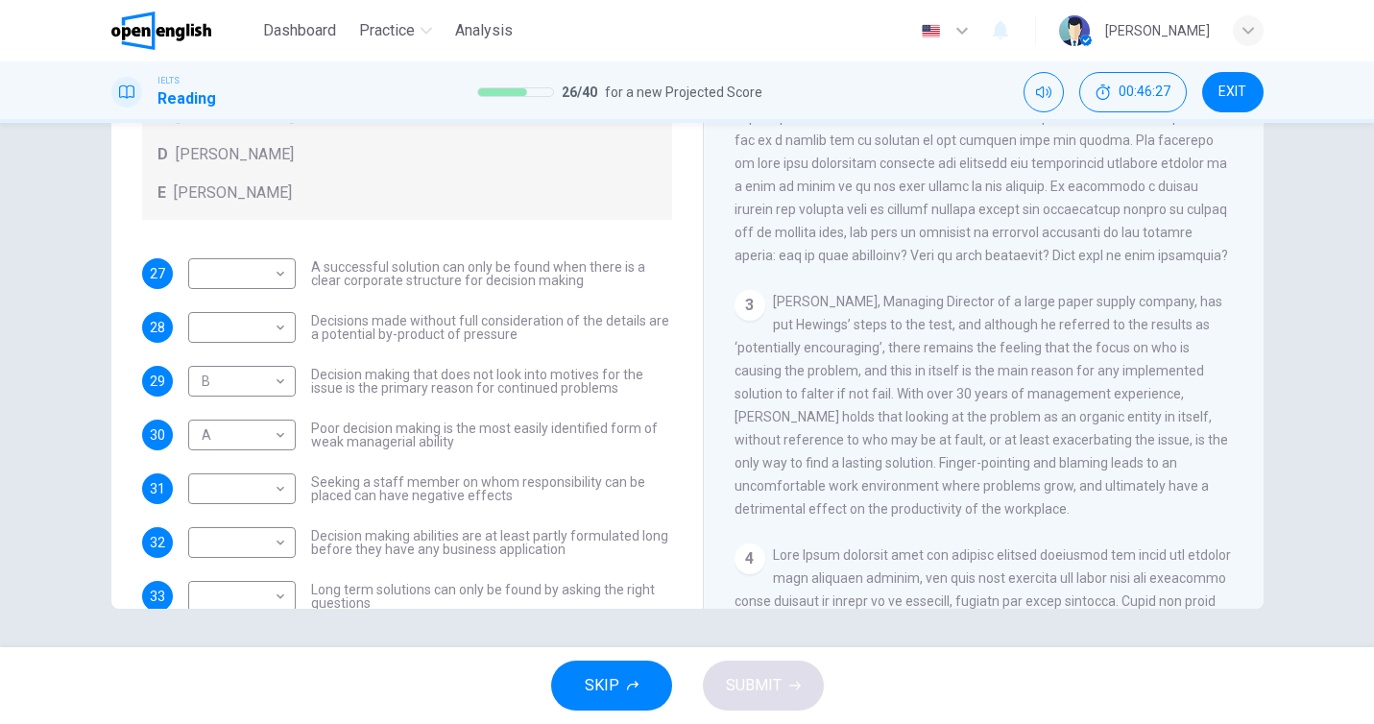
scroll to position [169, 0]
click at [262, 495] on body "This site uses cookies, as explained in our Privacy Policy . If you agree to th…" at bounding box center [687, 362] width 1374 height 724
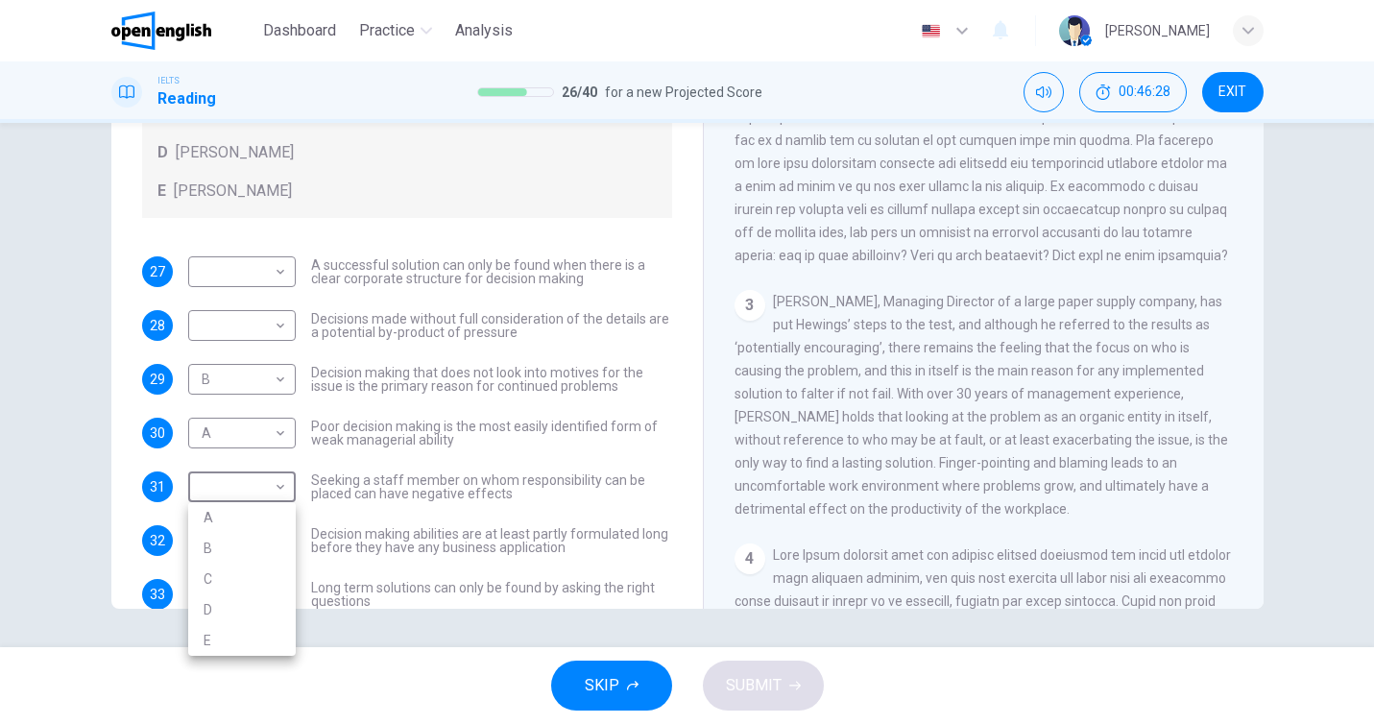
click at [248, 582] on li "C" at bounding box center [242, 579] width 108 height 31
type input "*"
click at [761, 459] on span "[PERSON_NAME], Managing Director of a large paper supply company, has put Hewin…" at bounding box center [980, 405] width 493 height 223
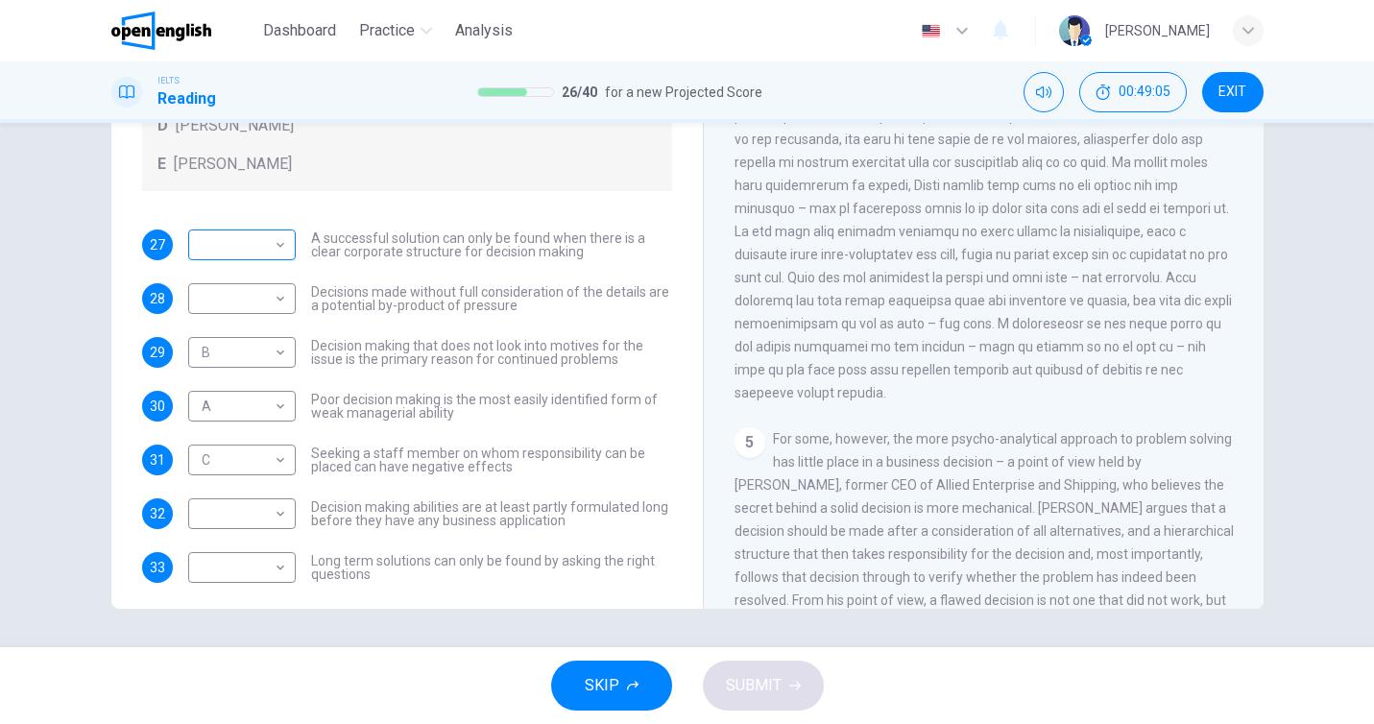
scroll to position [208, 0]
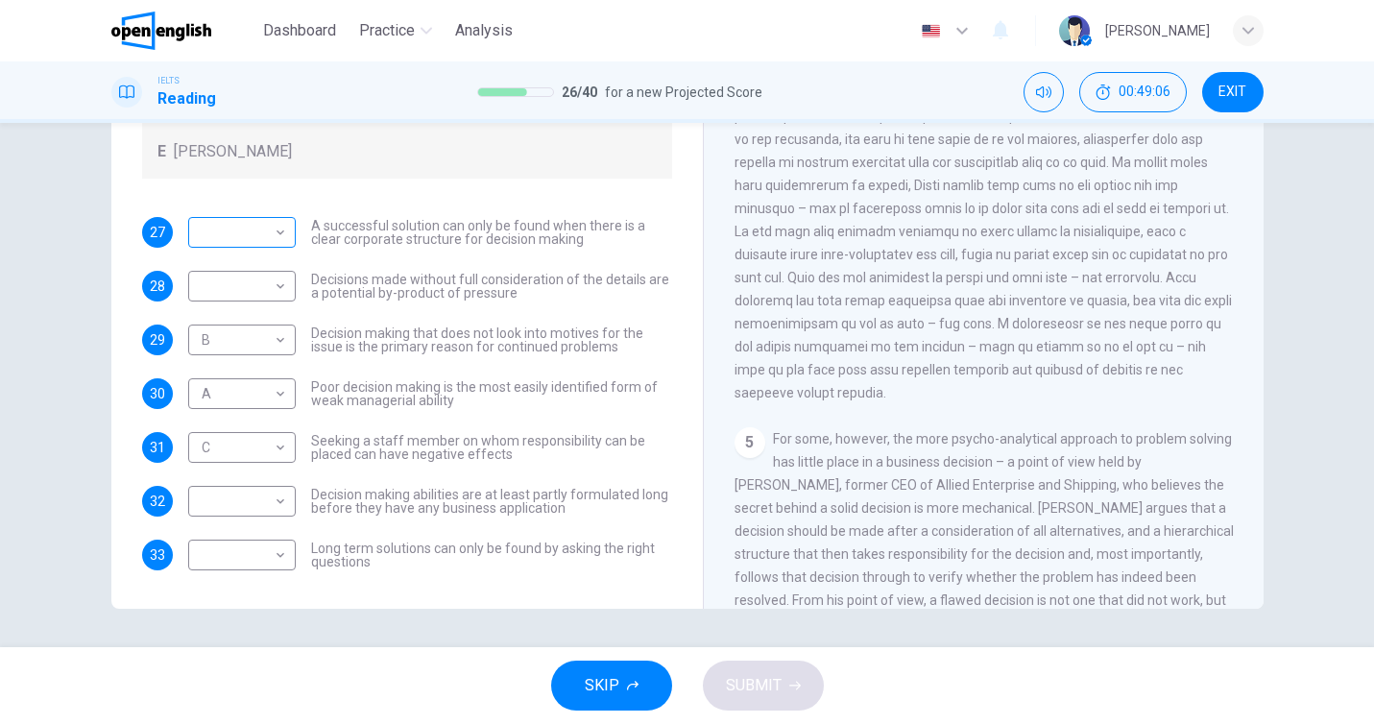
click at [251, 239] on body "This site uses cookies, as explained in our Privacy Policy . If you agree to th…" at bounding box center [687, 362] width 1374 height 724
click at [252, 373] on li "E" at bounding box center [242, 386] width 108 height 31
type input "*"
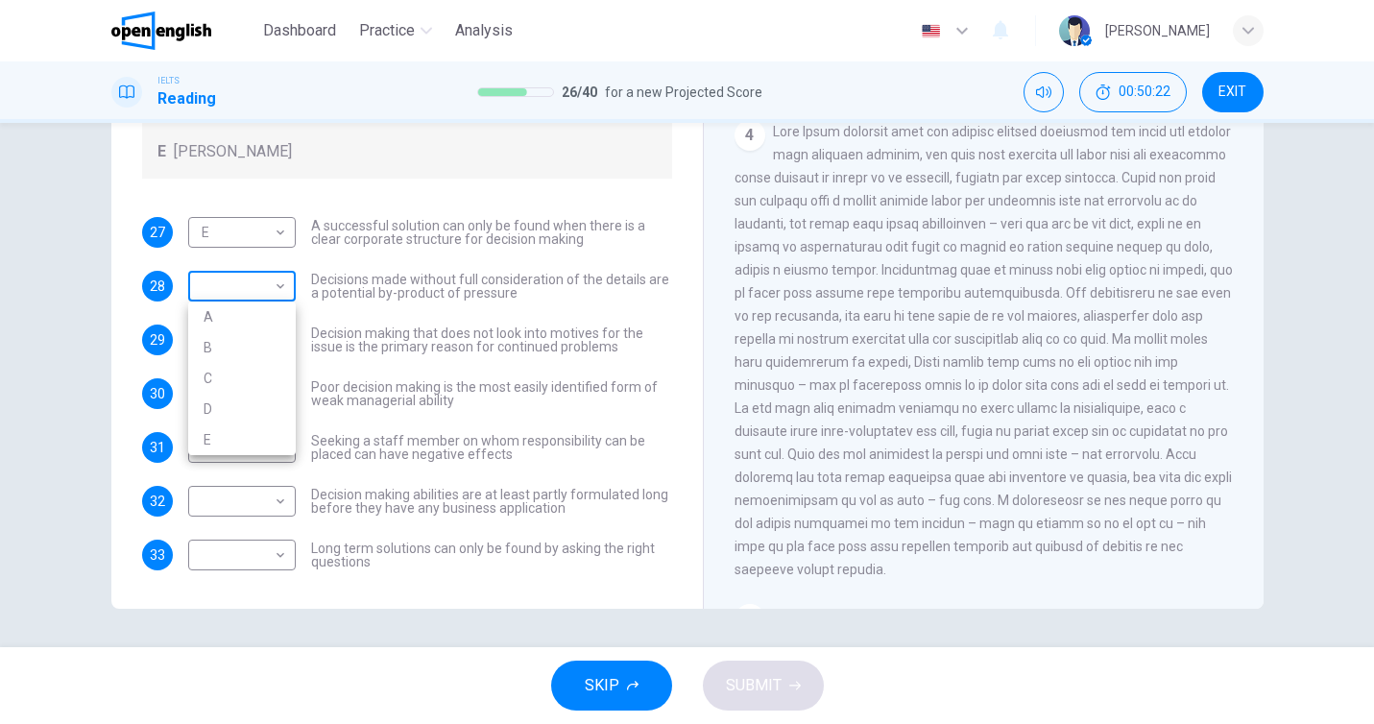
click at [258, 300] on body "This site uses cookies, as explained in our Privacy Policy . If you agree to th…" at bounding box center [687, 362] width 1374 height 724
click at [253, 375] on li "C" at bounding box center [242, 378] width 108 height 31
type input "*"
click at [263, 522] on body "This site uses cookies, as explained in our Privacy Policy . If you agree to th…" at bounding box center [687, 362] width 1374 height 724
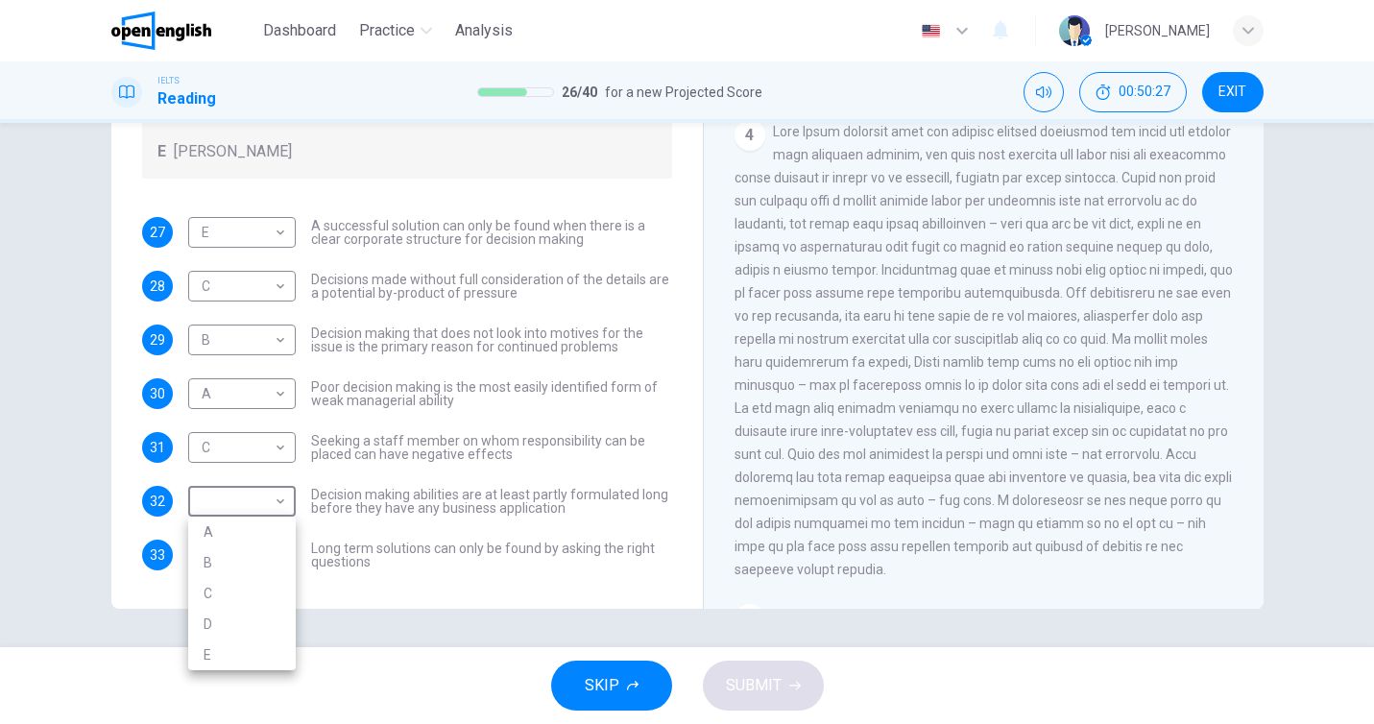
click at [268, 567] on li "B" at bounding box center [242, 562] width 108 height 31
type input "*"
click at [268, 567] on body "This site uses cookies, as explained in our Privacy Policy . If you agree to th…" at bounding box center [687, 362] width 1374 height 724
click at [274, 641] on li "C" at bounding box center [242, 631] width 108 height 31
type input "*"
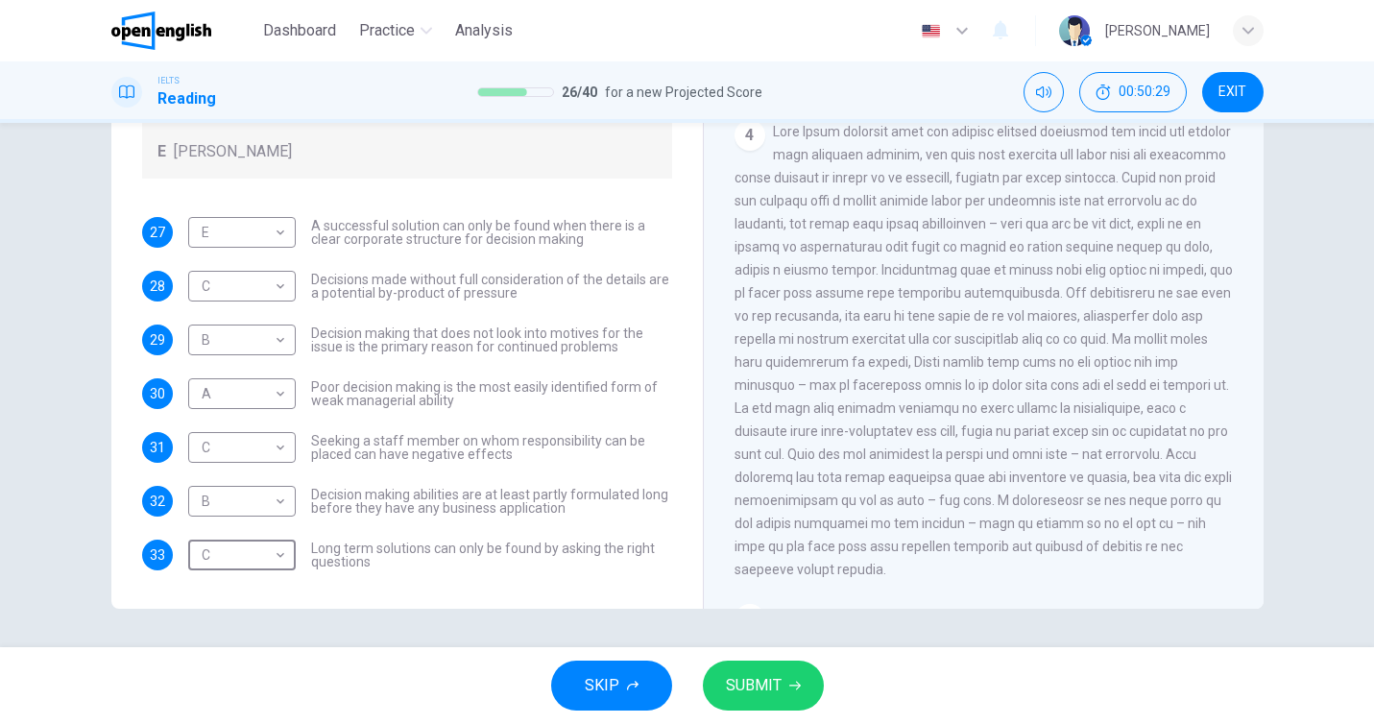
click at [756, 689] on span "SUBMIT" at bounding box center [754, 685] width 56 height 27
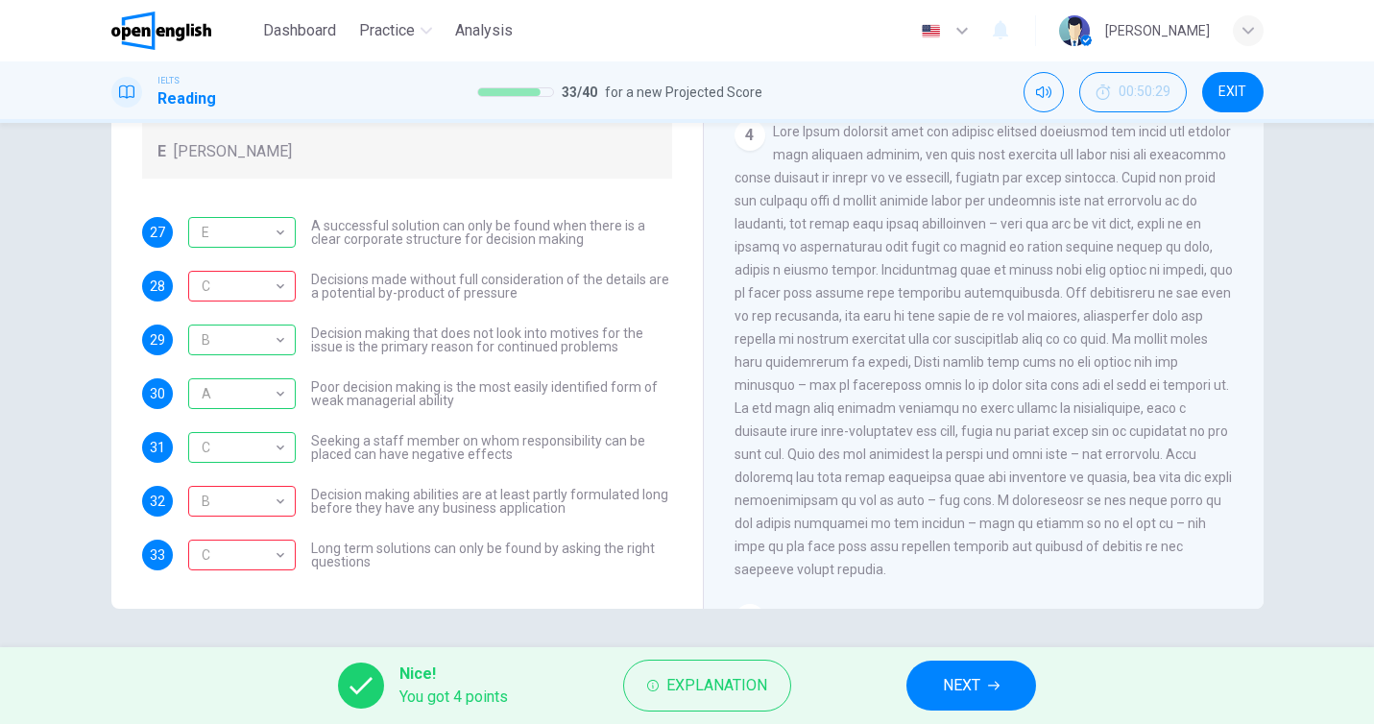
click at [957, 686] on span "NEXT" at bounding box center [961, 685] width 37 height 27
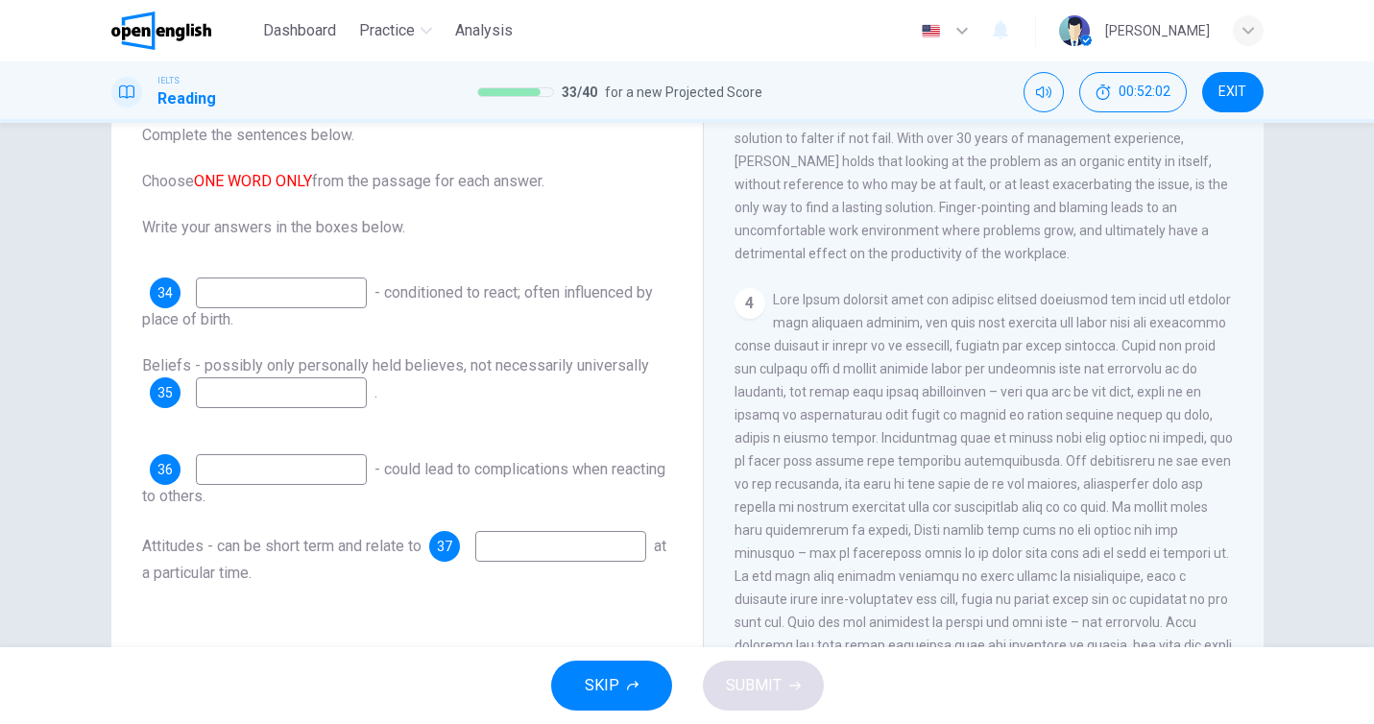
scroll to position [1027, 0]
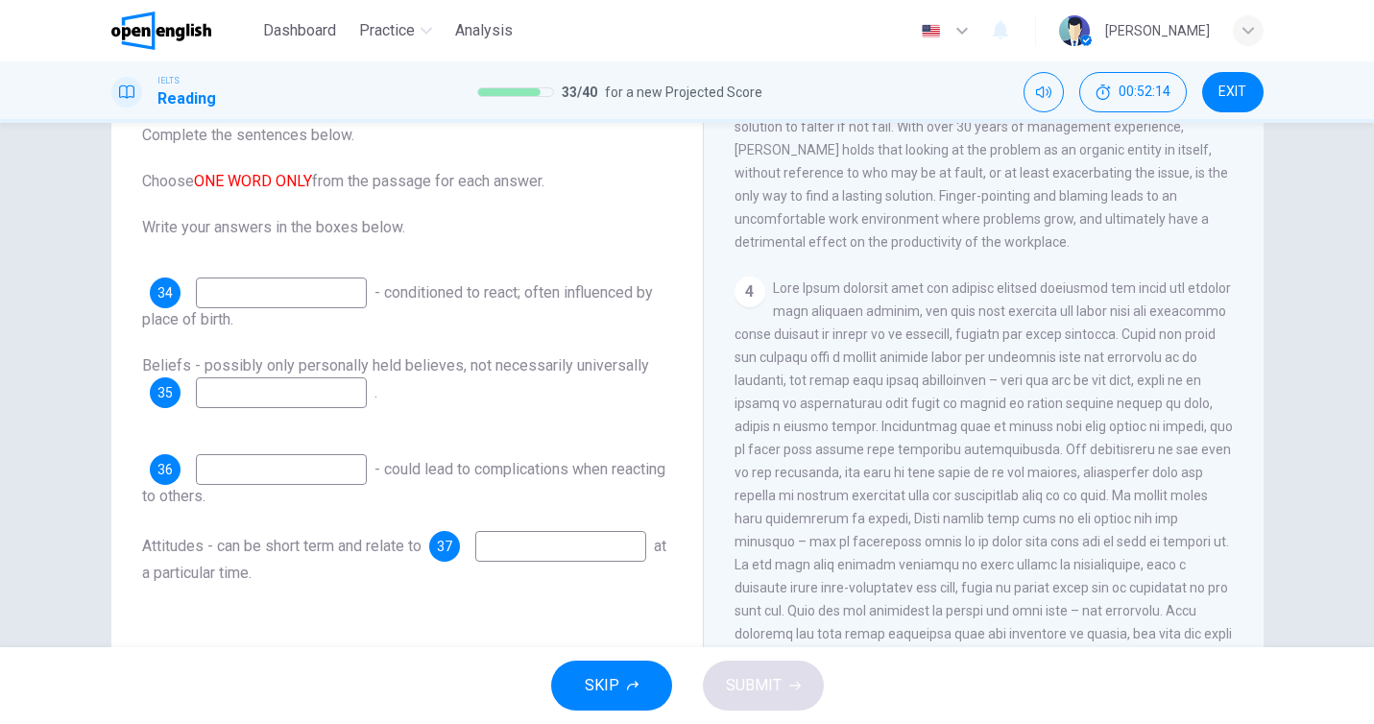
click at [229, 311] on span "- conditioned to react; often influenced by place of birth." at bounding box center [397, 305] width 511 height 45
click at [227, 298] on input at bounding box center [281, 292] width 171 height 31
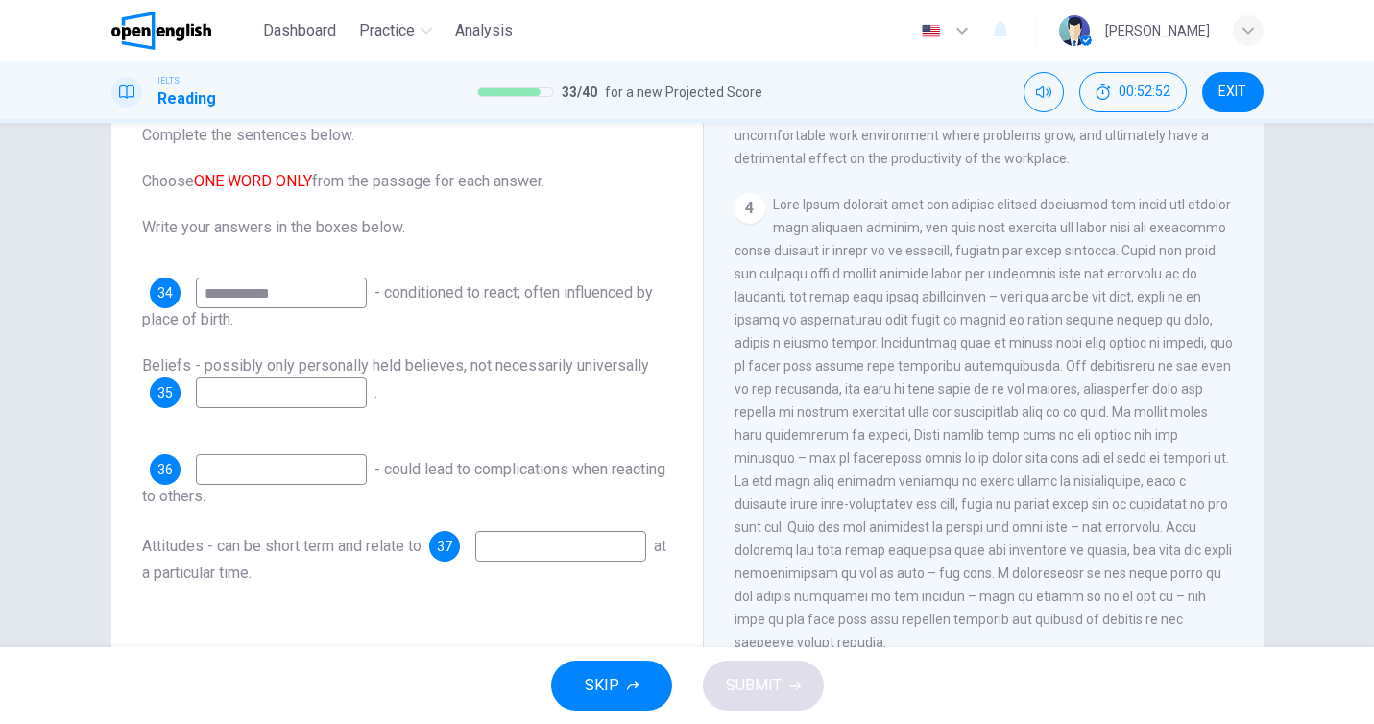
scroll to position [1122, 0]
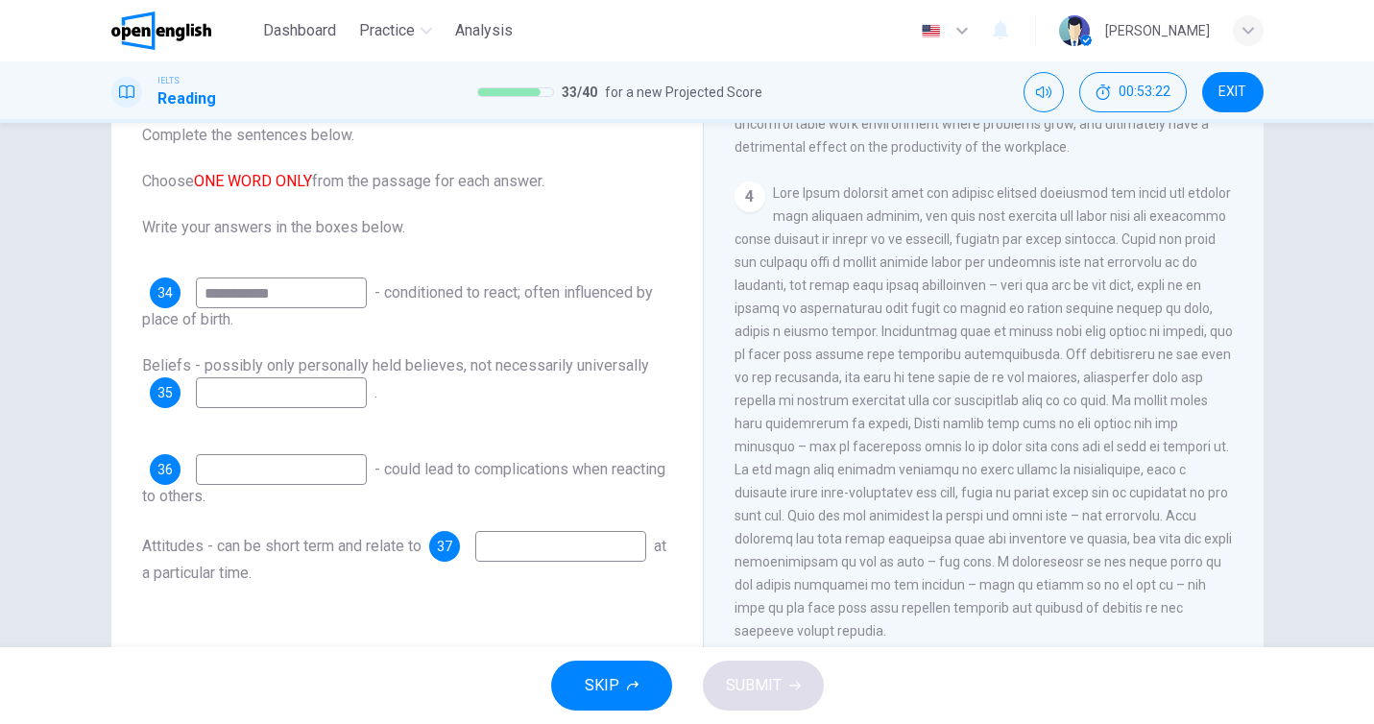
type input "**********"
click at [321, 385] on input at bounding box center [281, 392] width 171 height 31
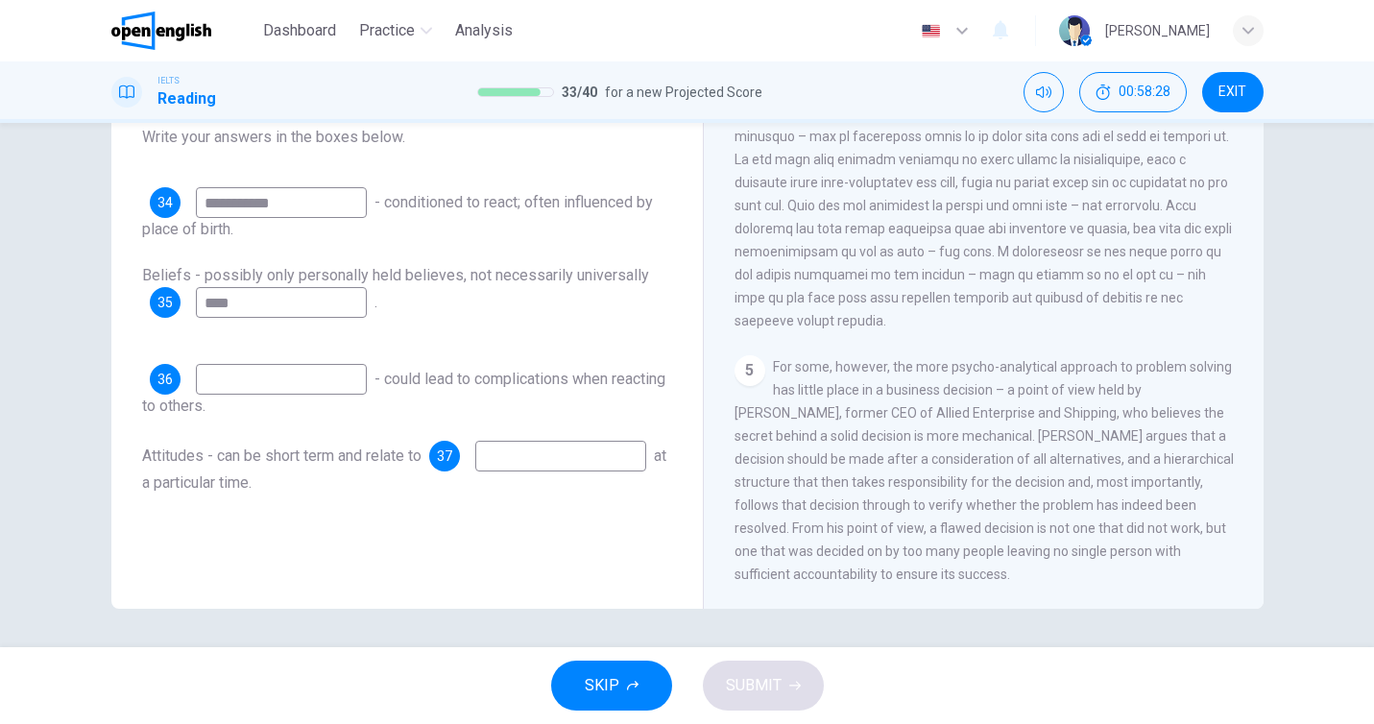
scroll to position [1369, 0]
type input "****"
click at [515, 466] on input at bounding box center [560, 456] width 171 height 31
type input "********"
click at [217, 391] on input at bounding box center [281, 379] width 171 height 31
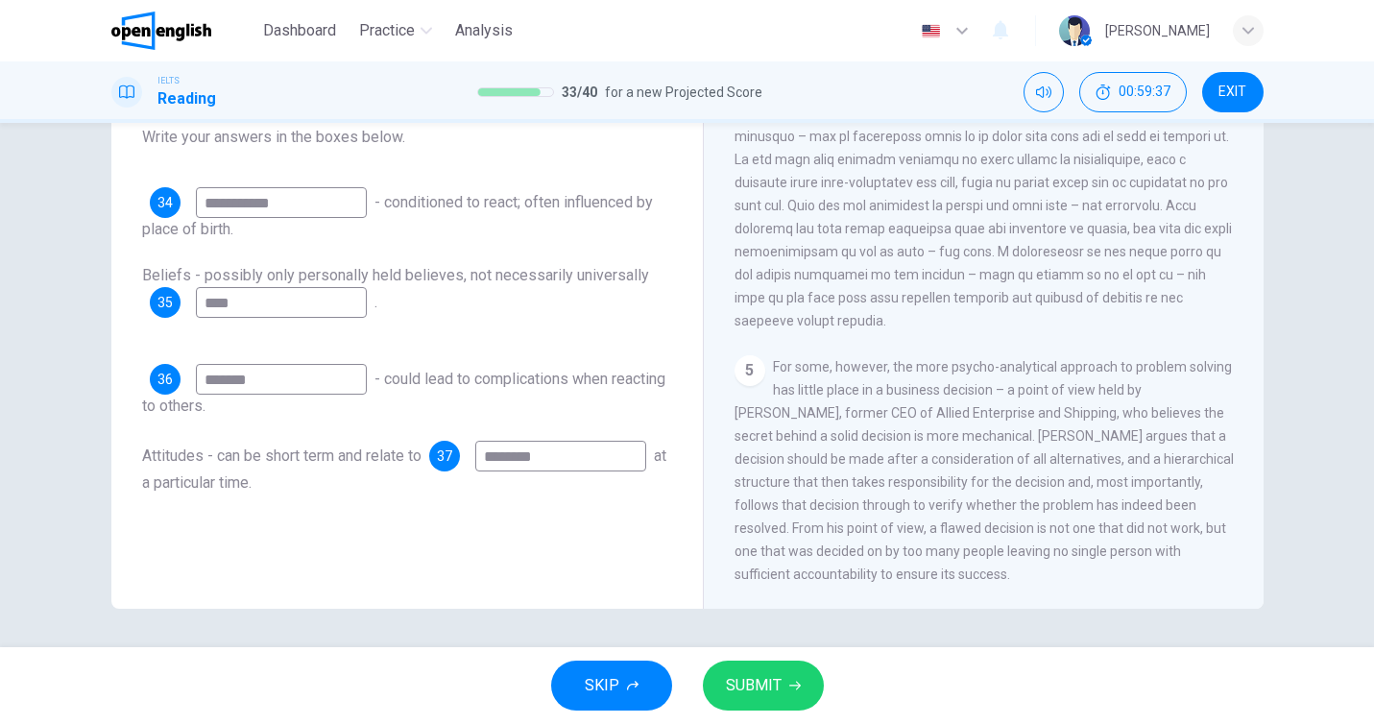
type input "*******"
click at [791, 684] on icon "button" at bounding box center [795, 686] width 12 height 12
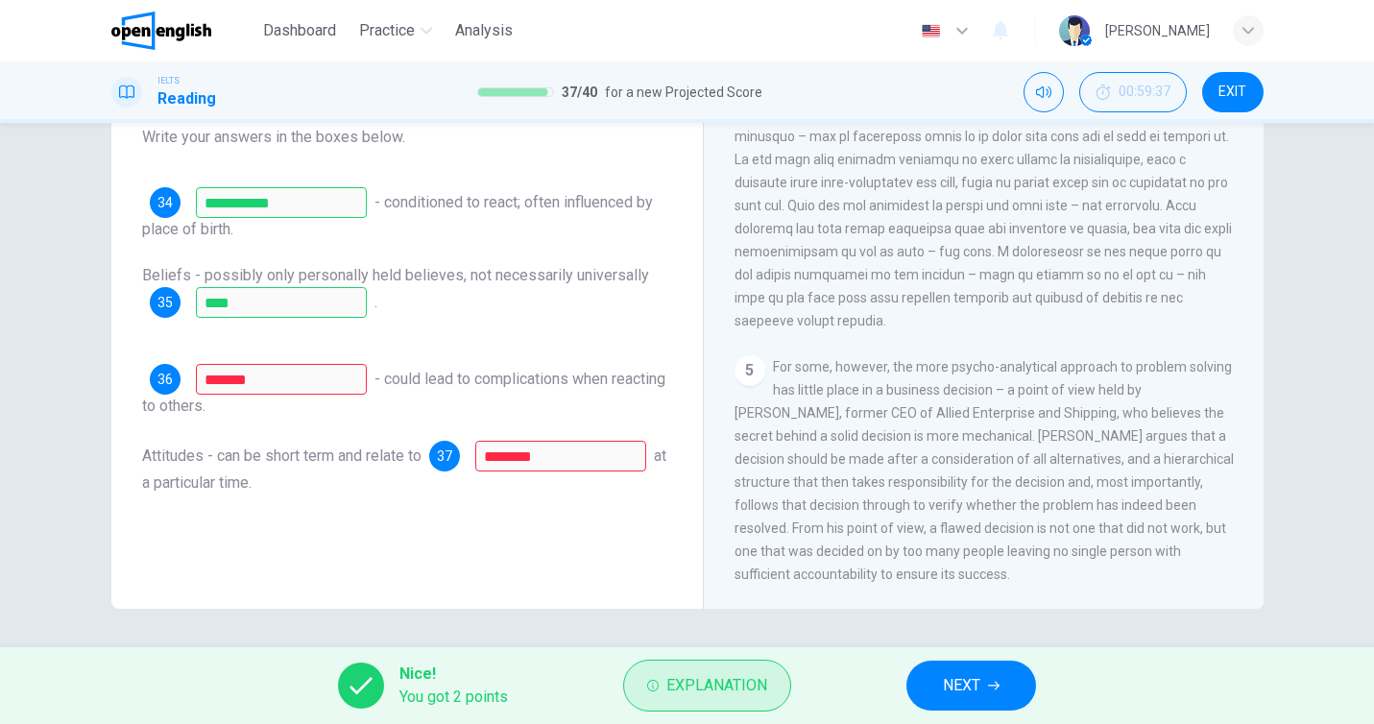
click at [706, 685] on span "Explanation" at bounding box center [716, 685] width 101 height 27
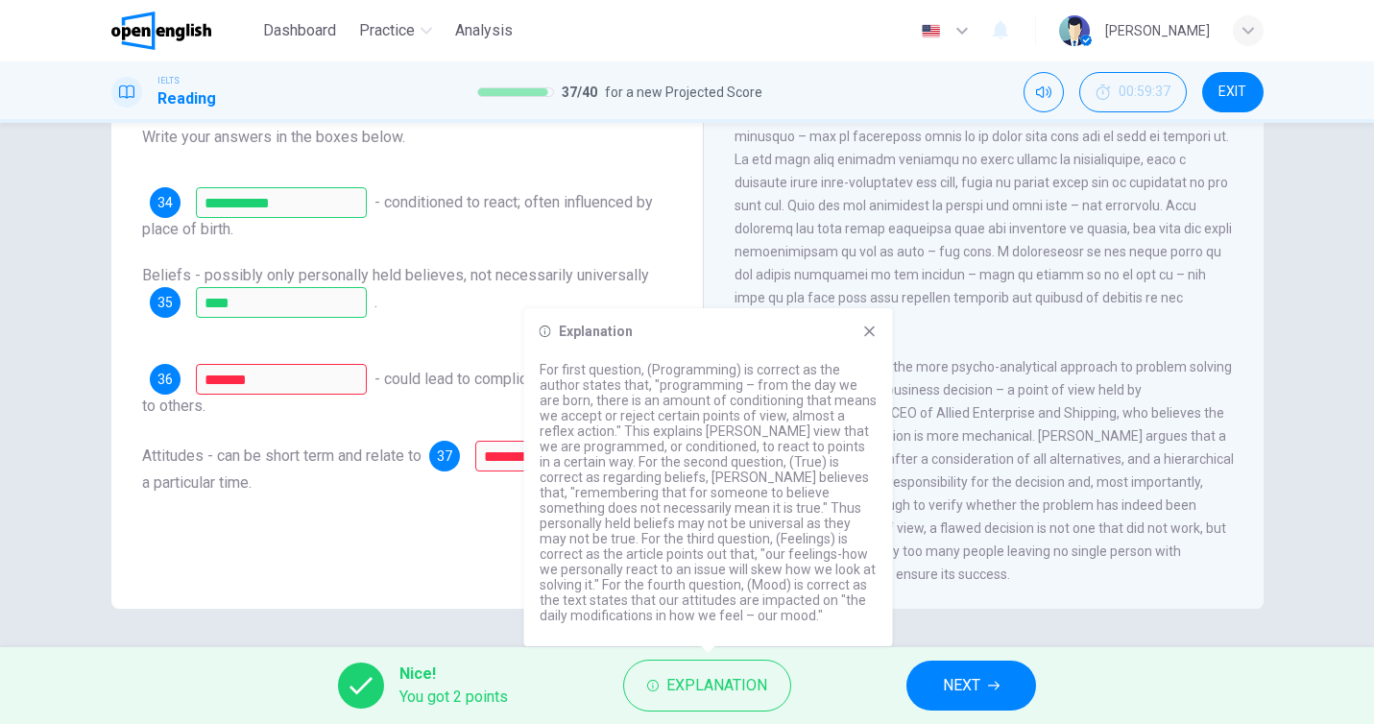
click at [1003, 680] on button "NEXT" at bounding box center [971, 686] width 130 height 50
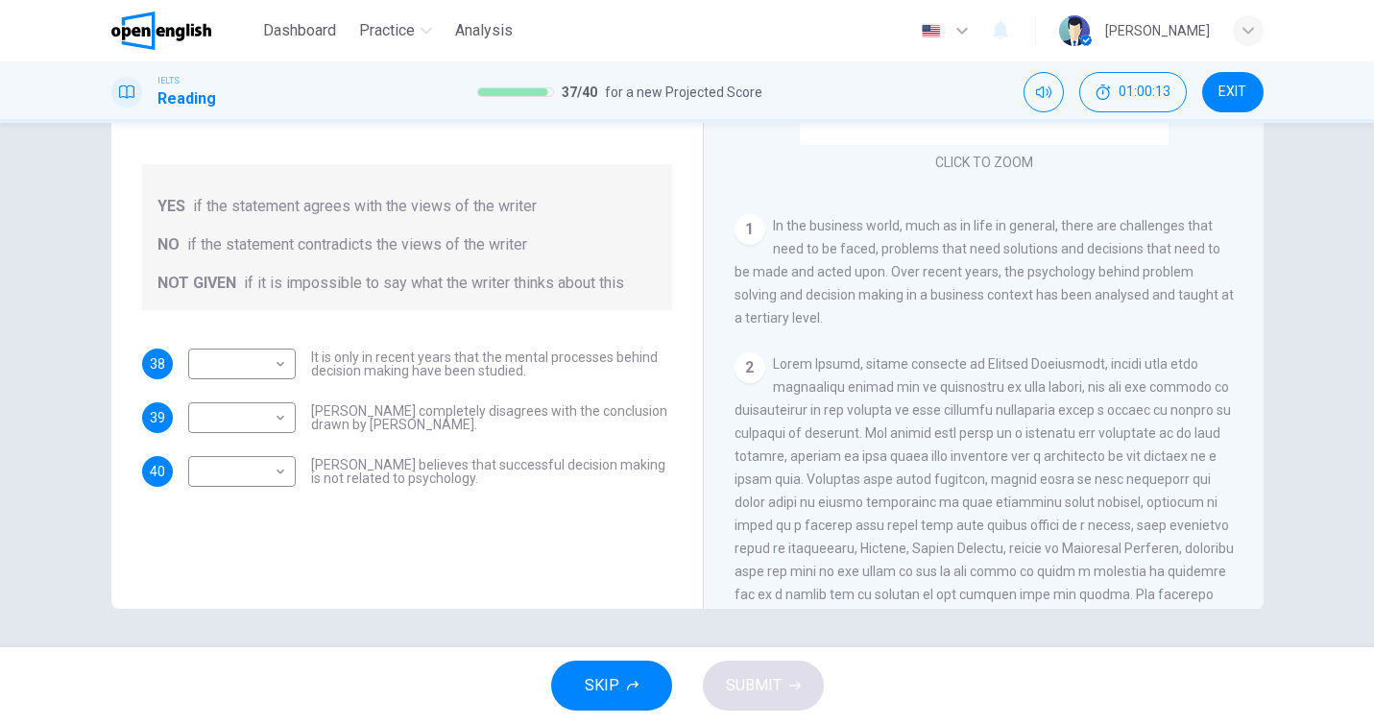
scroll to position [210, 0]
click at [244, 388] on body "This site uses cookies, as explained in our Privacy Policy . If you agree to th…" at bounding box center [687, 362] width 1374 height 724
click at [245, 404] on li "YES" at bounding box center [242, 394] width 108 height 31
type input "***"
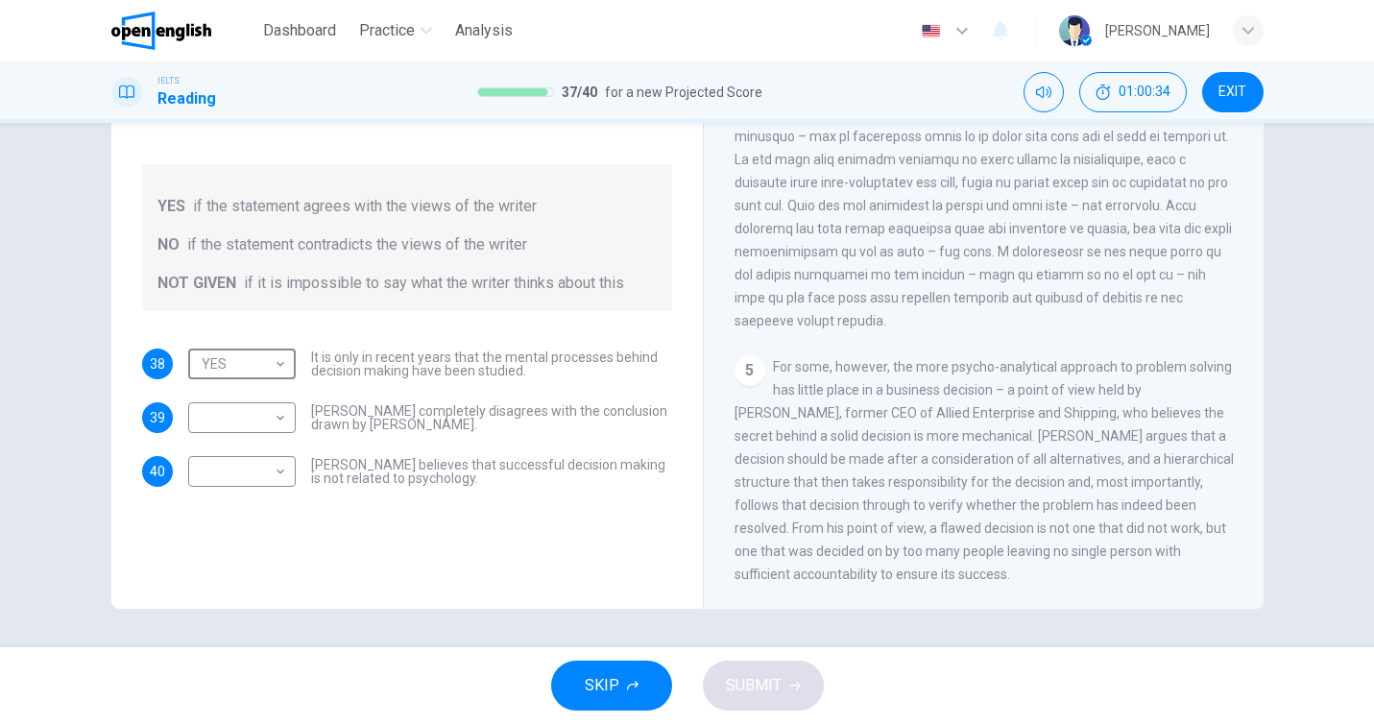
scroll to position [1361, 0]
click at [256, 481] on body "This site uses cookies, as explained in our Privacy Policy . If you agree to th…" at bounding box center [687, 362] width 1374 height 724
click at [255, 497] on li "YES" at bounding box center [242, 502] width 108 height 31
type input "***"
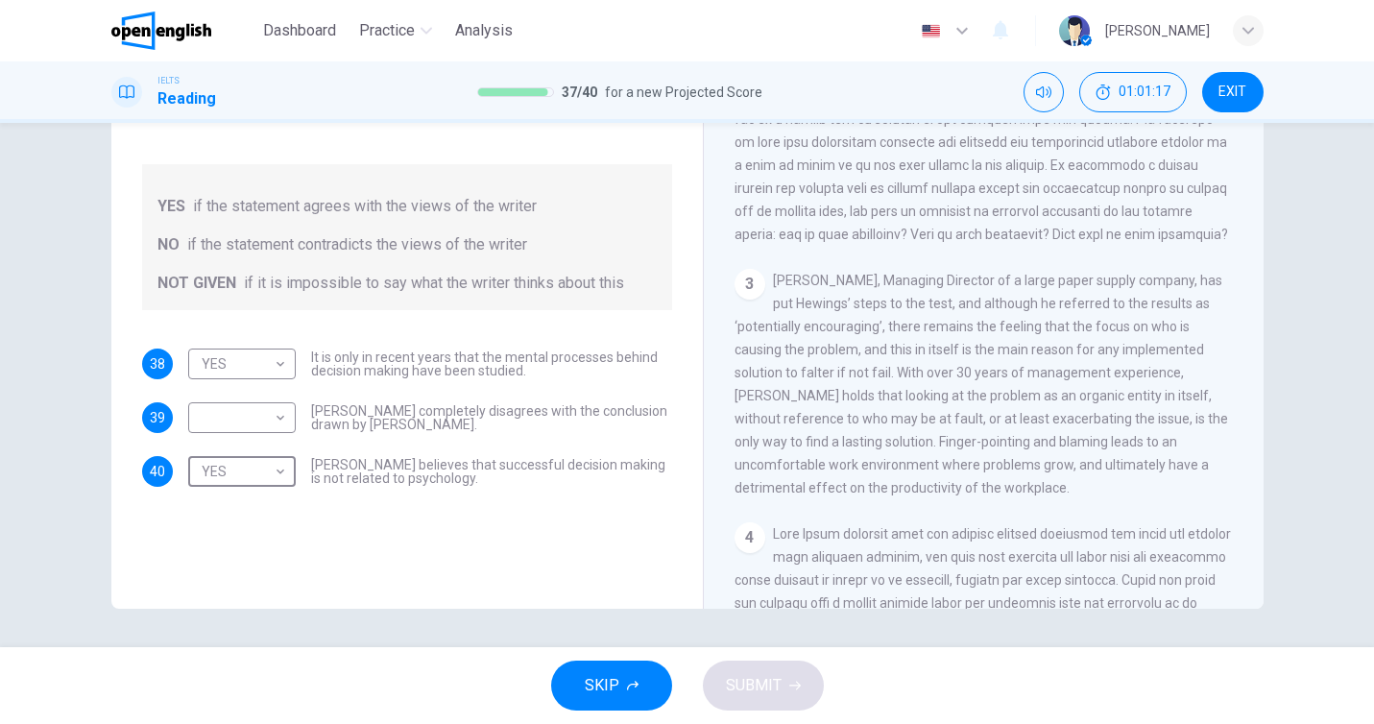
scroll to position [689, 0]
click at [279, 428] on body "This site uses cookies, as explained in our Privacy Policy . If you agree to th…" at bounding box center [687, 362] width 1374 height 724
click at [277, 479] on li "NO" at bounding box center [242, 479] width 108 height 31
type input "**"
click at [793, 679] on button "SUBMIT" at bounding box center [763, 686] width 121 height 50
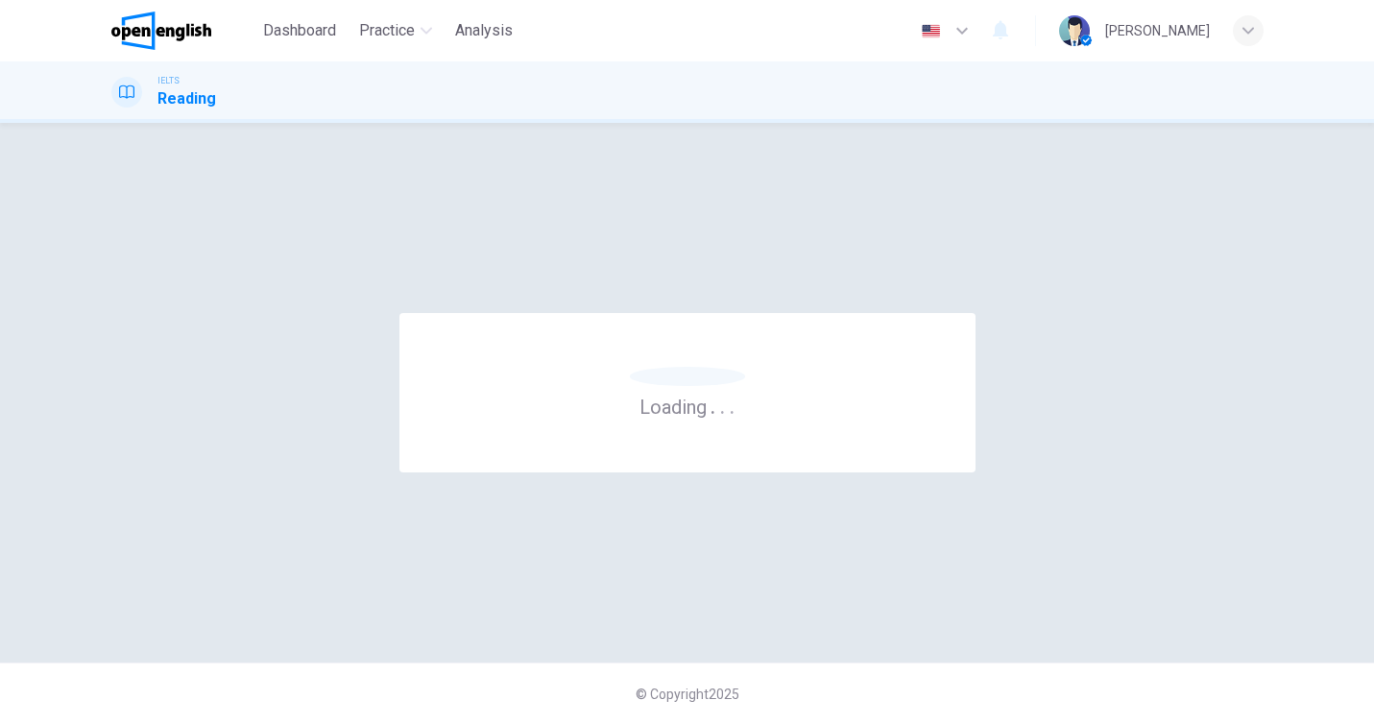
scroll to position [0, 0]
